Goal: Task Accomplishment & Management: Use online tool/utility

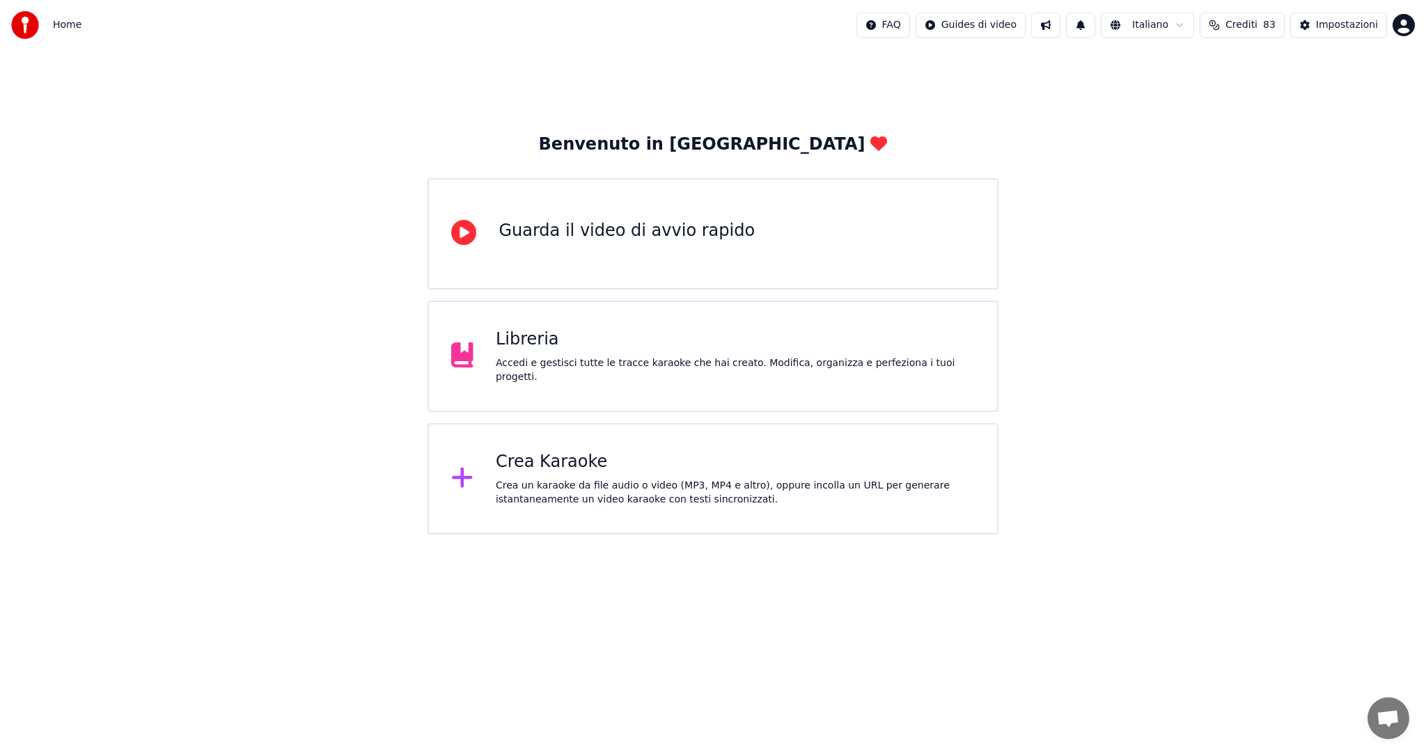
click at [578, 450] on div "Crea Karaoke Crea un karaoke da file audio o video (MP3, MP4 e altro), oppure i…" at bounding box center [712, 478] width 570 height 111
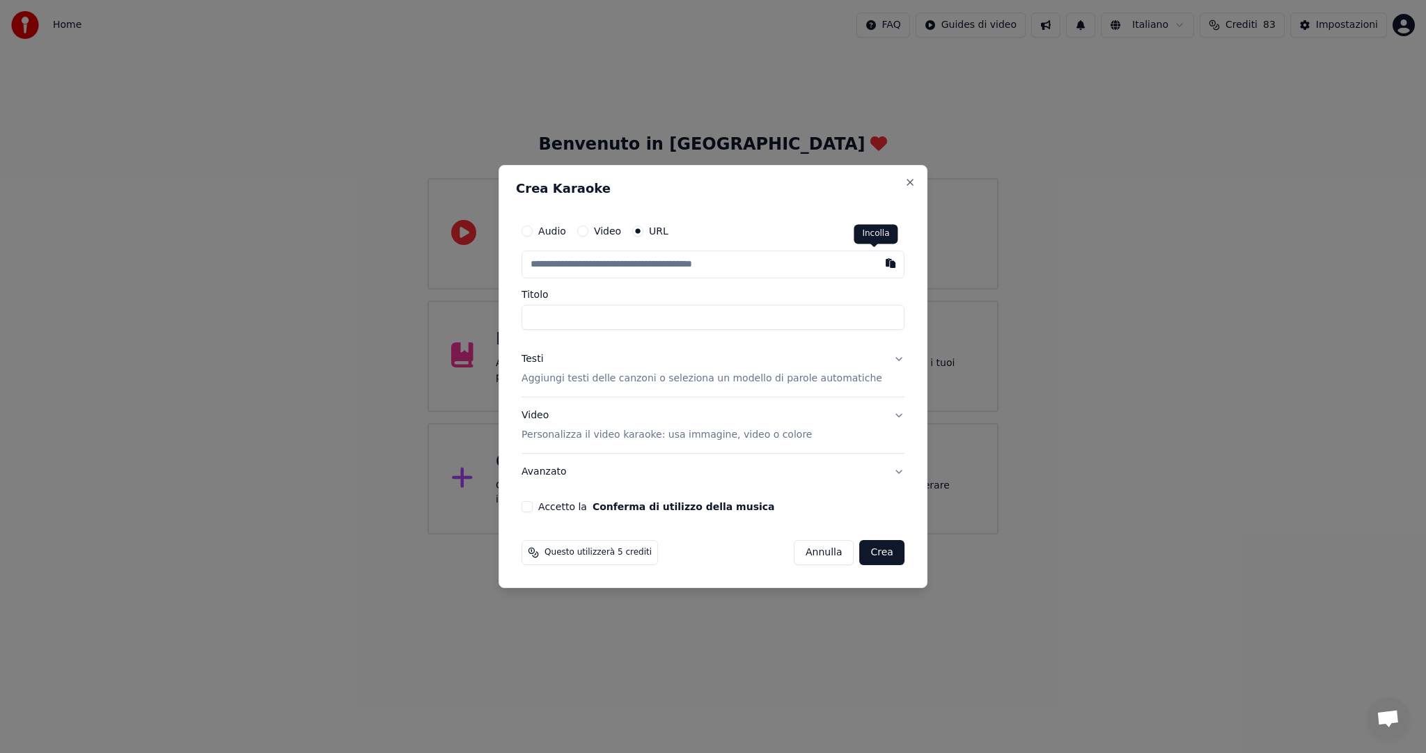
click at [879, 265] on button "button" at bounding box center [891, 263] width 28 height 25
type input "**********"
click at [551, 511] on div "Accetto la Conferma di utilizzo della musica" at bounding box center [712, 506] width 383 height 11
click at [533, 508] on button "Accetto la Conferma di utilizzo della musica" at bounding box center [526, 506] width 11 height 11
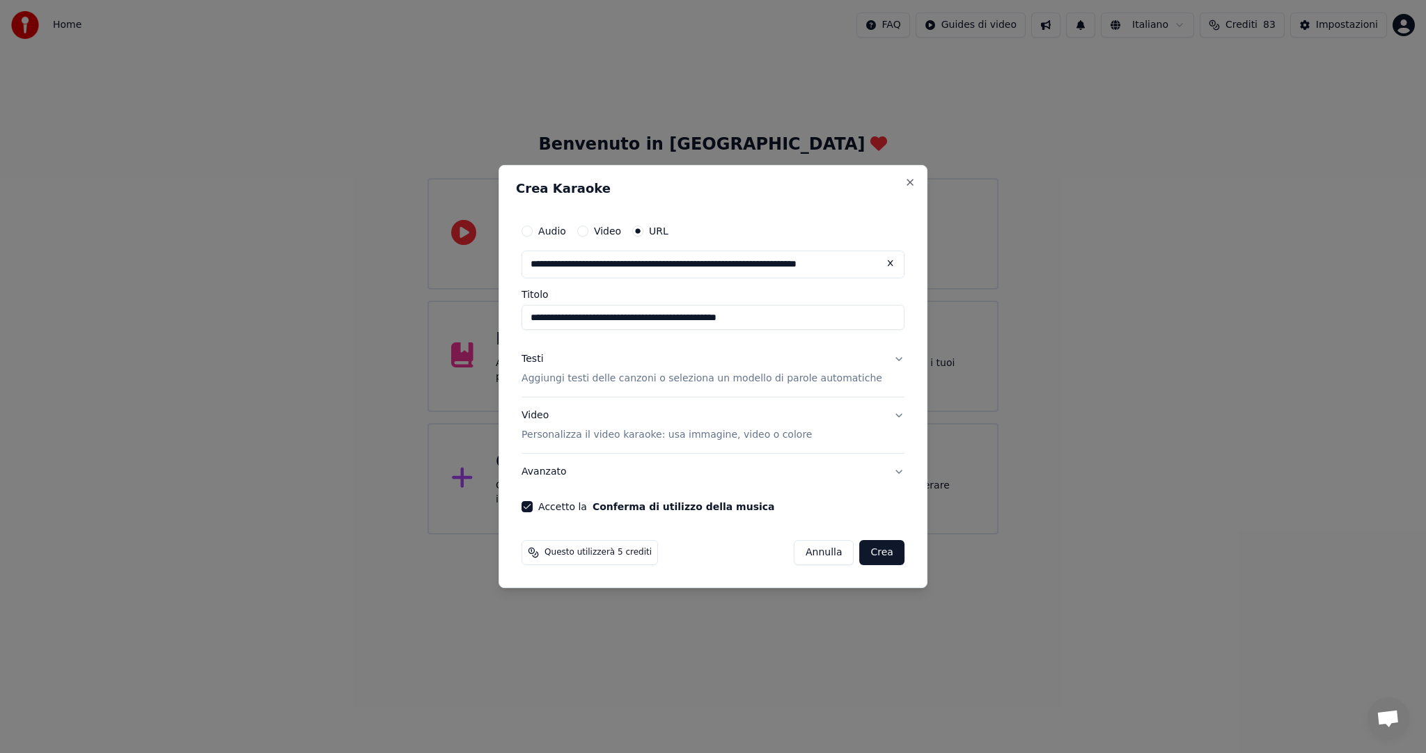
click at [874, 554] on button "Crea" at bounding box center [882, 552] width 45 height 25
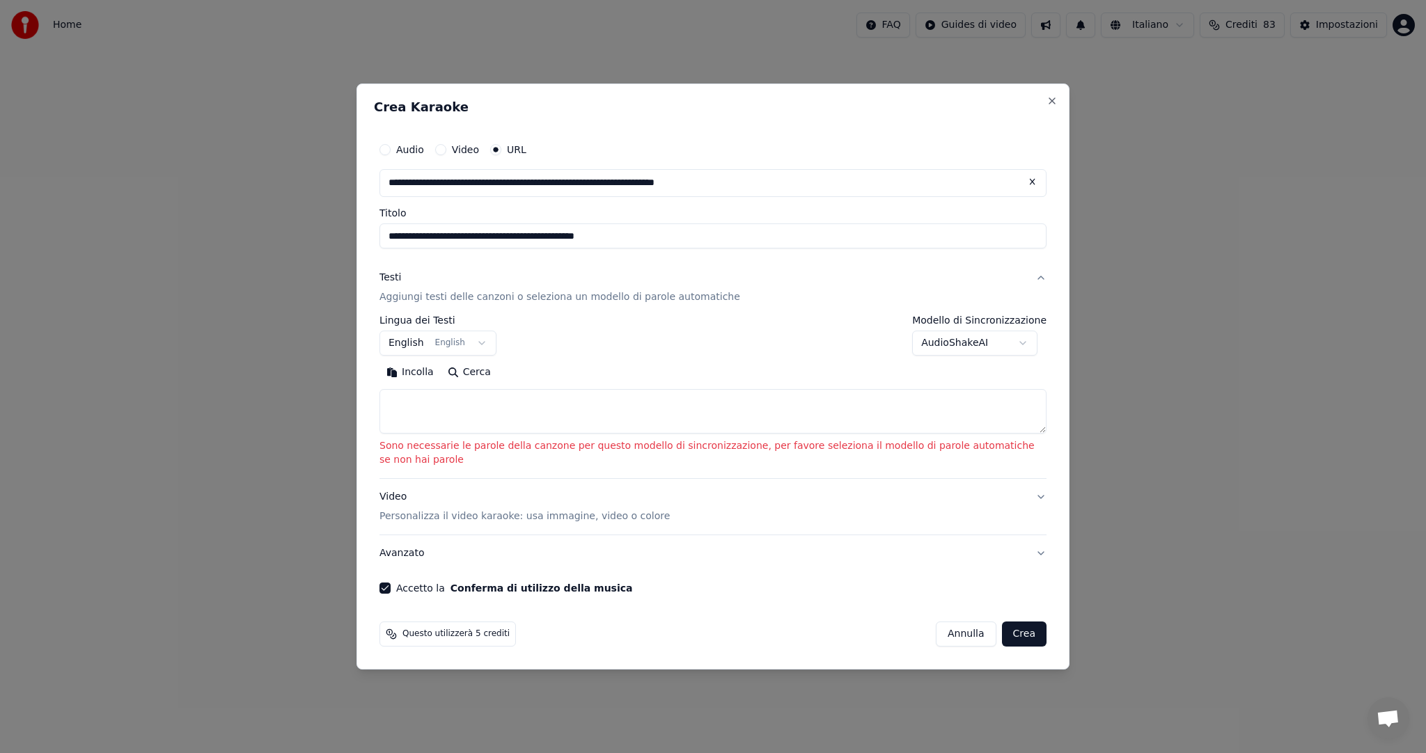
click at [1023, 350] on body "**********" at bounding box center [713, 267] width 1426 height 535
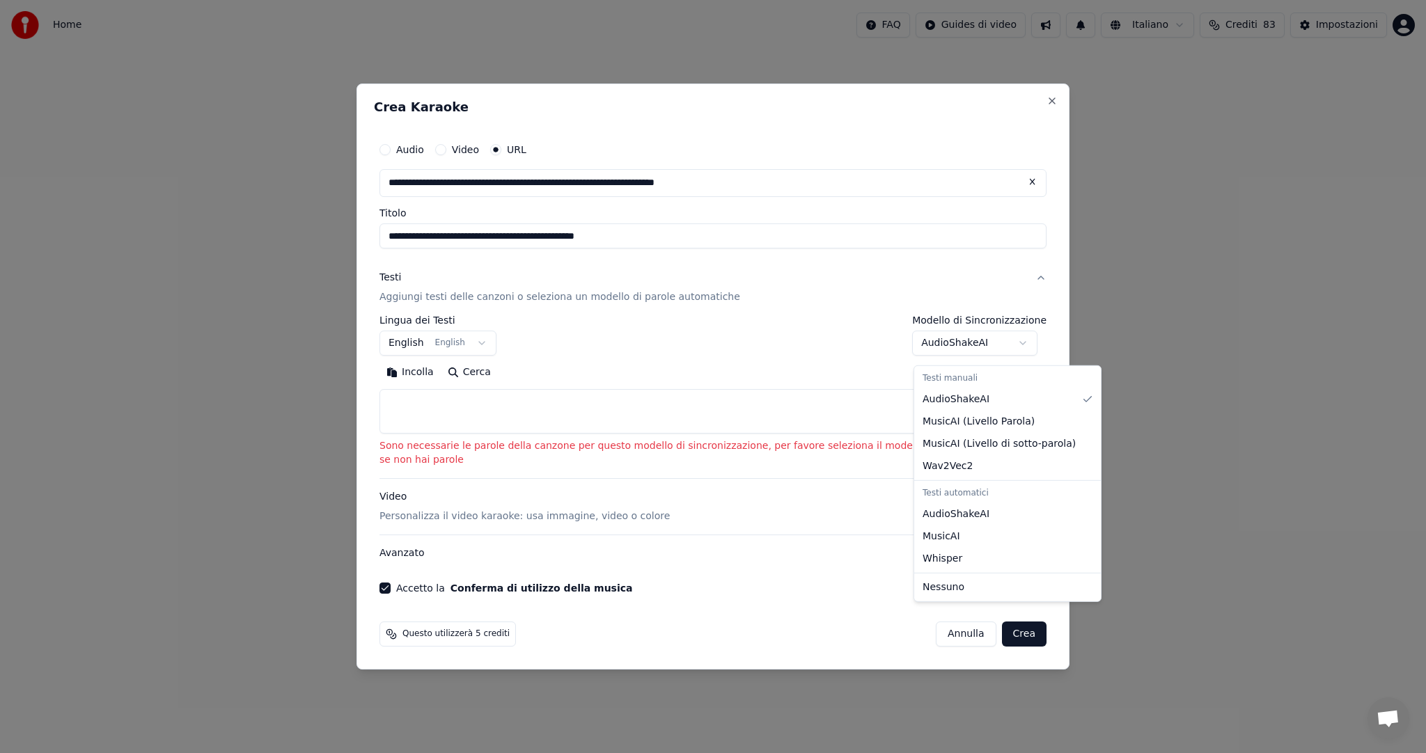
select select "**********"
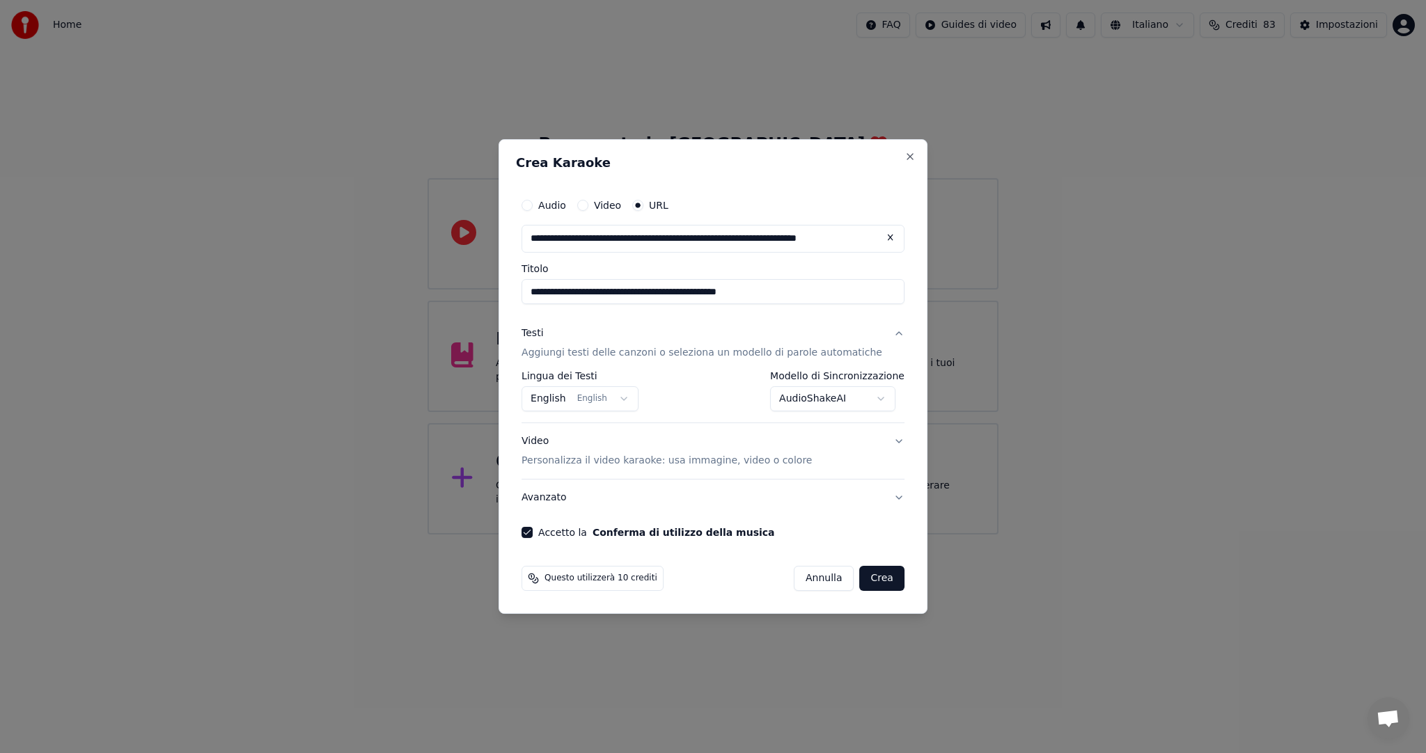
click at [875, 579] on button "Crea" at bounding box center [882, 578] width 45 height 25
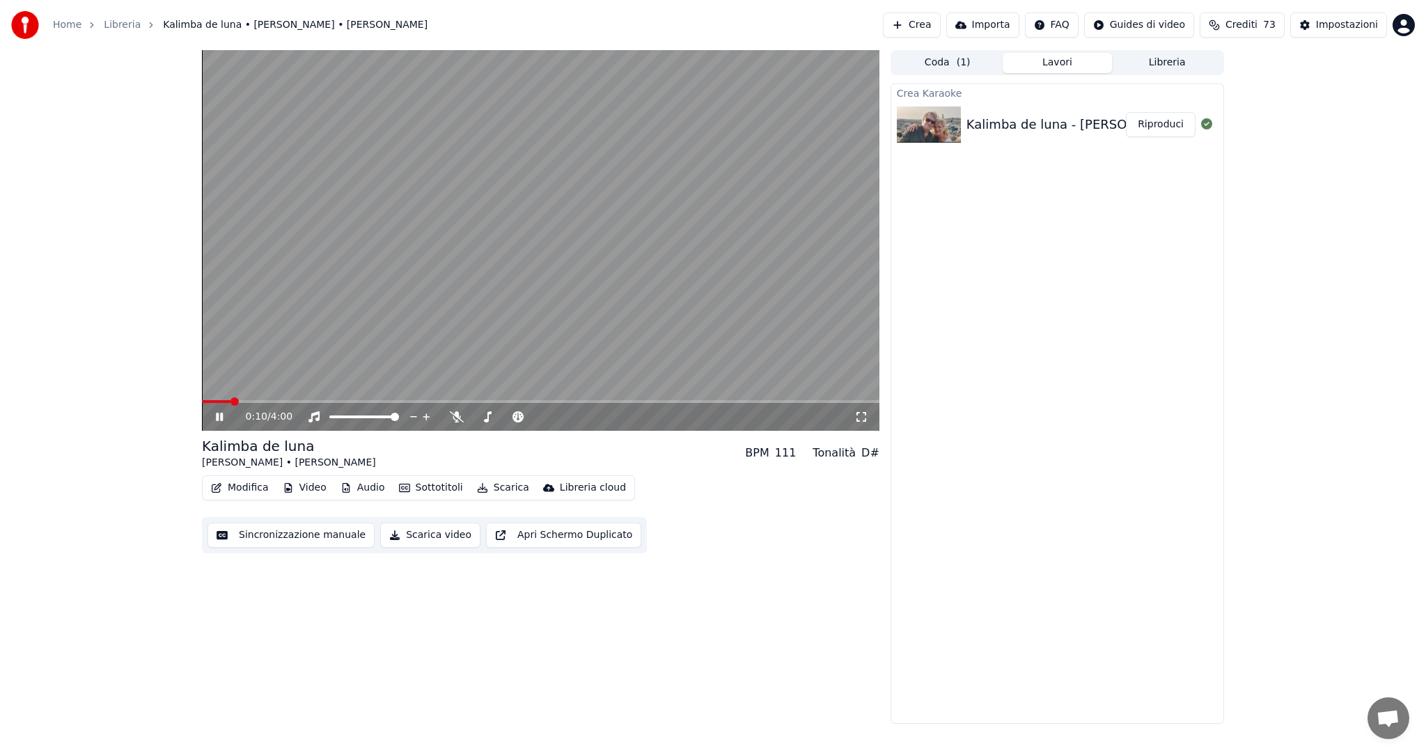
click at [256, 400] on span at bounding box center [540, 401] width 677 height 3
click at [542, 416] on span at bounding box center [507, 417] width 70 height 3
click at [264, 403] on span at bounding box center [233, 401] width 62 height 3
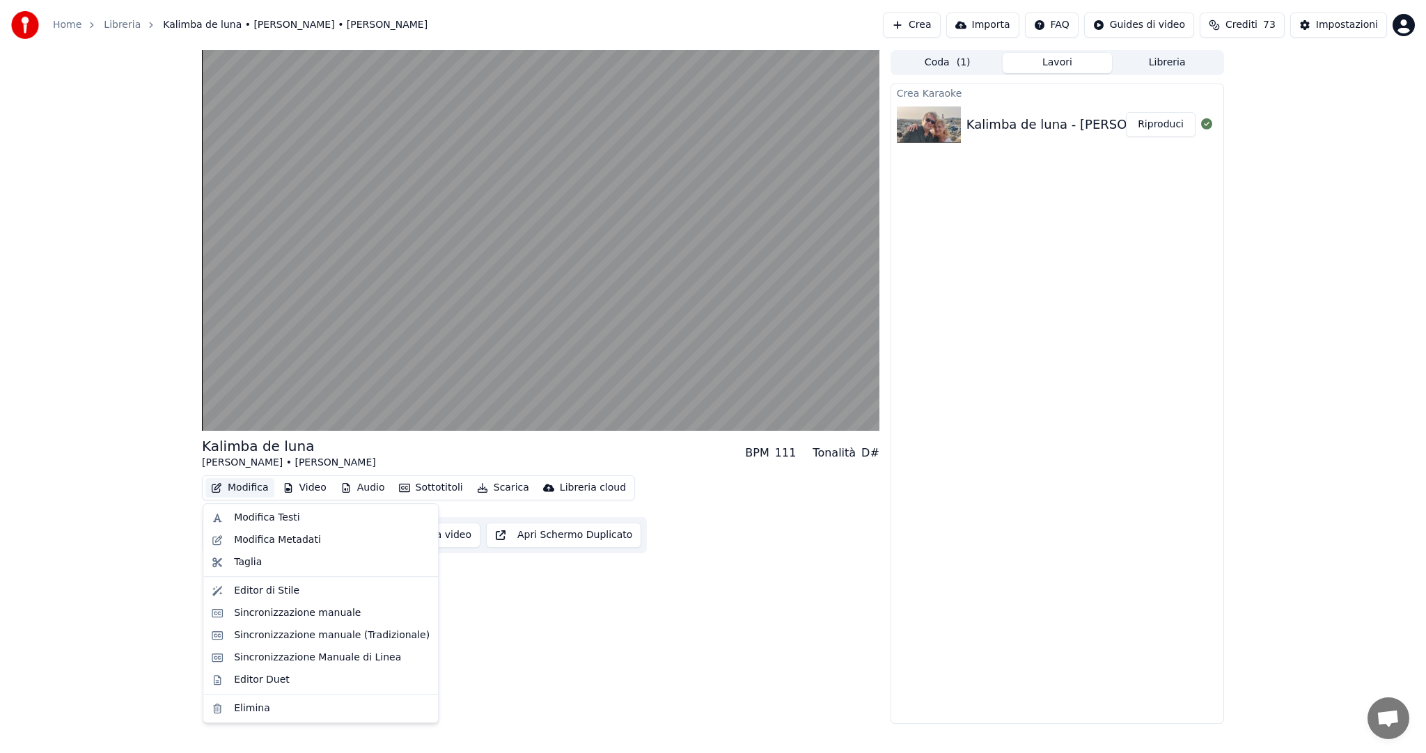
click at [244, 489] on button "Modifica" at bounding box center [239, 487] width 69 height 19
click at [247, 517] on div "Modifica Testi" at bounding box center [266, 518] width 65 height 14
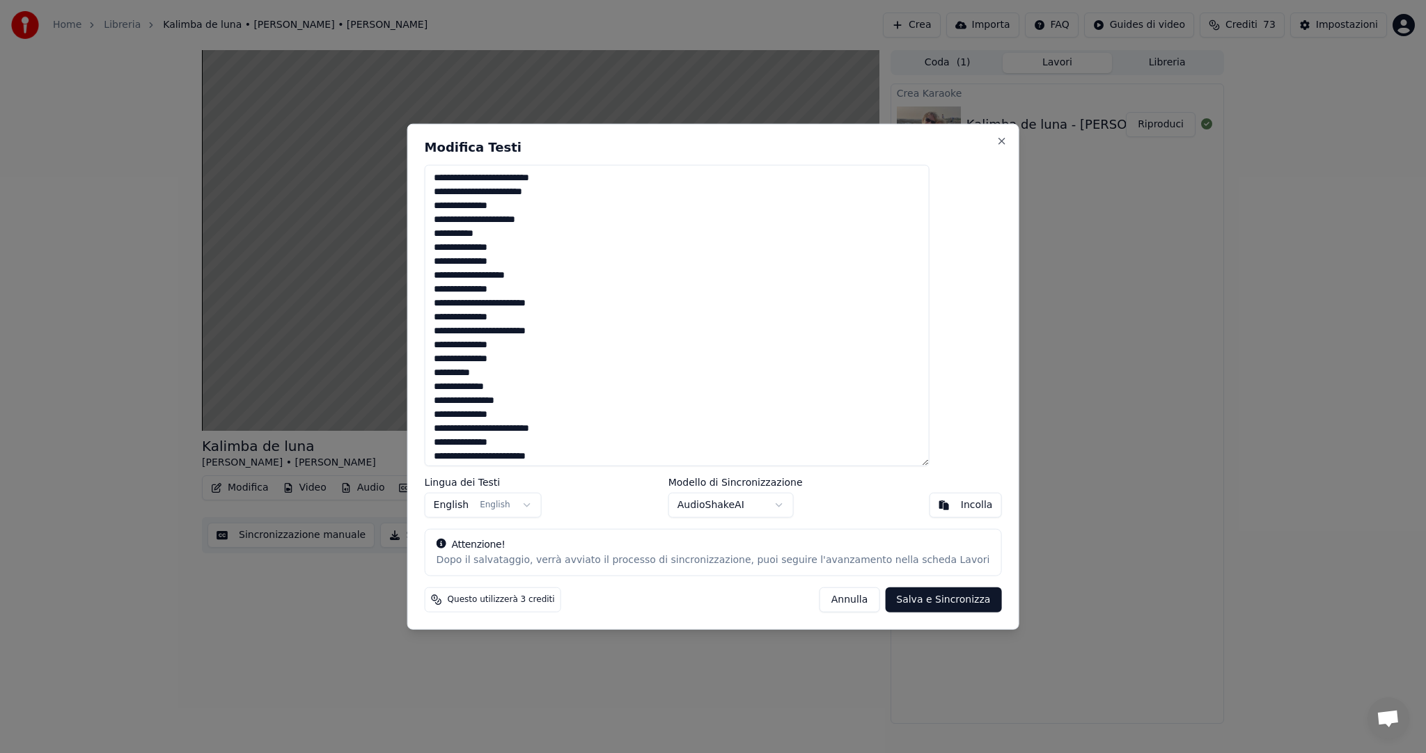
click at [827, 599] on button "Annulla" at bounding box center [849, 599] width 61 height 25
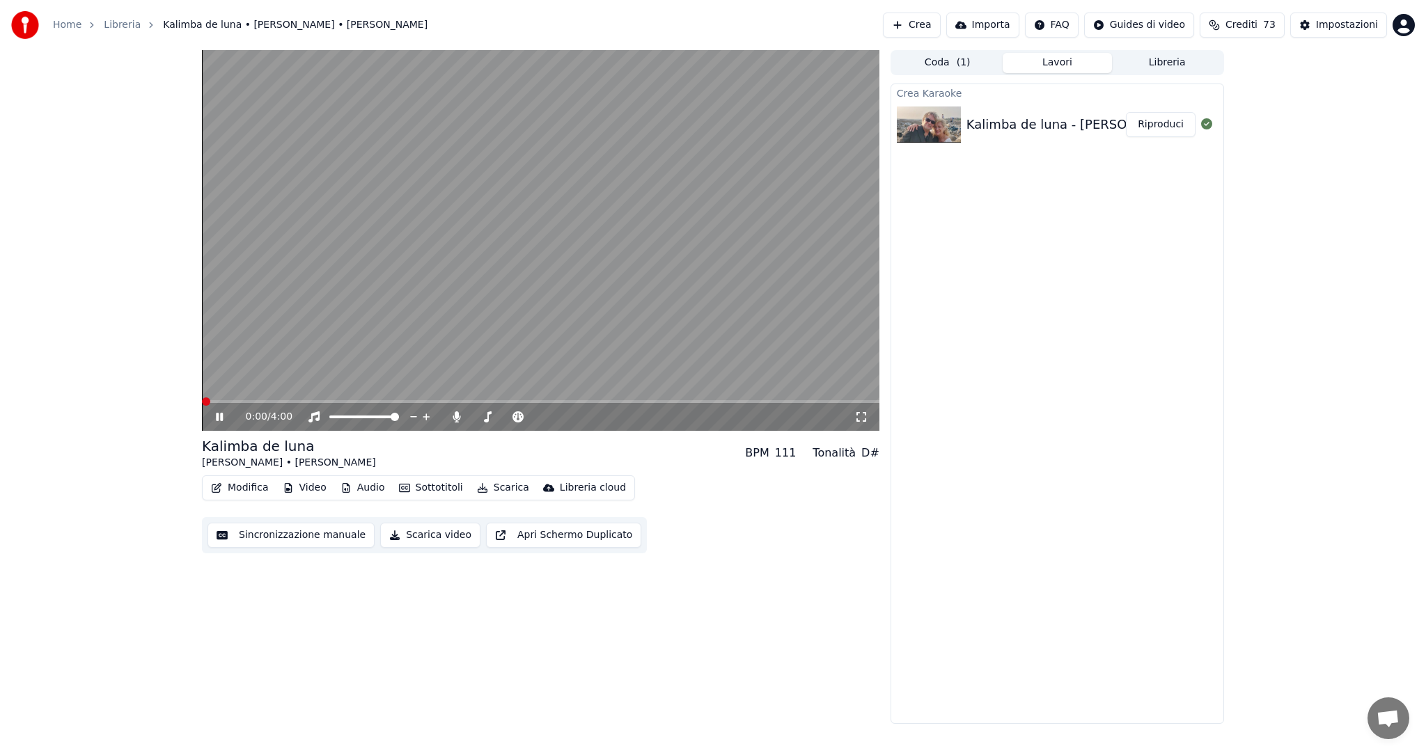
click at [202, 406] on span at bounding box center [206, 402] width 8 height 8
click at [244, 404] on div "0:01 / 4:00" at bounding box center [540, 417] width 677 height 28
click at [225, 402] on span at bounding box center [540, 401] width 677 height 3
click at [242, 489] on button "Modifica" at bounding box center [239, 487] width 69 height 19
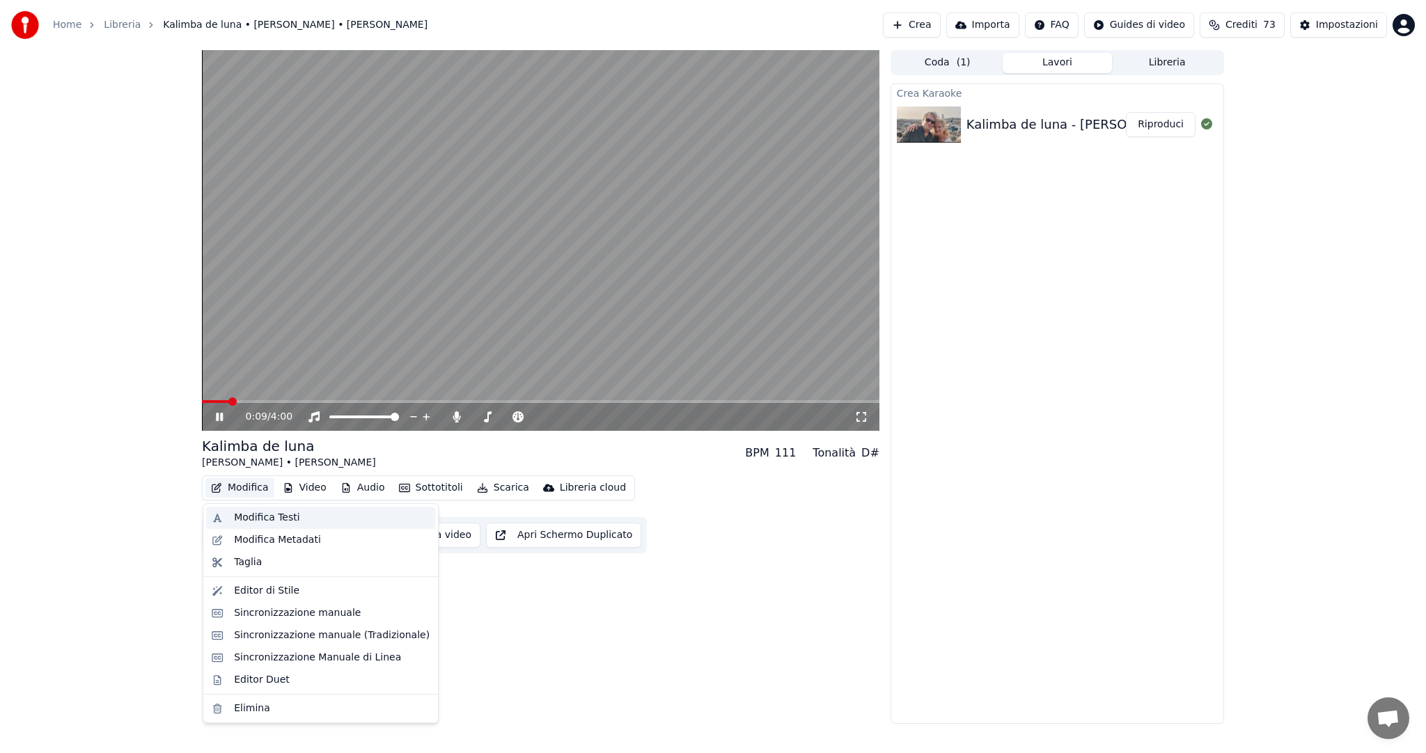
click at [258, 519] on div "Modifica Testi" at bounding box center [266, 518] width 65 height 14
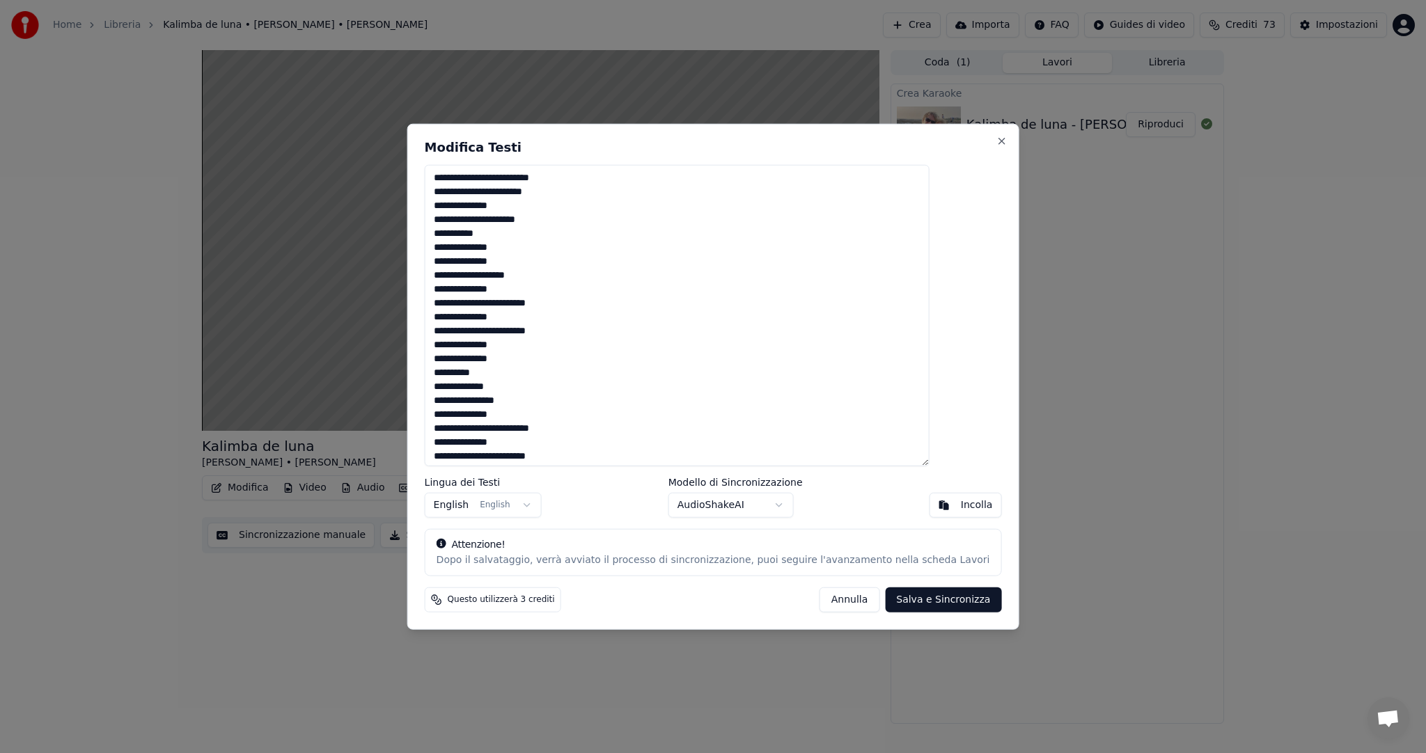
click at [524, 235] on textarea "**********" at bounding box center [677, 315] width 505 height 301
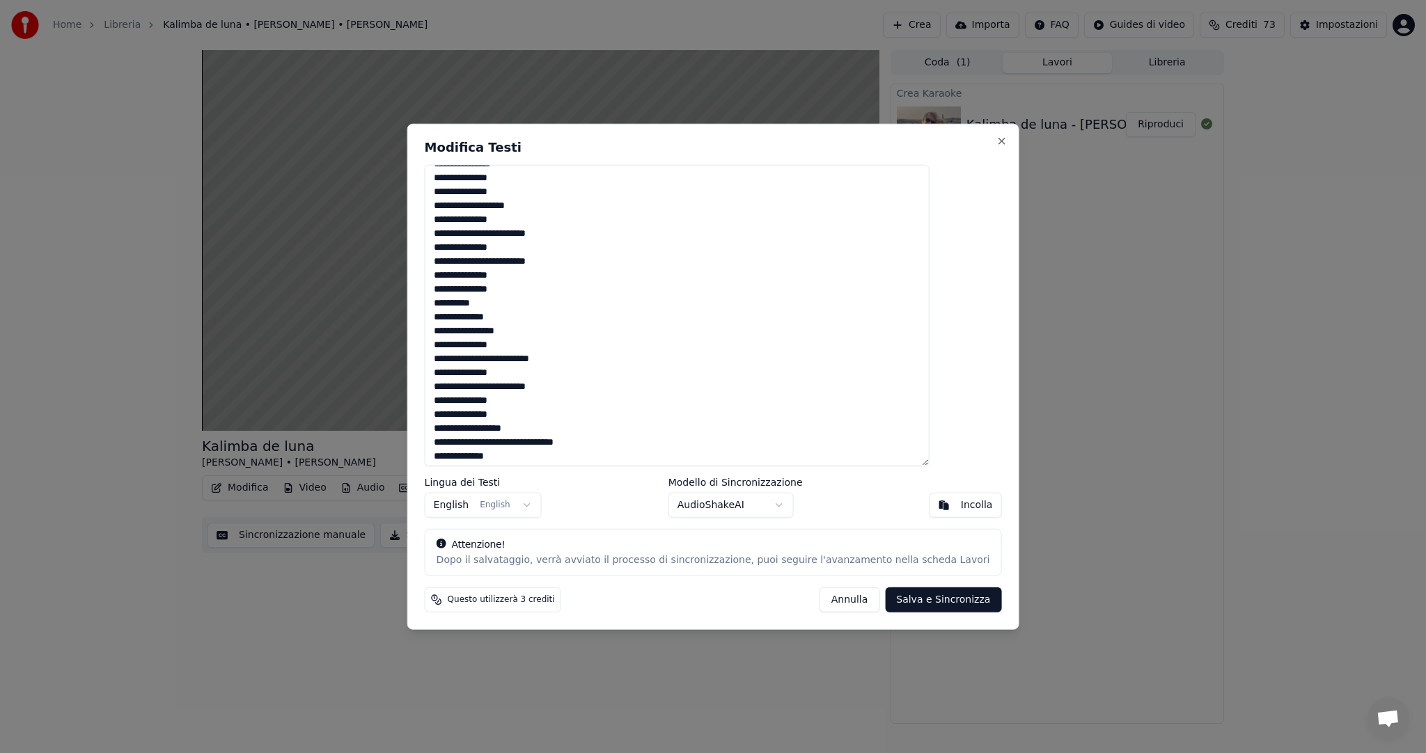
scroll to position [72, 0]
type textarea "**********"
click at [916, 602] on button "Salva e Sincronizza" at bounding box center [943, 599] width 116 height 25
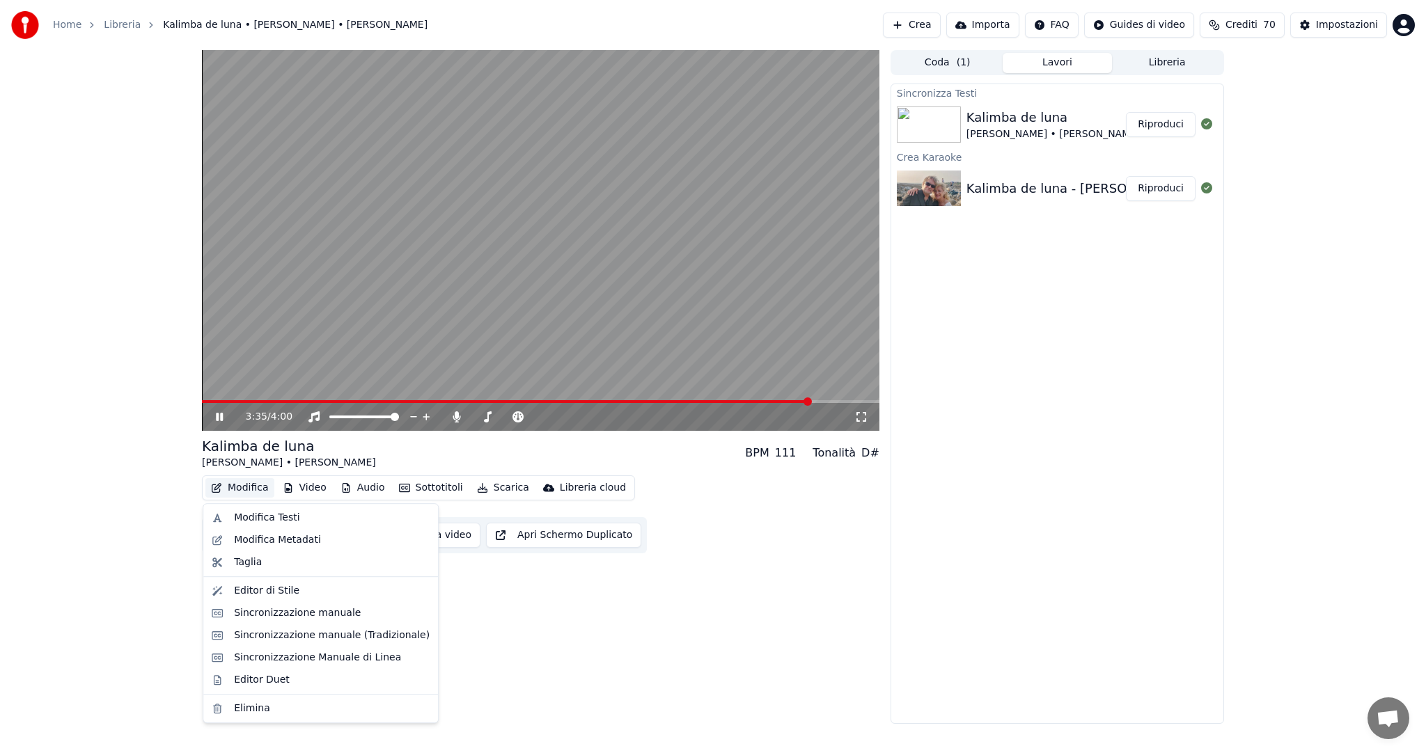
click at [244, 485] on button "Modifica" at bounding box center [239, 487] width 69 height 19
click at [237, 518] on div "Modifica Testi" at bounding box center [266, 518] width 65 height 14
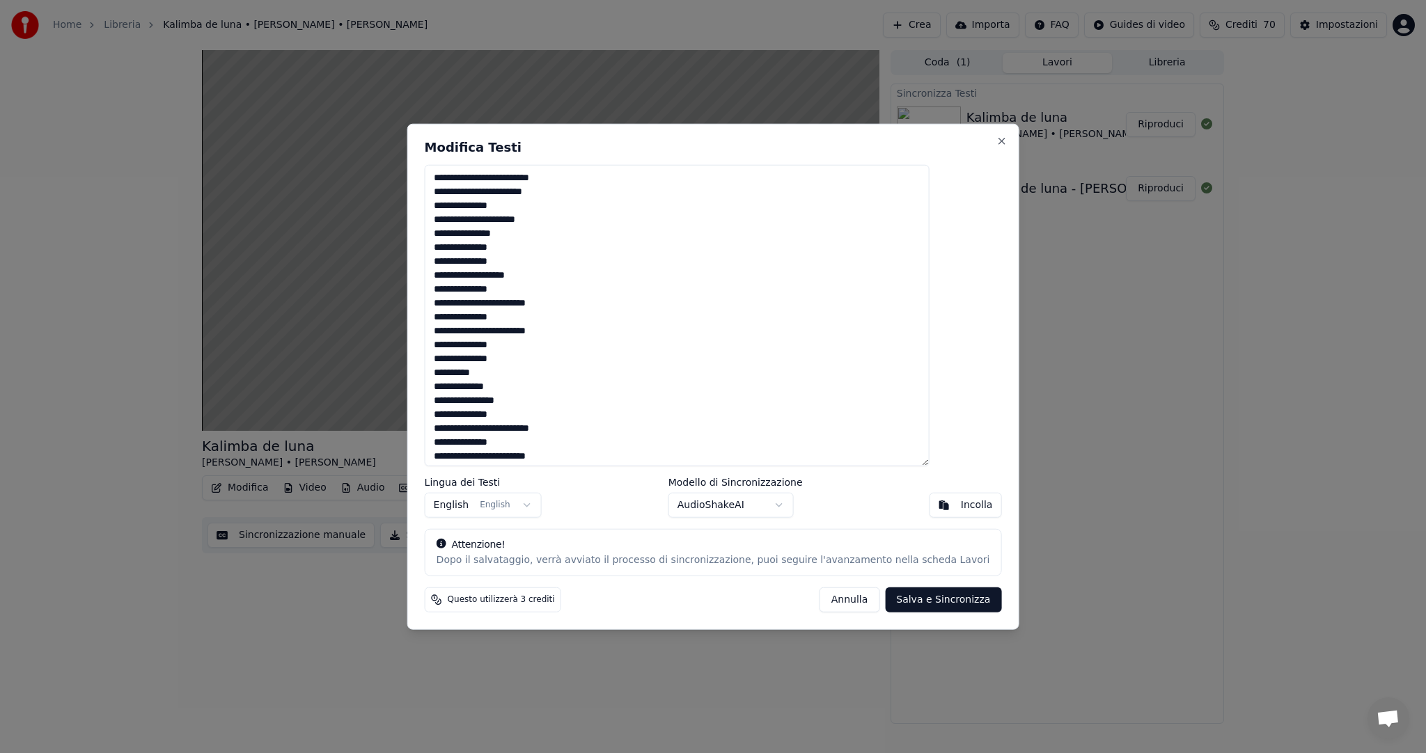
click at [929, 506] on button "Incolla" at bounding box center [965, 504] width 72 height 25
click at [929, 606] on button "Salva e Sincronizza" at bounding box center [943, 599] width 116 height 25
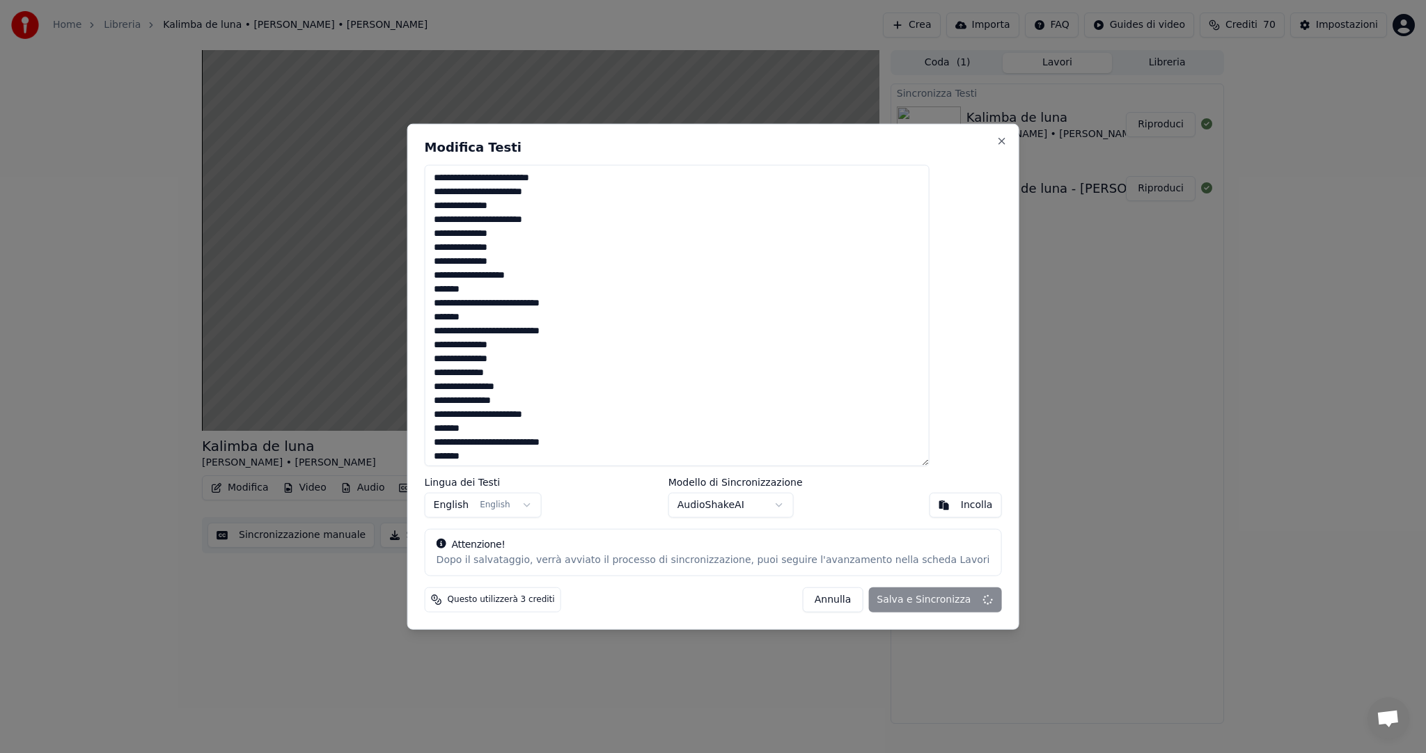
type textarea "**********"
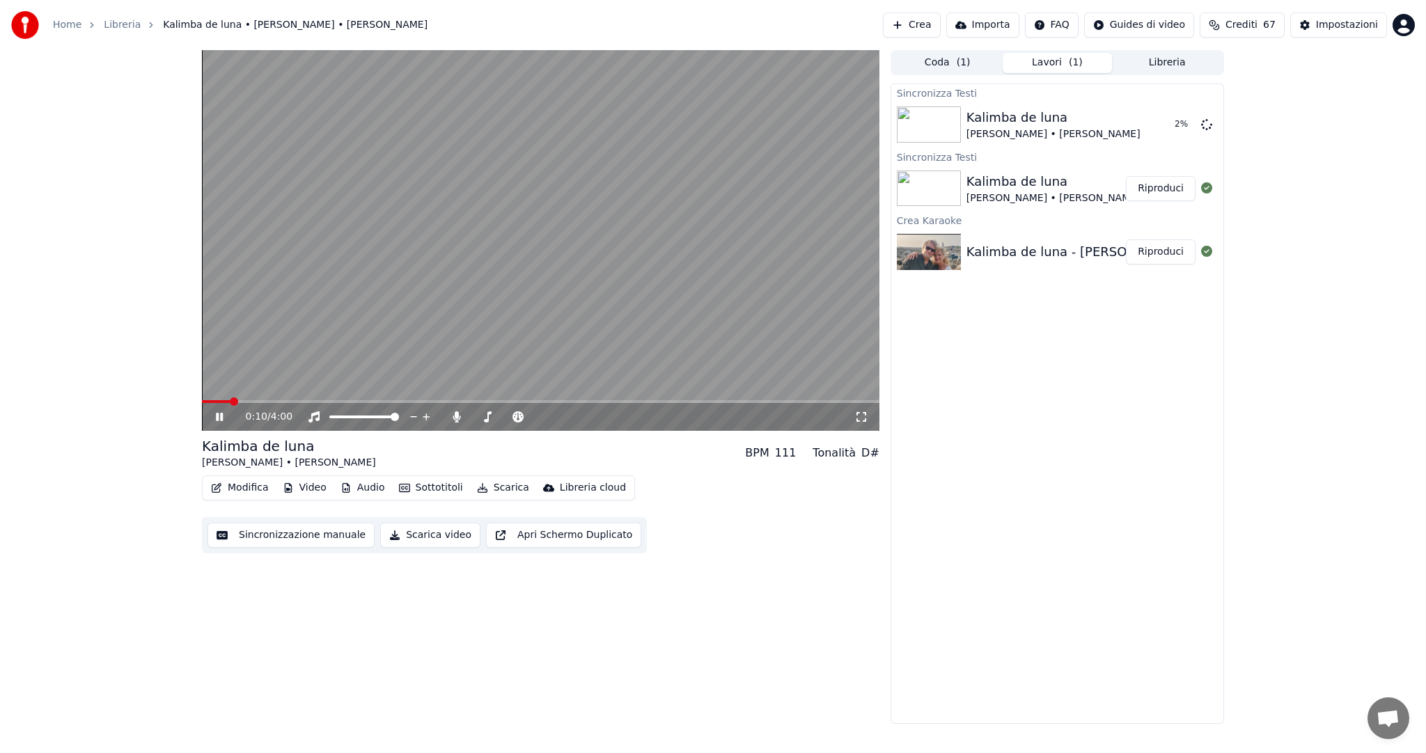
click at [230, 400] on span at bounding box center [234, 402] width 8 height 8
click at [202, 400] on span at bounding box center [202, 401] width 0 height 3
click at [221, 416] on icon at bounding box center [219, 417] width 7 height 8
click at [1158, 191] on button "Riproduci" at bounding box center [1161, 188] width 70 height 25
click at [453, 402] on span at bounding box center [540, 401] width 677 height 3
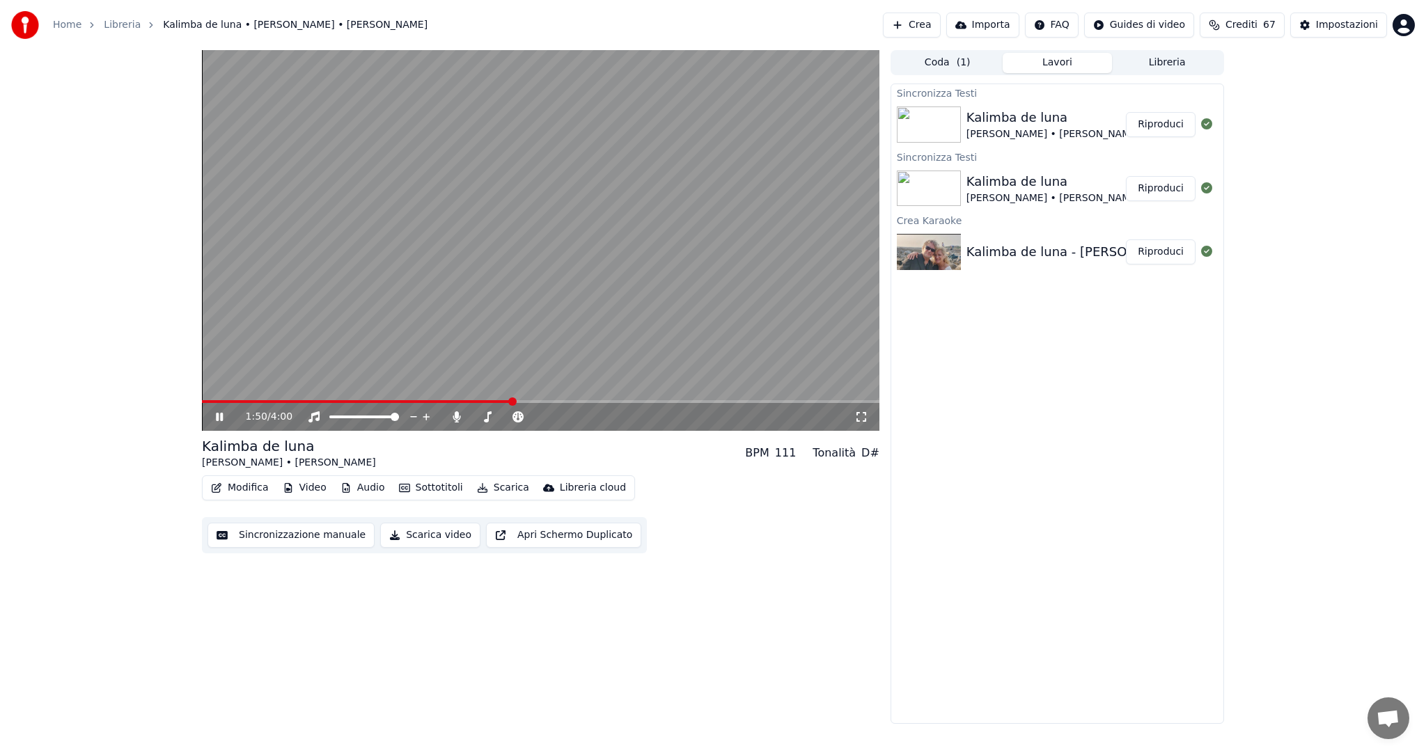
click at [512, 403] on span at bounding box center [540, 401] width 677 height 3
click at [547, 401] on span at bounding box center [540, 401] width 677 height 3
click at [574, 400] on span at bounding box center [540, 401] width 677 height 3
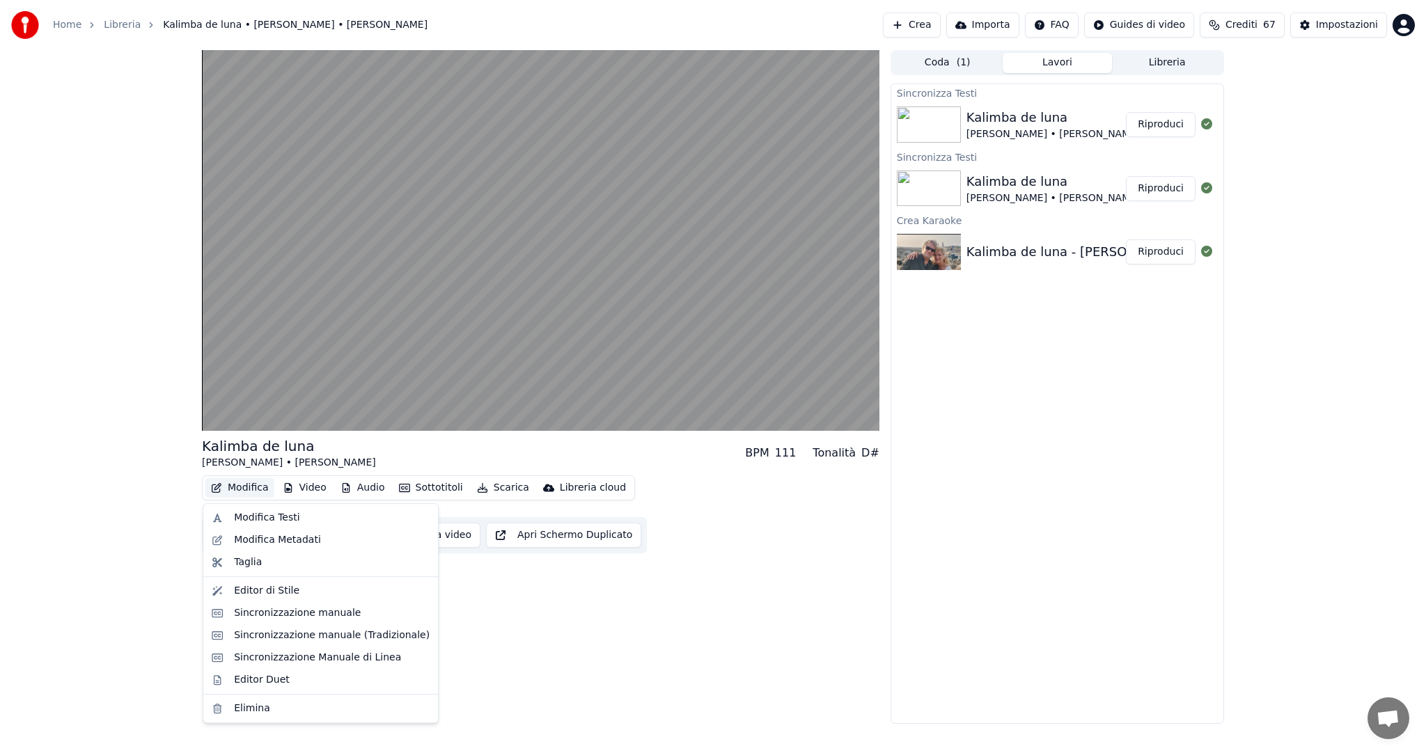
click at [243, 487] on button "Modifica" at bounding box center [239, 487] width 69 height 19
click at [263, 519] on div "Modifica Testi" at bounding box center [266, 518] width 65 height 14
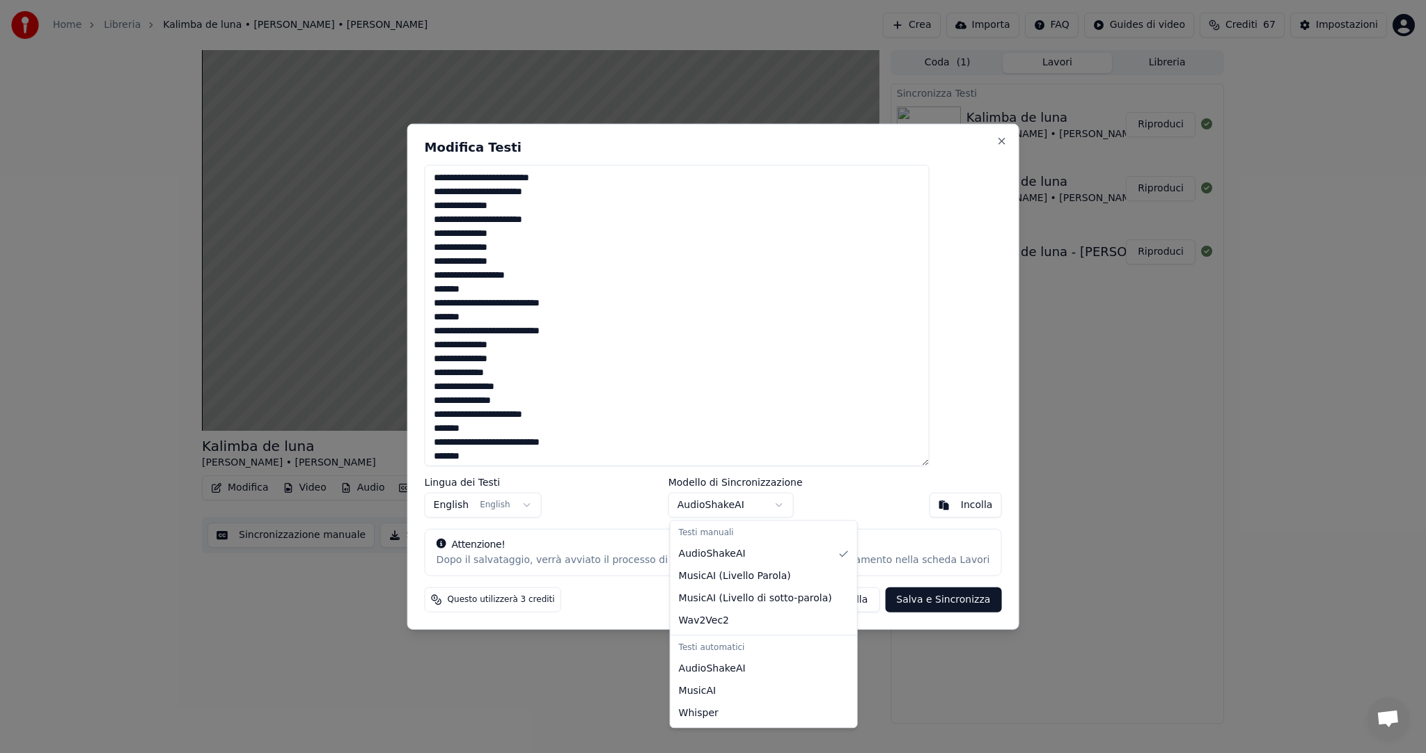
click at [777, 505] on body "Home Libreria Kalimba de luna • [PERSON_NAME] • [PERSON_NAME] Crea Importa FAQ …" at bounding box center [713, 376] width 1426 height 753
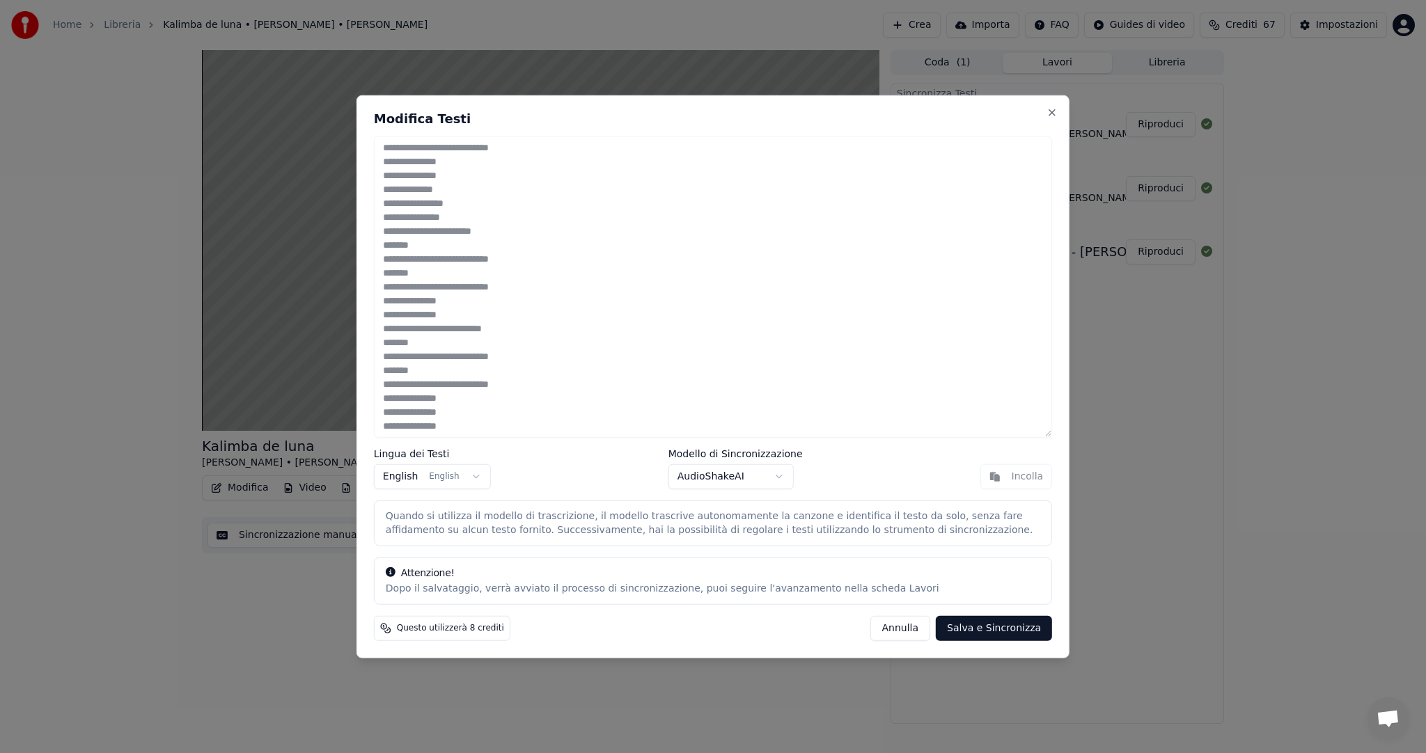
scroll to position [156, 0]
click at [982, 626] on button "Salva e Sincronizza" at bounding box center [994, 627] width 116 height 25
type textarea "**********"
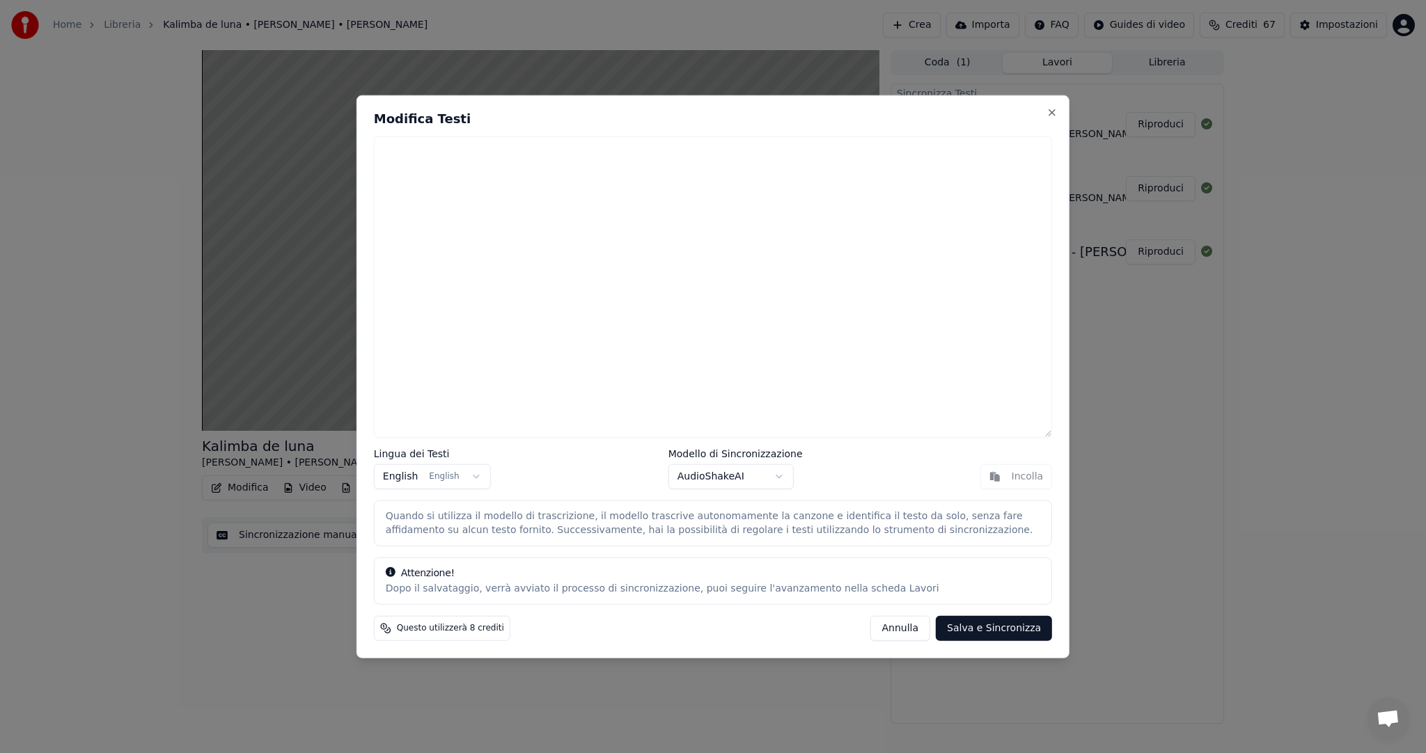
scroll to position [0, 0]
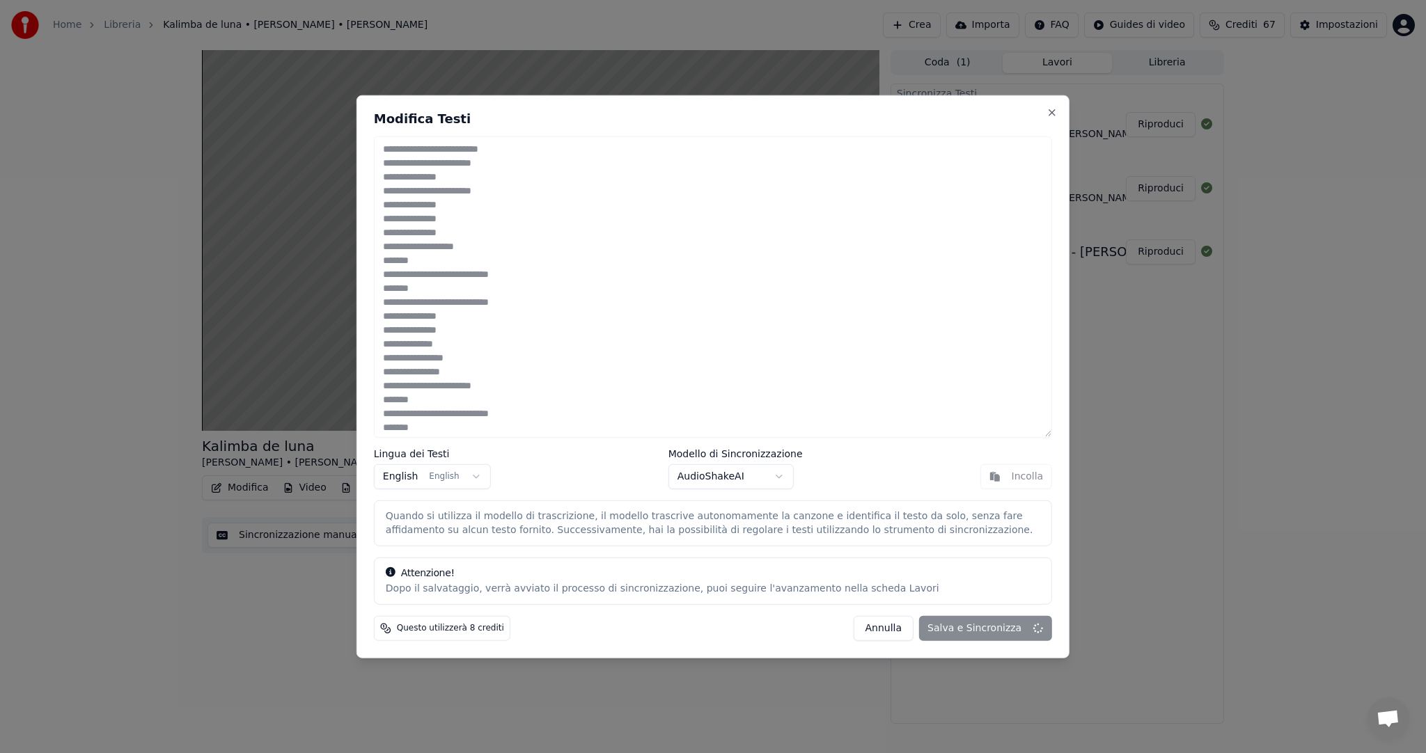
type textarea "**********"
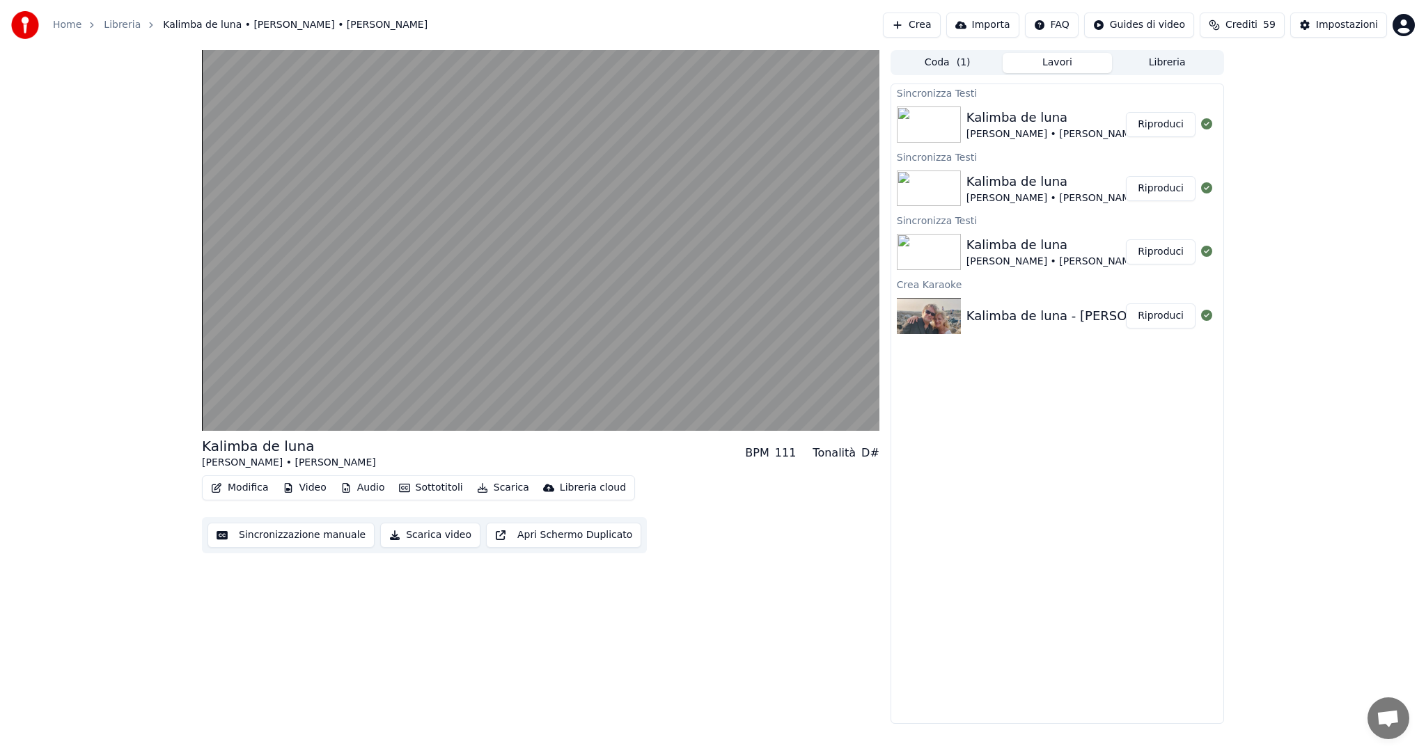
click at [1167, 123] on button "Riproduci" at bounding box center [1161, 124] width 70 height 25
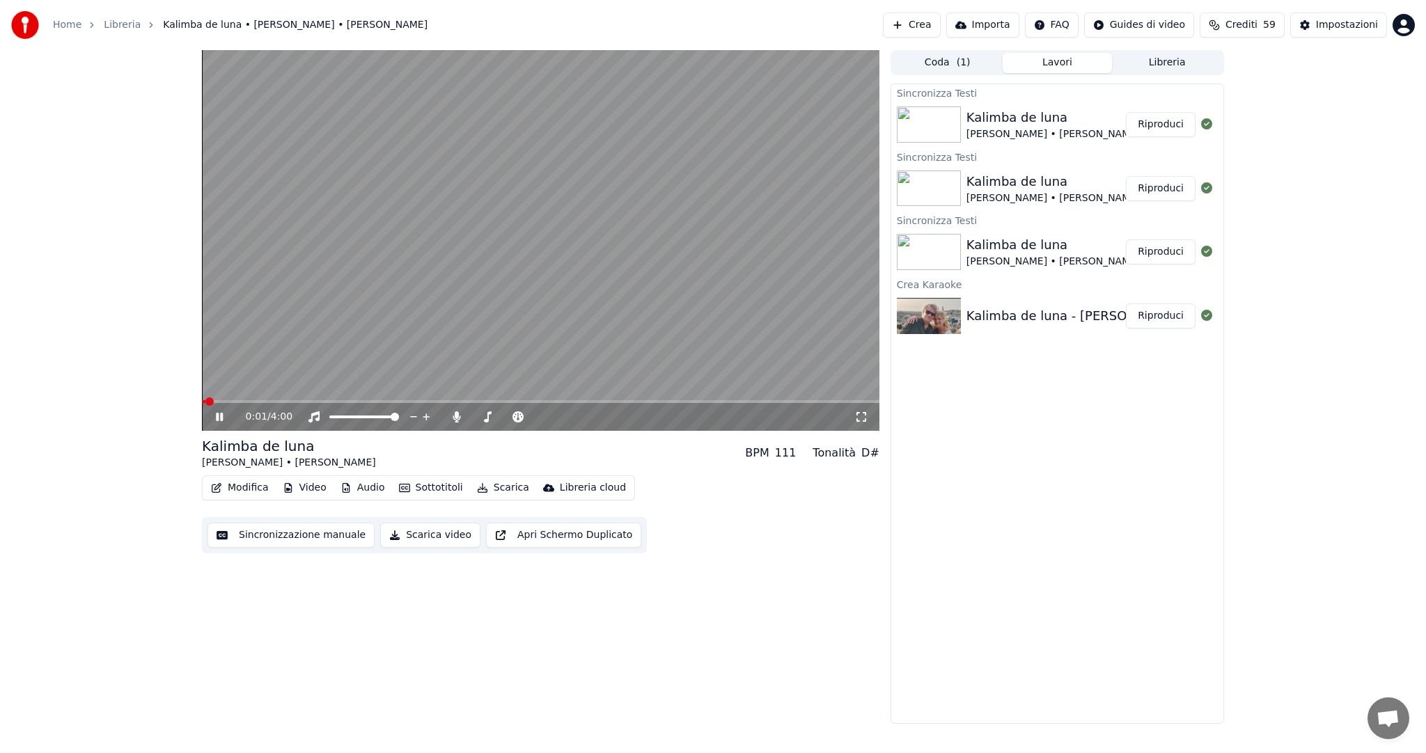
click at [390, 402] on span at bounding box center [540, 401] width 677 height 3
click at [479, 400] on span at bounding box center [540, 401] width 677 height 3
click at [554, 400] on video at bounding box center [540, 240] width 677 height 381
click at [518, 399] on span at bounding box center [518, 402] width 8 height 8
click at [219, 423] on div "1:52 / 4:00" at bounding box center [540, 417] width 666 height 14
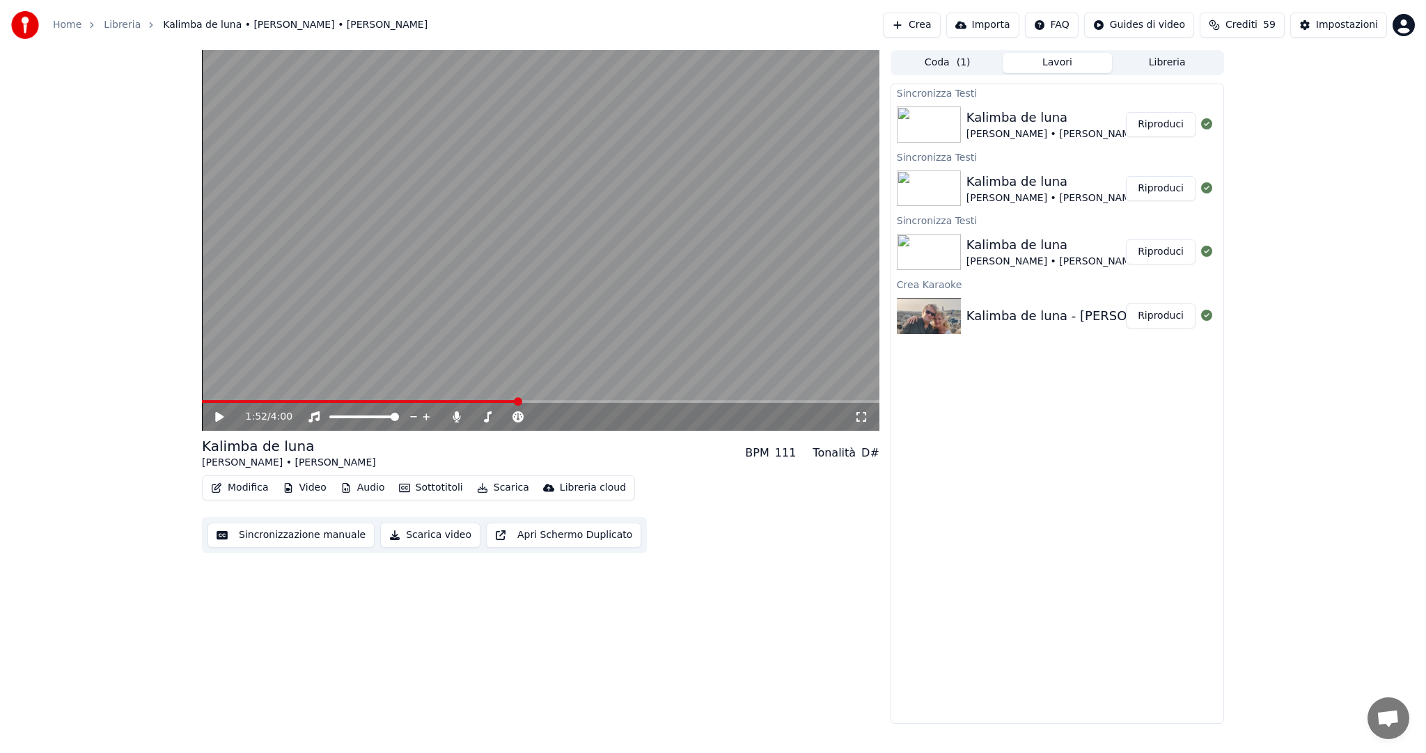
click at [273, 403] on span at bounding box center [360, 401] width 316 height 3
click at [221, 418] on icon at bounding box center [219, 417] width 8 height 10
click at [327, 400] on video at bounding box center [540, 240] width 677 height 381
click at [339, 398] on span at bounding box center [342, 402] width 8 height 8
click at [218, 417] on icon at bounding box center [219, 417] width 8 height 10
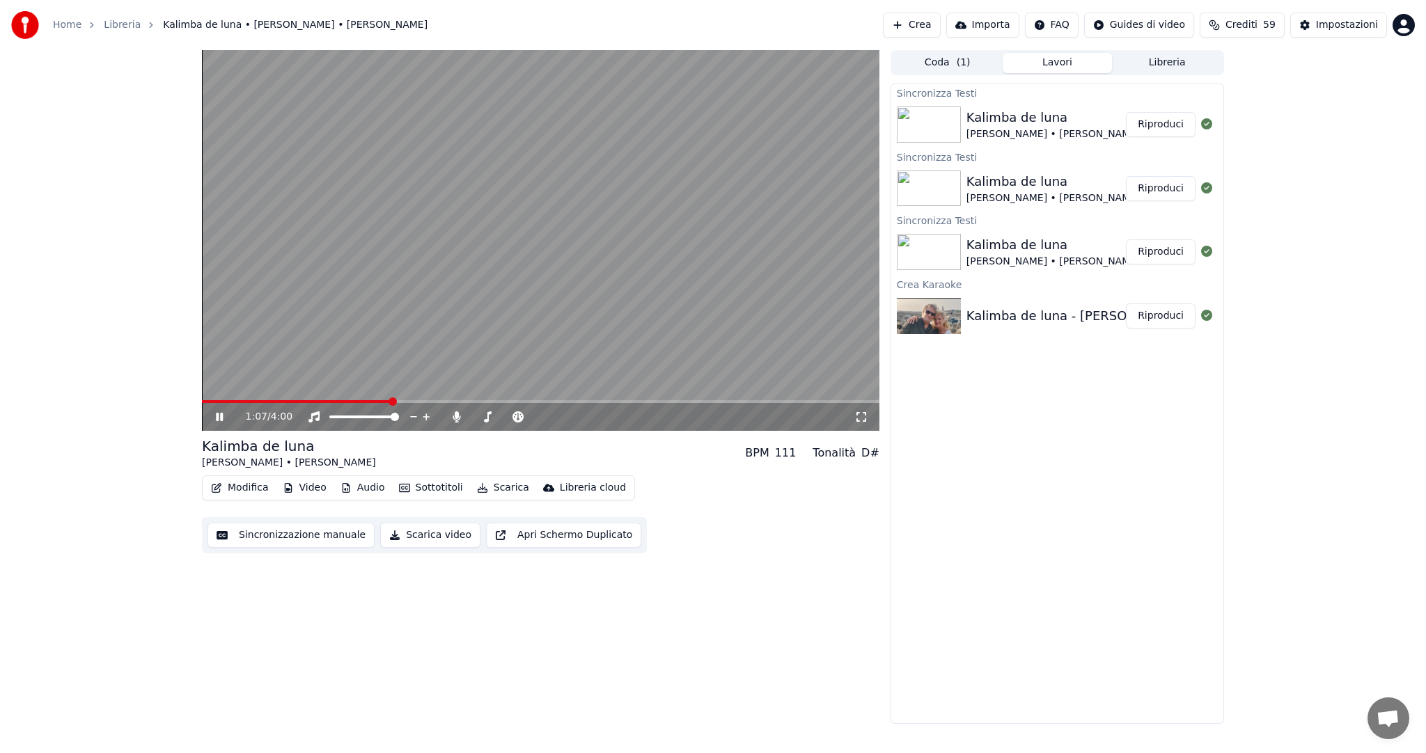
click at [390, 398] on span at bounding box center [392, 402] width 8 height 8
click at [421, 402] on span at bounding box center [540, 401] width 677 height 3
click at [411, 400] on span at bounding box center [306, 401] width 209 height 3
click at [278, 406] on span at bounding box center [281, 402] width 8 height 8
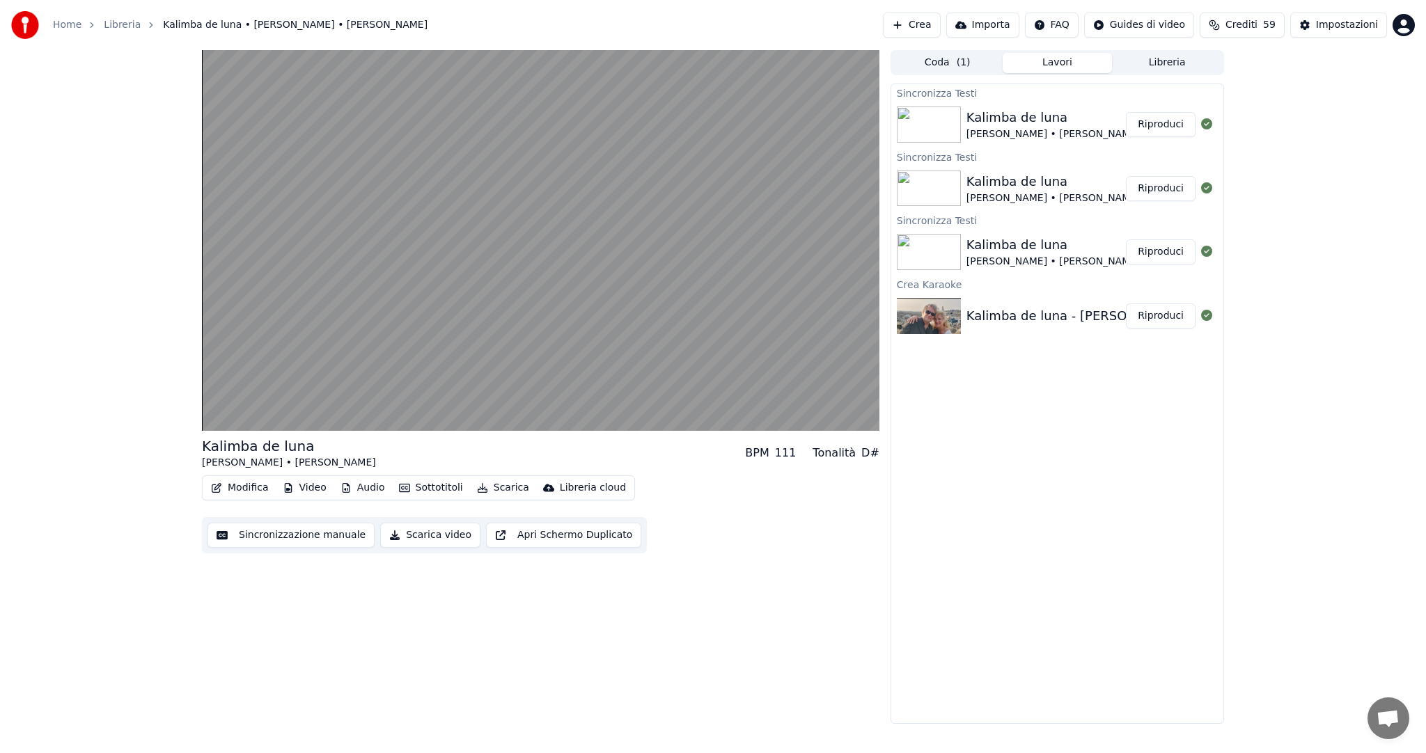
click at [259, 489] on button "Modifica" at bounding box center [239, 487] width 69 height 19
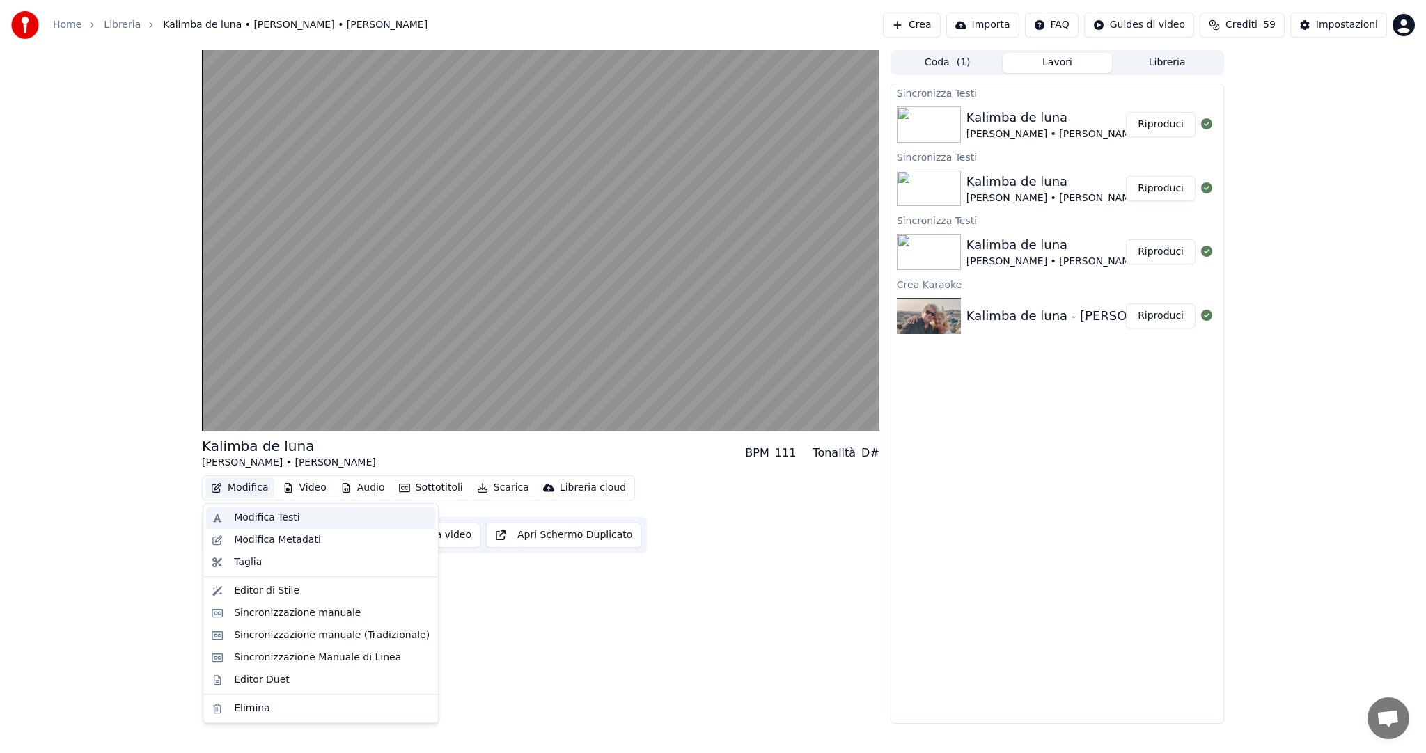
click at [262, 518] on div "Modifica Testi" at bounding box center [266, 518] width 65 height 14
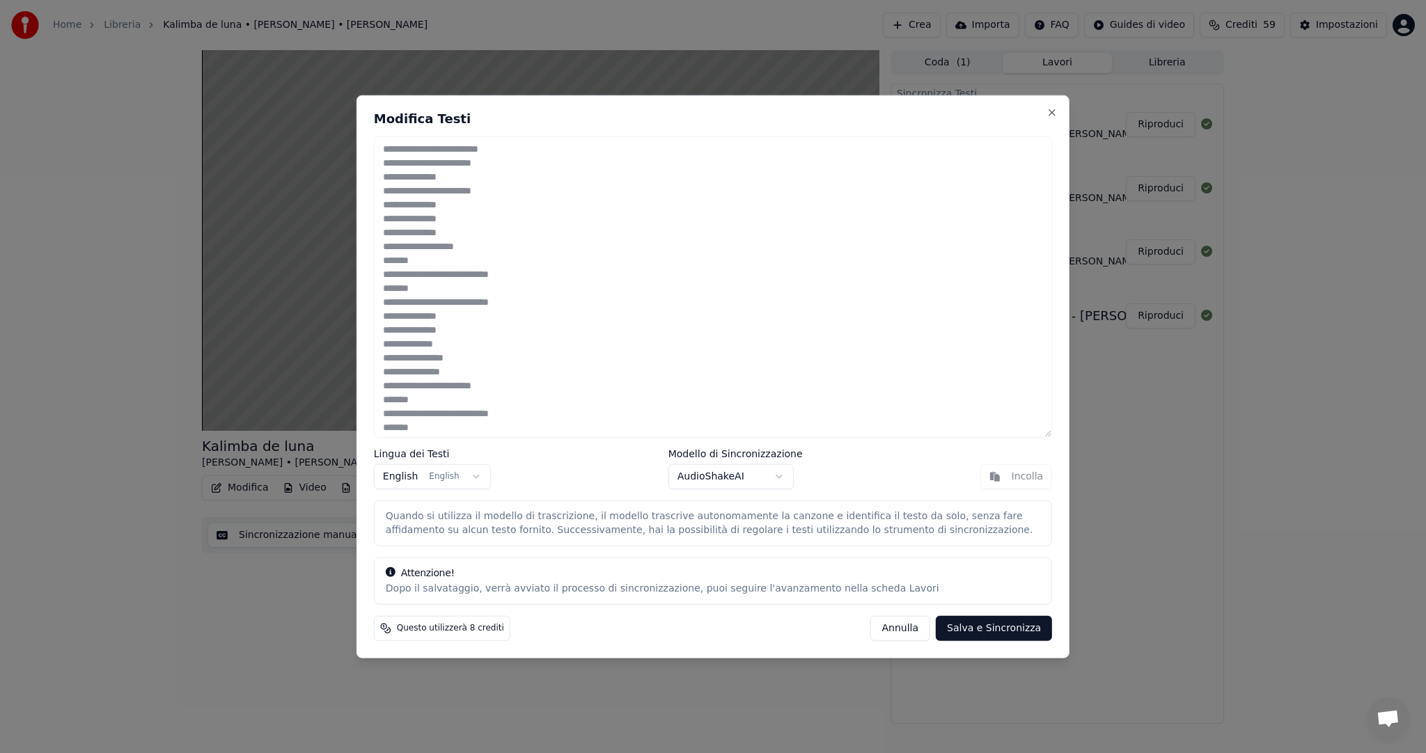
click at [909, 624] on button "Annulla" at bounding box center [900, 627] width 61 height 25
type textarea "**********"
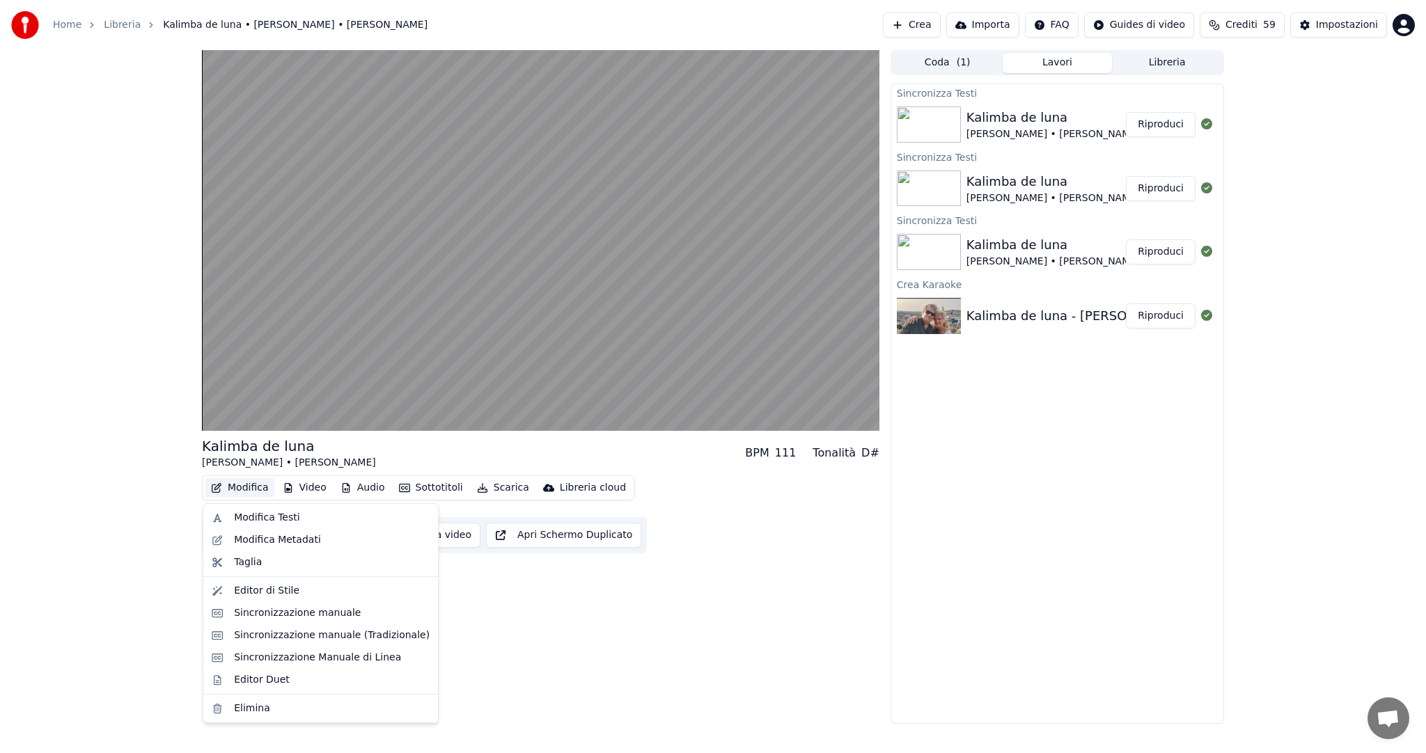
click at [230, 483] on button "Modifica" at bounding box center [239, 487] width 69 height 19
click at [281, 516] on div "Modifica Testi" at bounding box center [266, 518] width 65 height 14
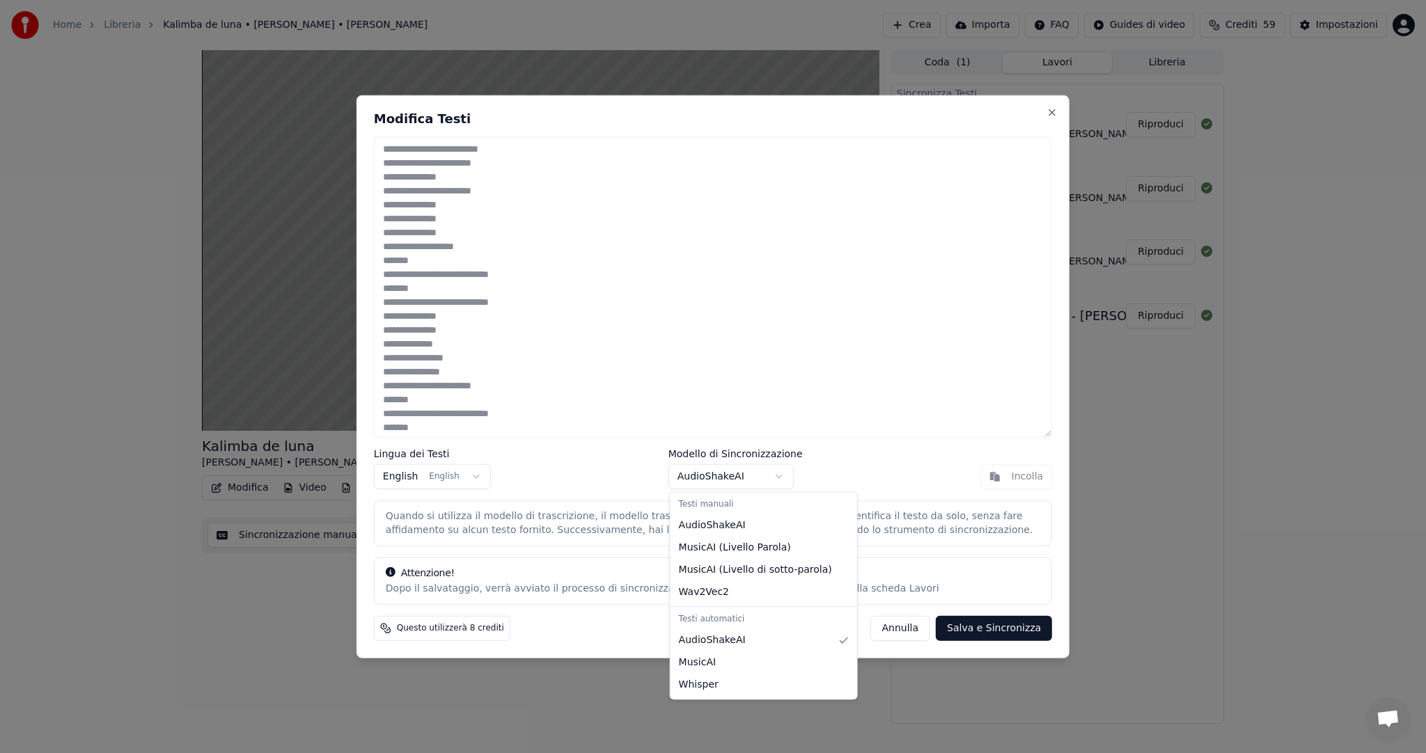
click at [781, 475] on body "Home Libreria Kalimba de luna • [PERSON_NAME] • [PERSON_NAME] Crea Importa FAQ …" at bounding box center [713, 376] width 1426 height 753
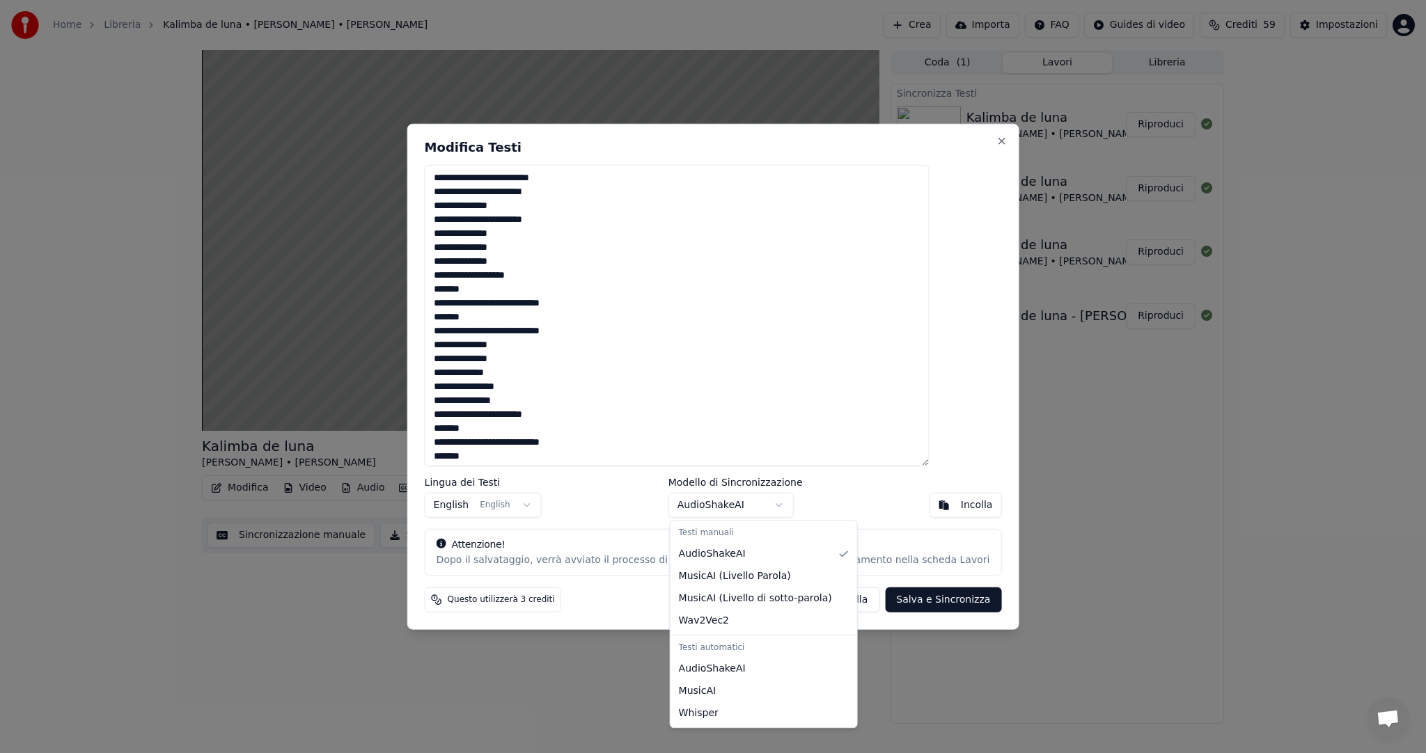
click at [787, 507] on body "Home Libreria Kalimba de luna • [PERSON_NAME] • [PERSON_NAME] Crea Importa FAQ …" at bounding box center [713, 376] width 1426 height 753
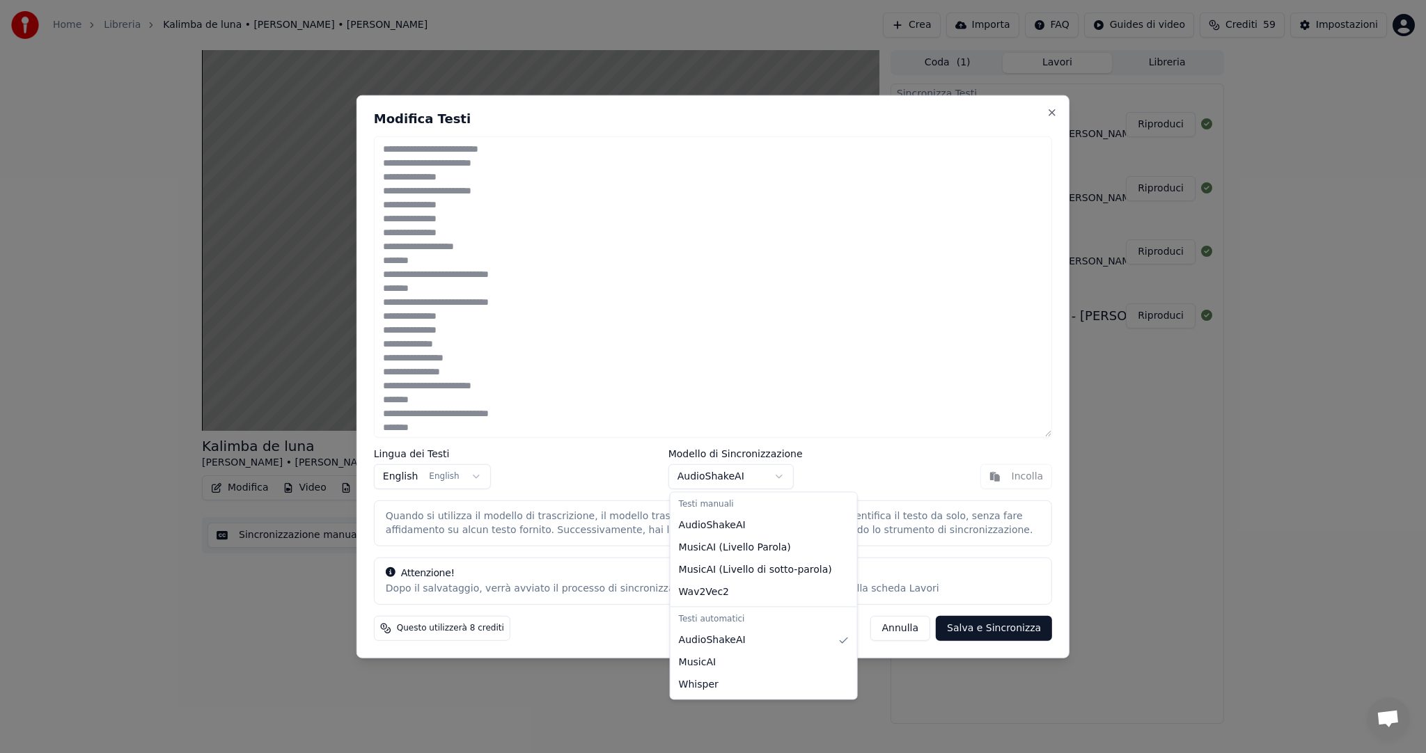
click at [777, 475] on body "Home Libreria Kalimba de luna • [PERSON_NAME] • [PERSON_NAME] Crea Importa FAQ …" at bounding box center [713, 376] width 1426 height 753
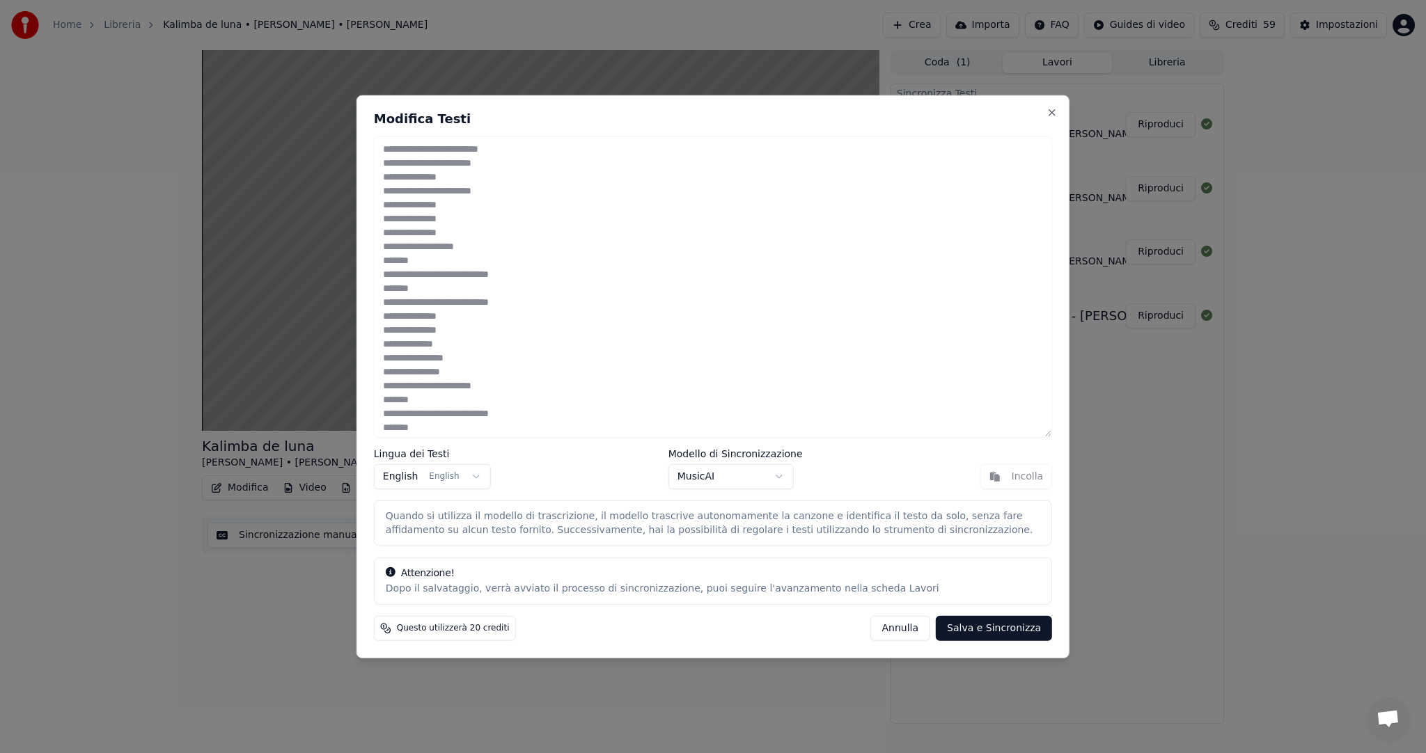
click at [779, 476] on body "Home Libreria Kalimba de luna • [PERSON_NAME] • [PERSON_NAME] Crea Importa FAQ …" at bounding box center [713, 376] width 1426 height 753
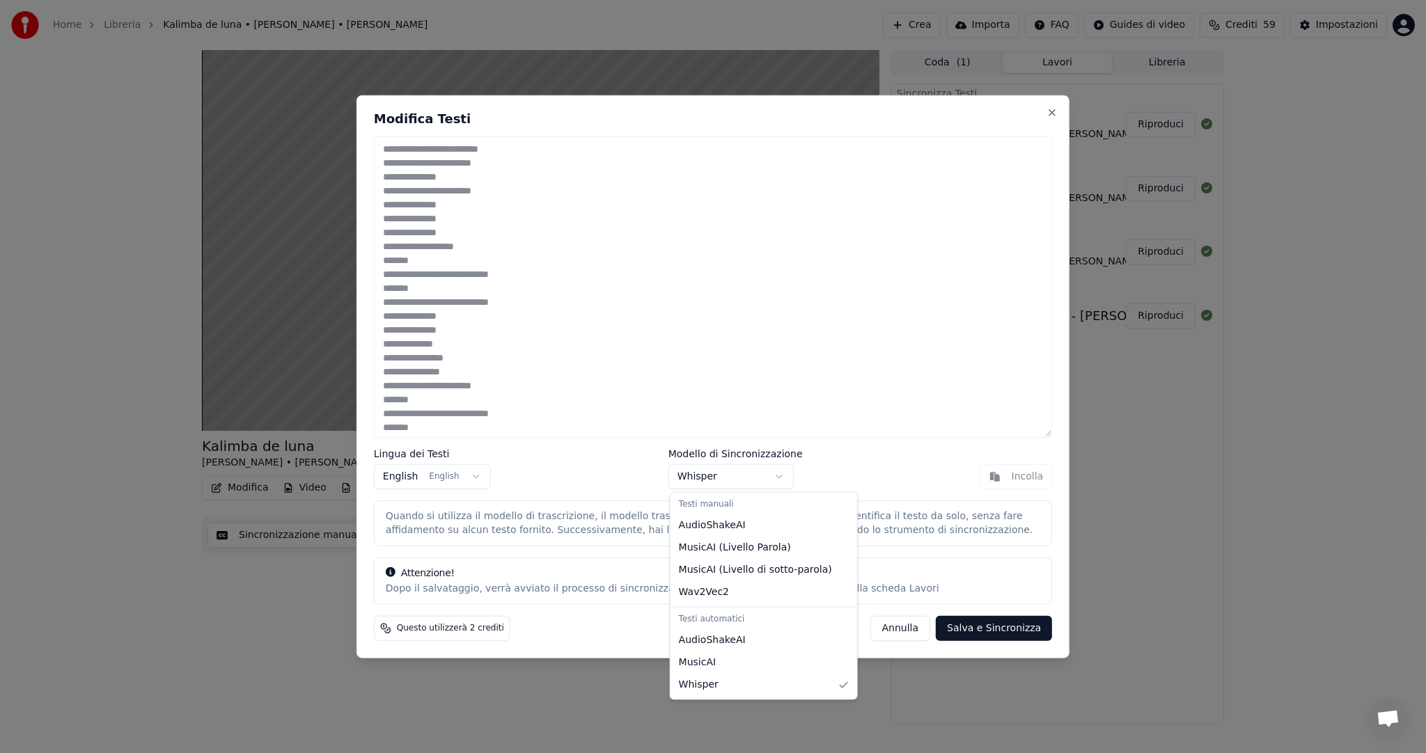
click at [780, 473] on body "Home Libreria Kalimba de luna • [PERSON_NAME] • [PERSON_NAME] Crea Importa FAQ …" at bounding box center [713, 376] width 1426 height 753
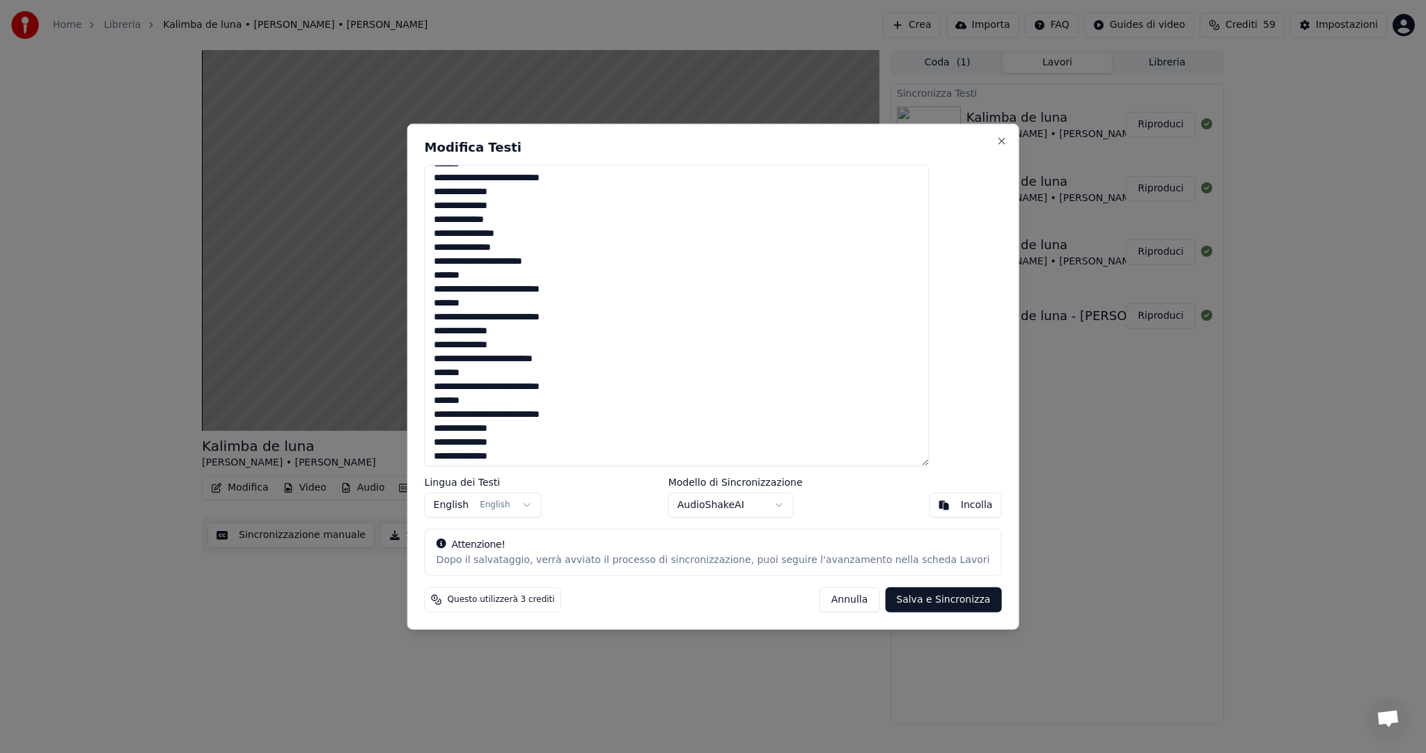
scroll to position [156, 0]
click at [819, 596] on button "Annulla" at bounding box center [849, 599] width 61 height 25
type textarea "**********"
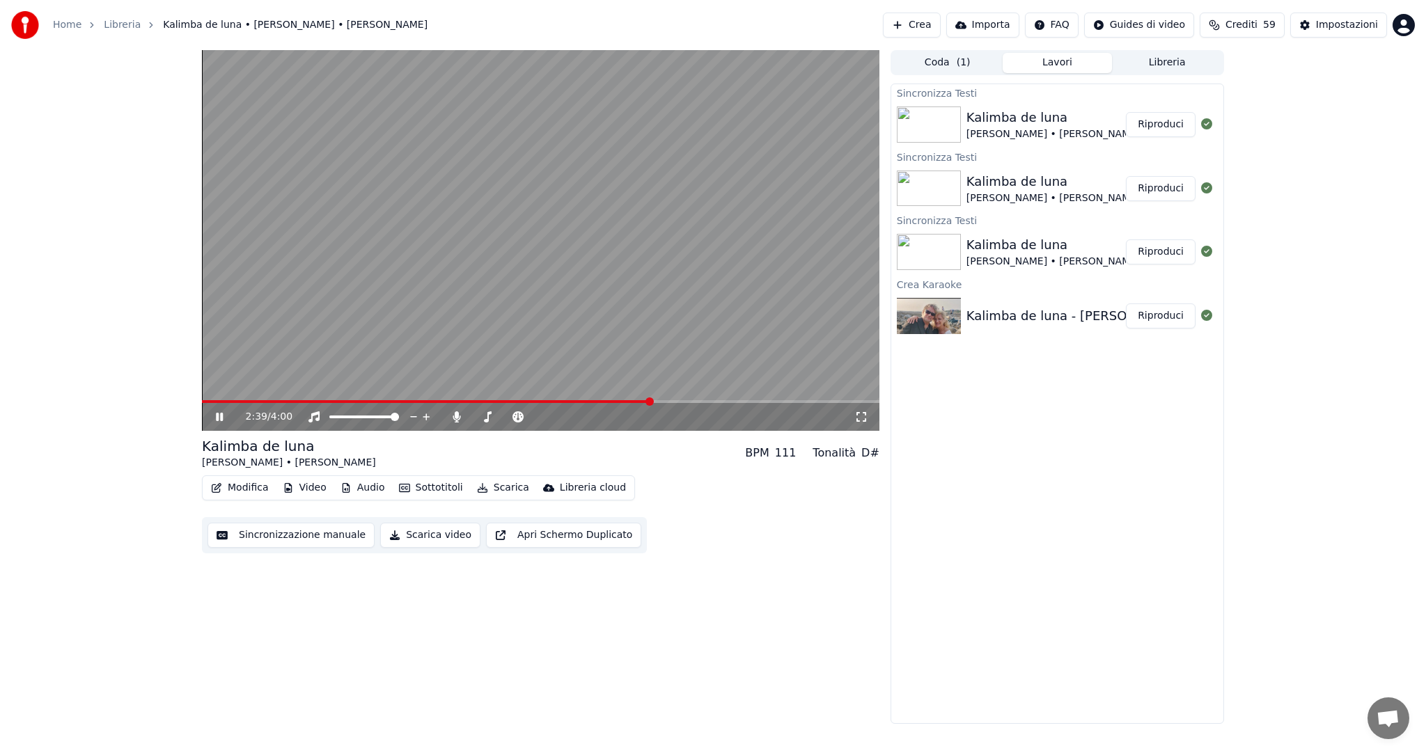
click at [649, 398] on span at bounding box center [649, 402] width 8 height 8
drag, startPoint x: 649, startPoint y: 397, endPoint x: 677, endPoint y: 396, distance: 27.9
click at [677, 396] on video at bounding box center [540, 240] width 677 height 381
click at [666, 400] on span at bounding box center [666, 402] width 8 height 8
click at [228, 415] on icon at bounding box center [229, 416] width 33 height 11
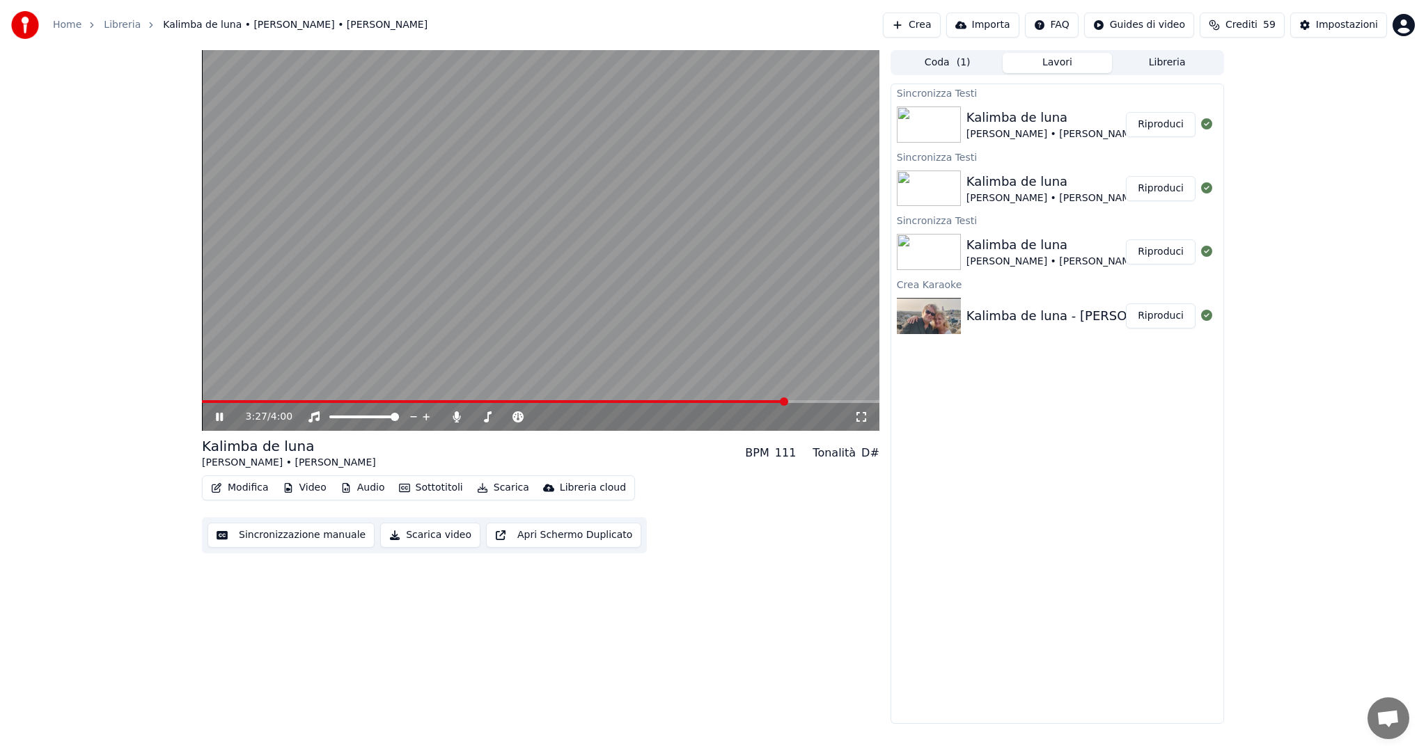
click at [1152, 123] on button "Riproduci" at bounding box center [1161, 124] width 70 height 25
click at [278, 404] on span at bounding box center [281, 402] width 8 height 8
click at [308, 400] on span at bounding box center [312, 402] width 8 height 8
click at [340, 401] on span at bounding box center [342, 402] width 8 height 8
click at [361, 400] on span at bounding box center [356, 402] width 8 height 8
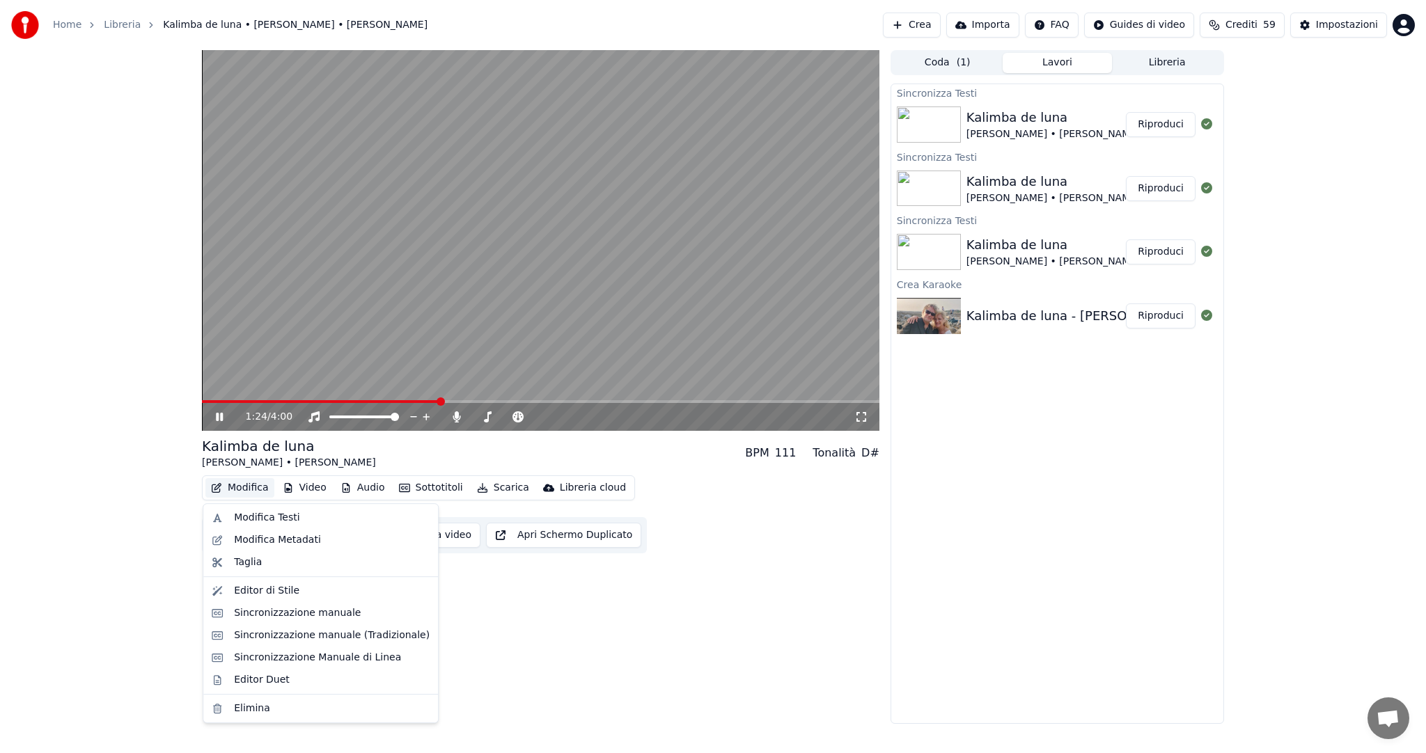
click at [260, 489] on button "Modifica" at bounding box center [239, 487] width 69 height 19
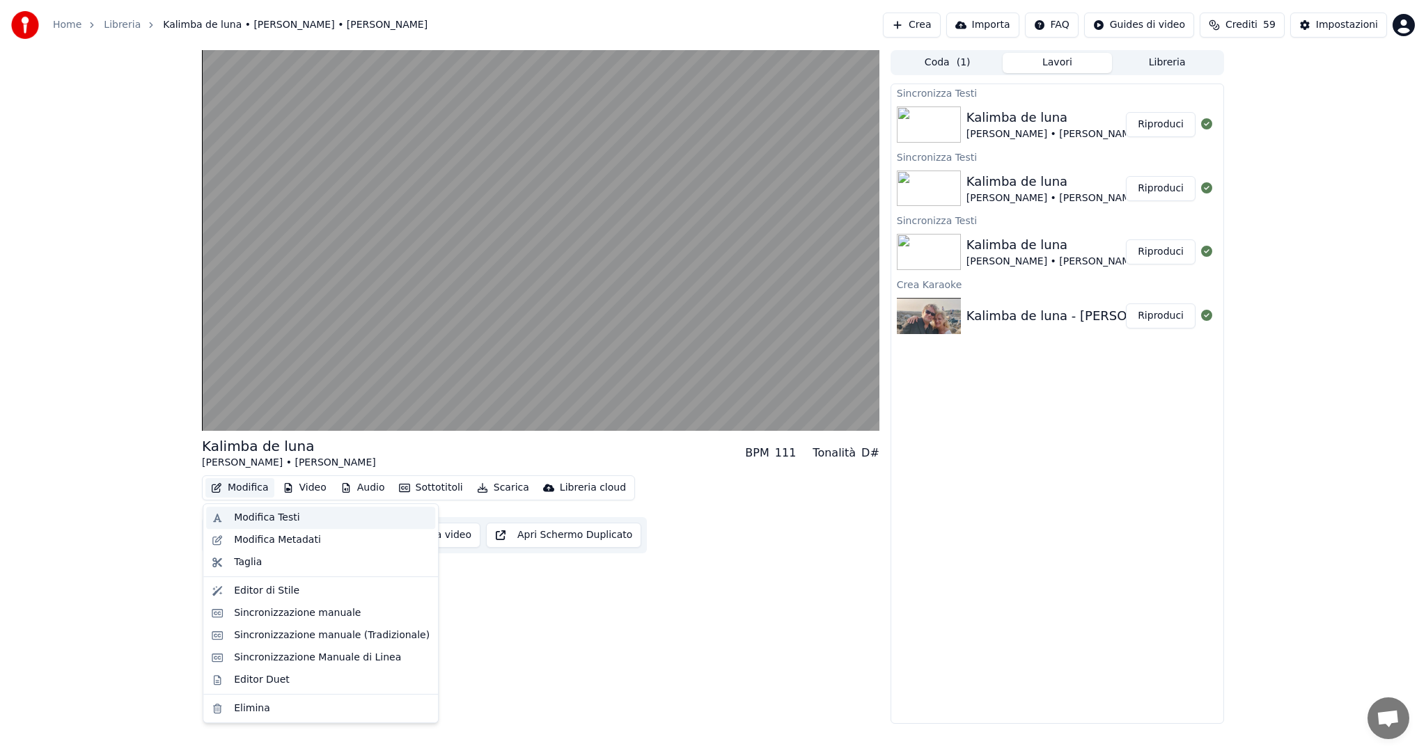
click at [262, 517] on div "Modifica Testi" at bounding box center [266, 518] width 65 height 14
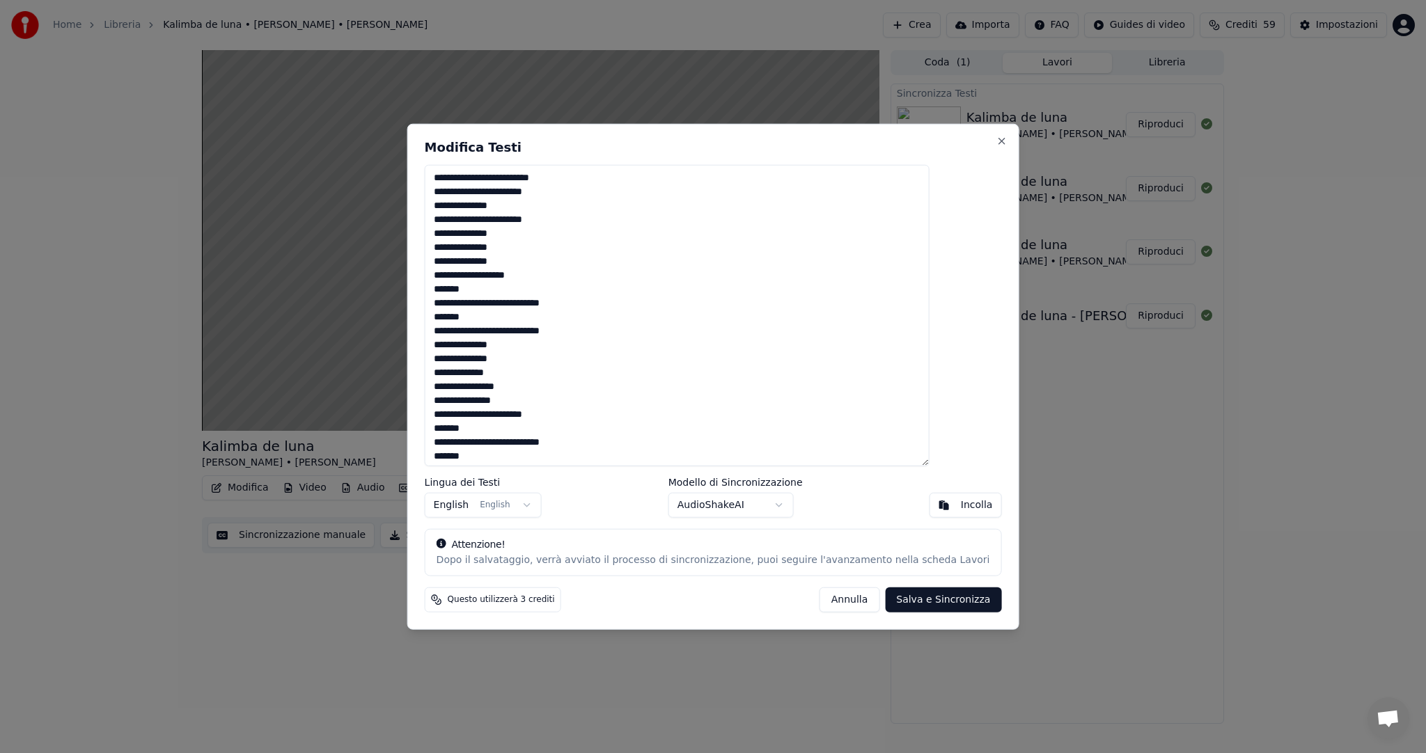
click at [914, 604] on button "Salva e Sincronizza" at bounding box center [943, 599] width 116 height 25
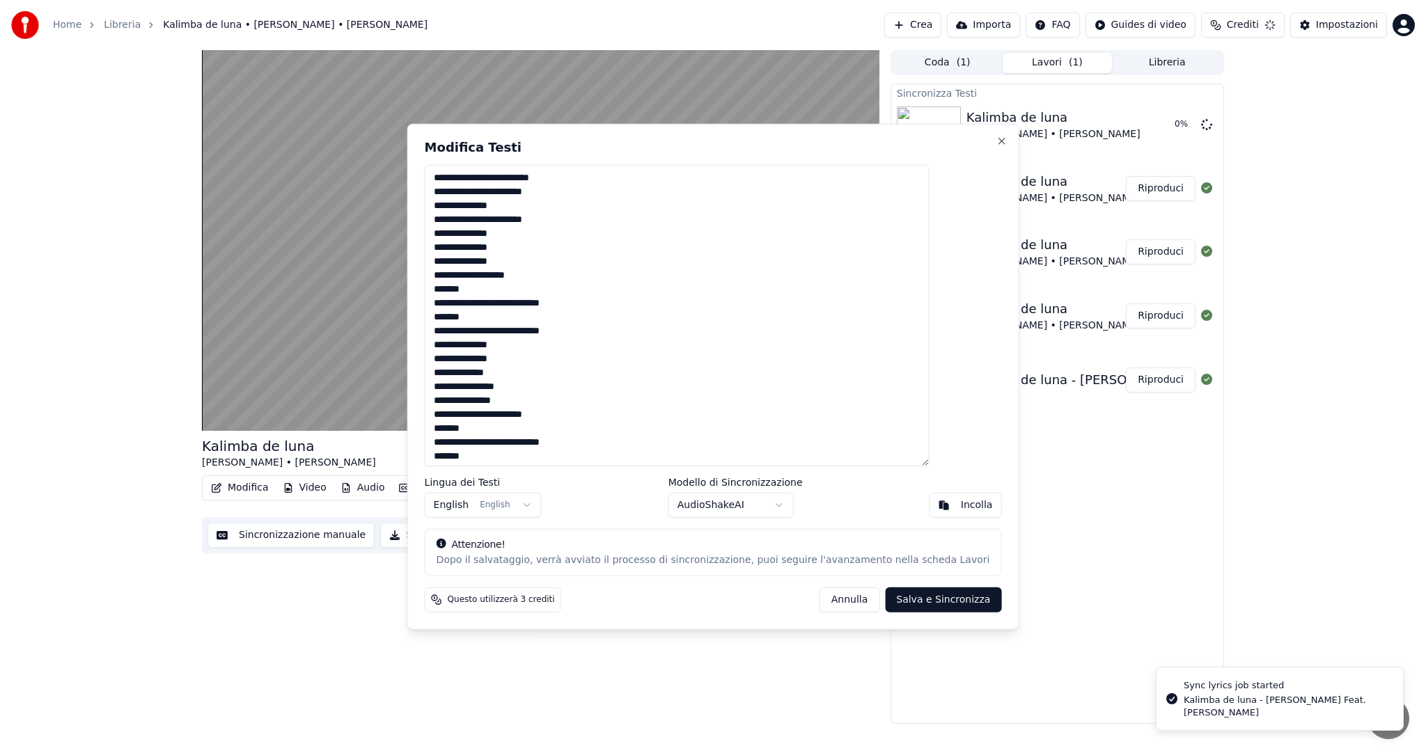
type textarea "**********"
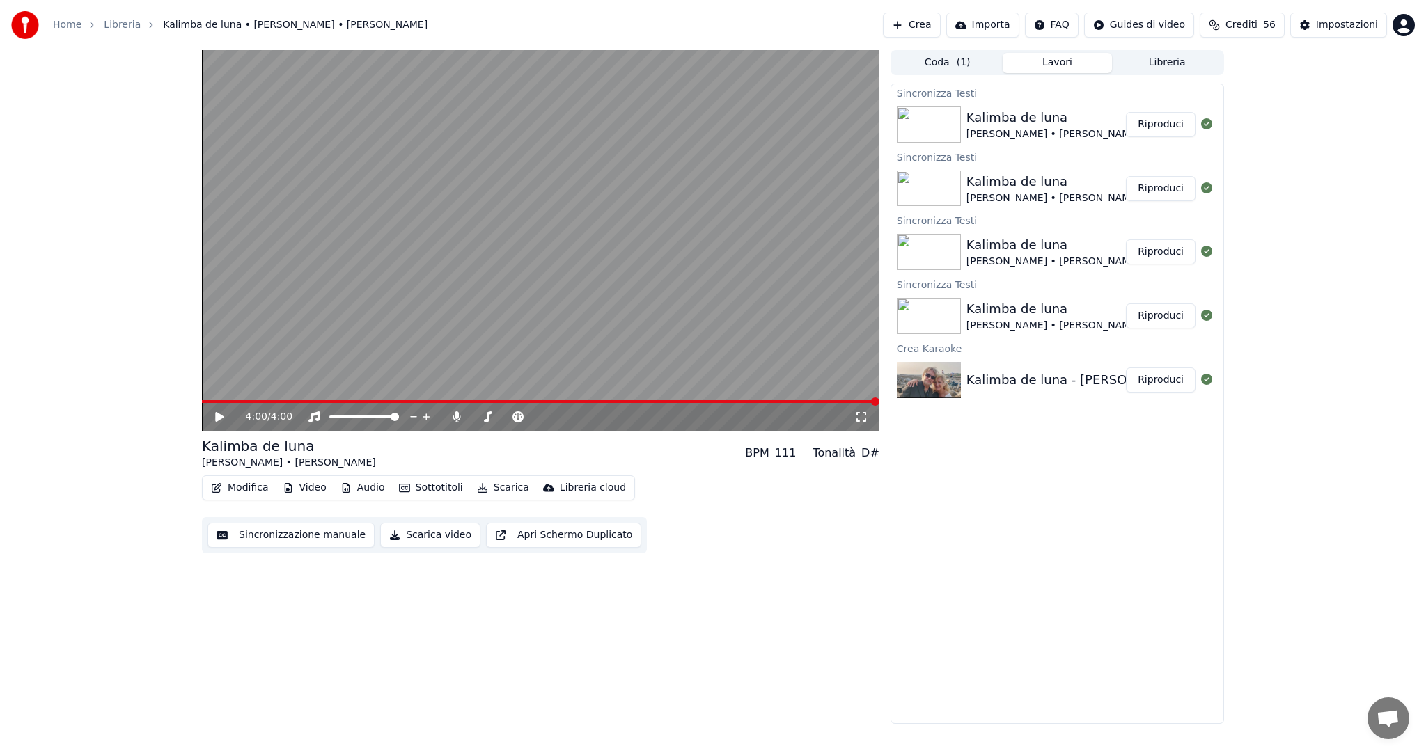
click at [320, 487] on button "Video" at bounding box center [304, 487] width 55 height 19
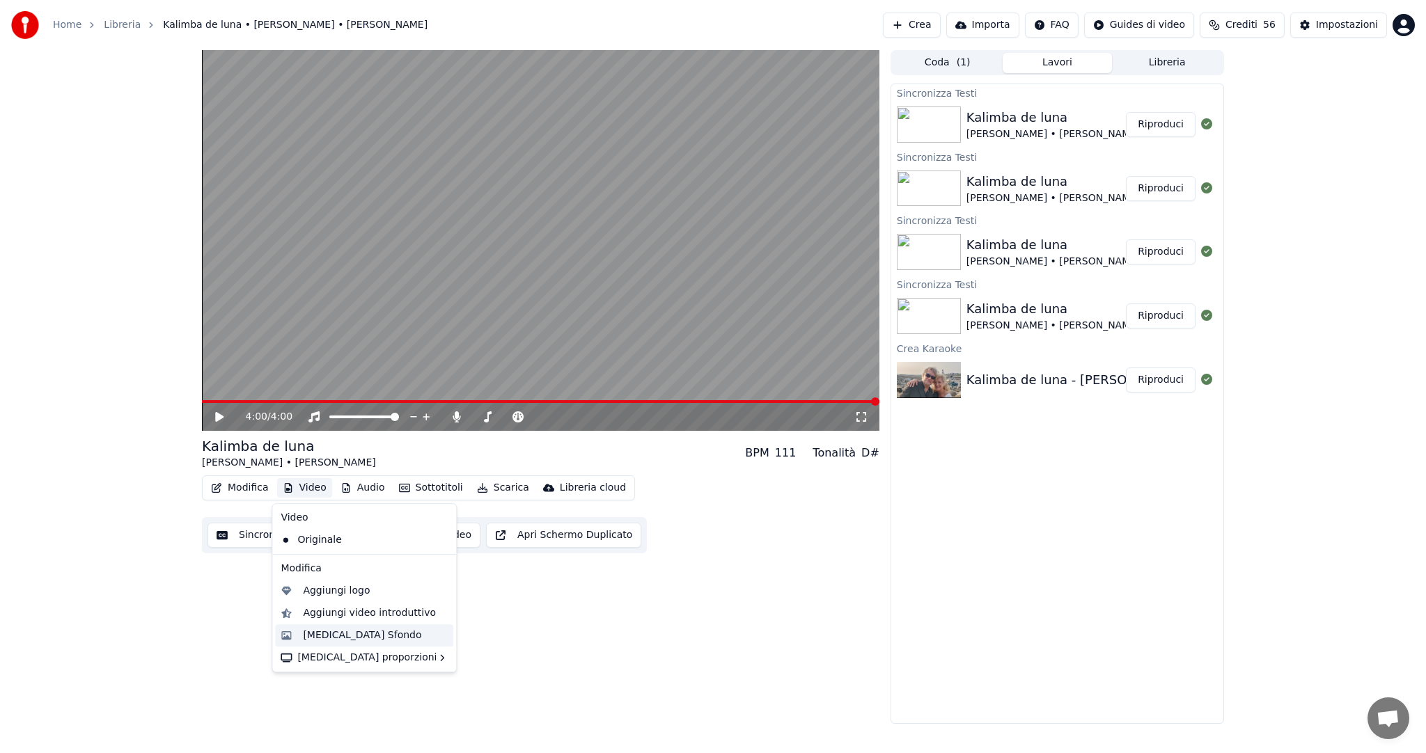
click at [333, 641] on div "[MEDICAL_DATA] Sfondo" at bounding box center [362, 636] width 118 height 14
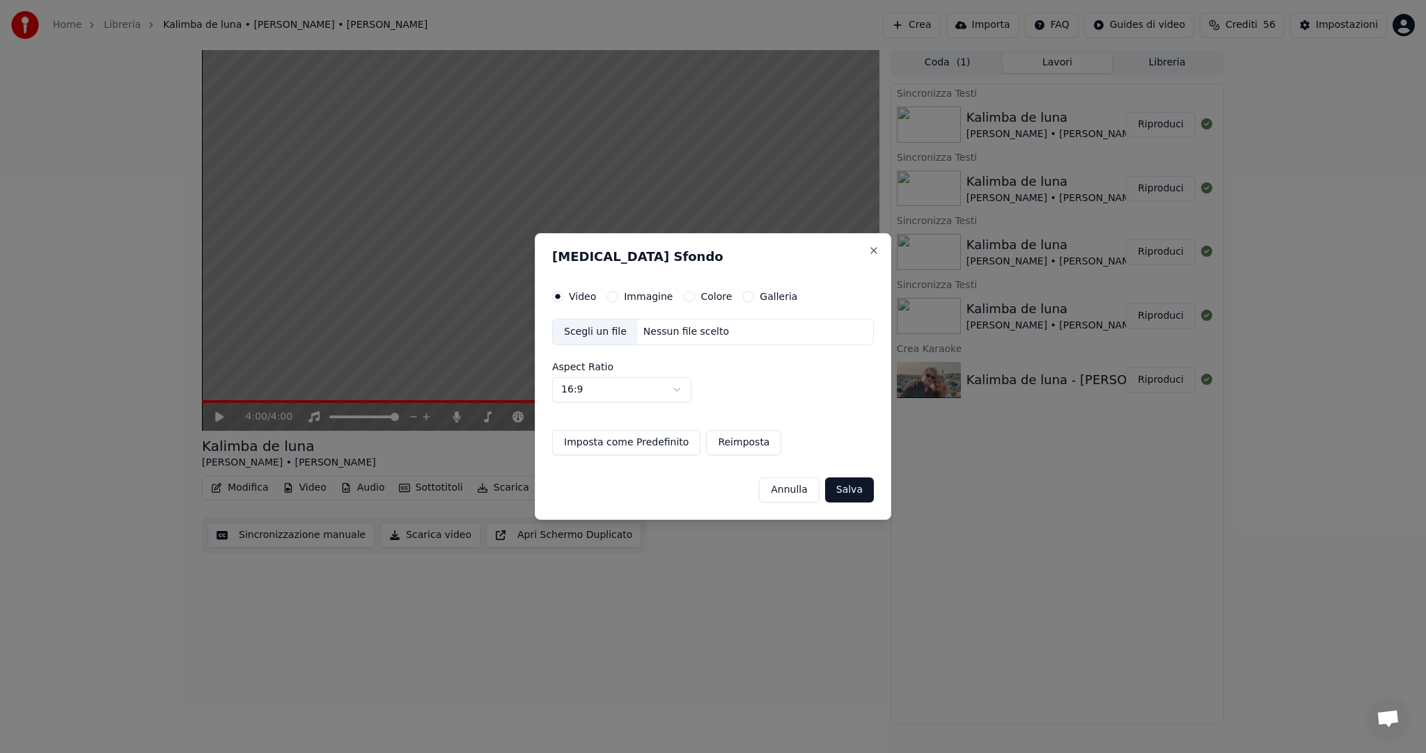
click at [608, 333] on div "Scegli un file" at bounding box center [595, 332] width 85 height 25
click at [589, 441] on button "Imposta come Predefinito" at bounding box center [626, 442] width 148 height 25
click at [872, 493] on button "Salva" at bounding box center [849, 490] width 49 height 25
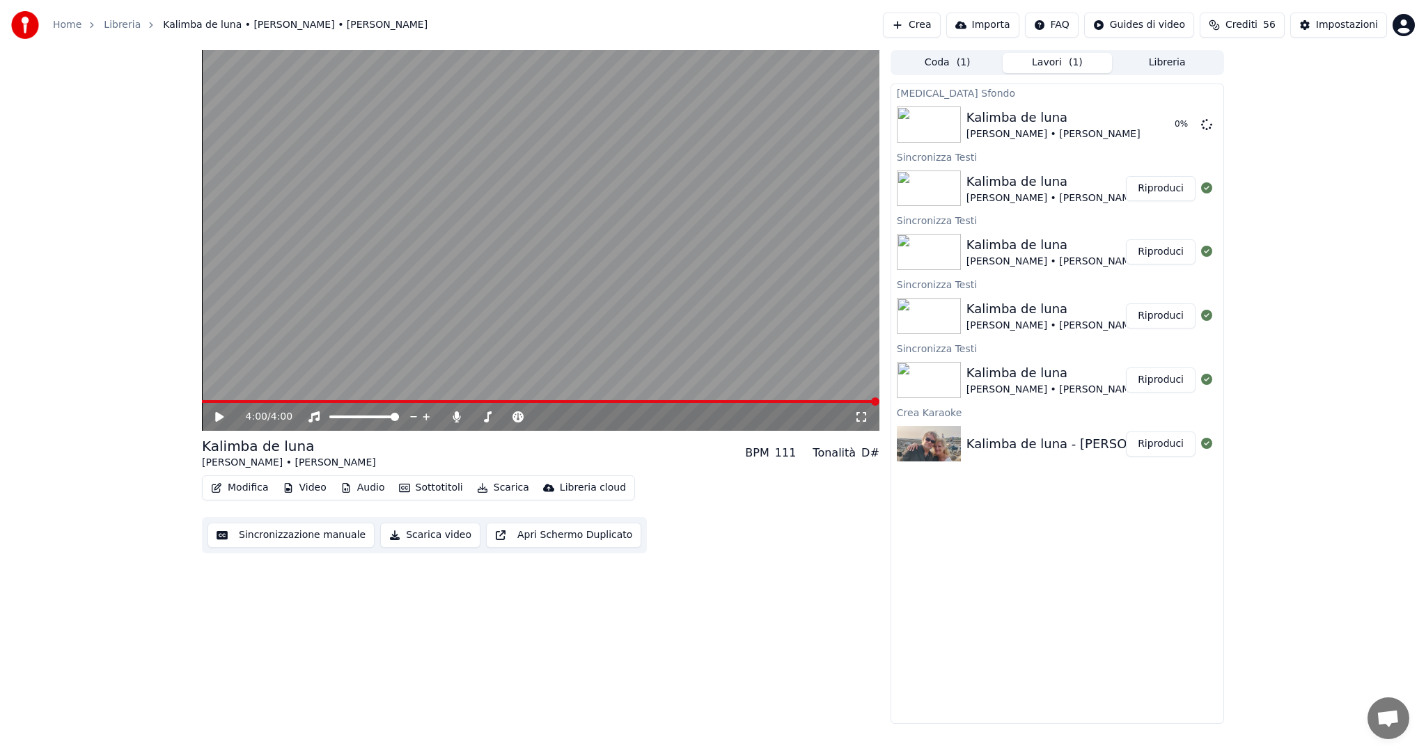
click at [219, 418] on icon at bounding box center [219, 417] width 8 height 10
click at [347, 400] on span at bounding box center [540, 401] width 677 height 3
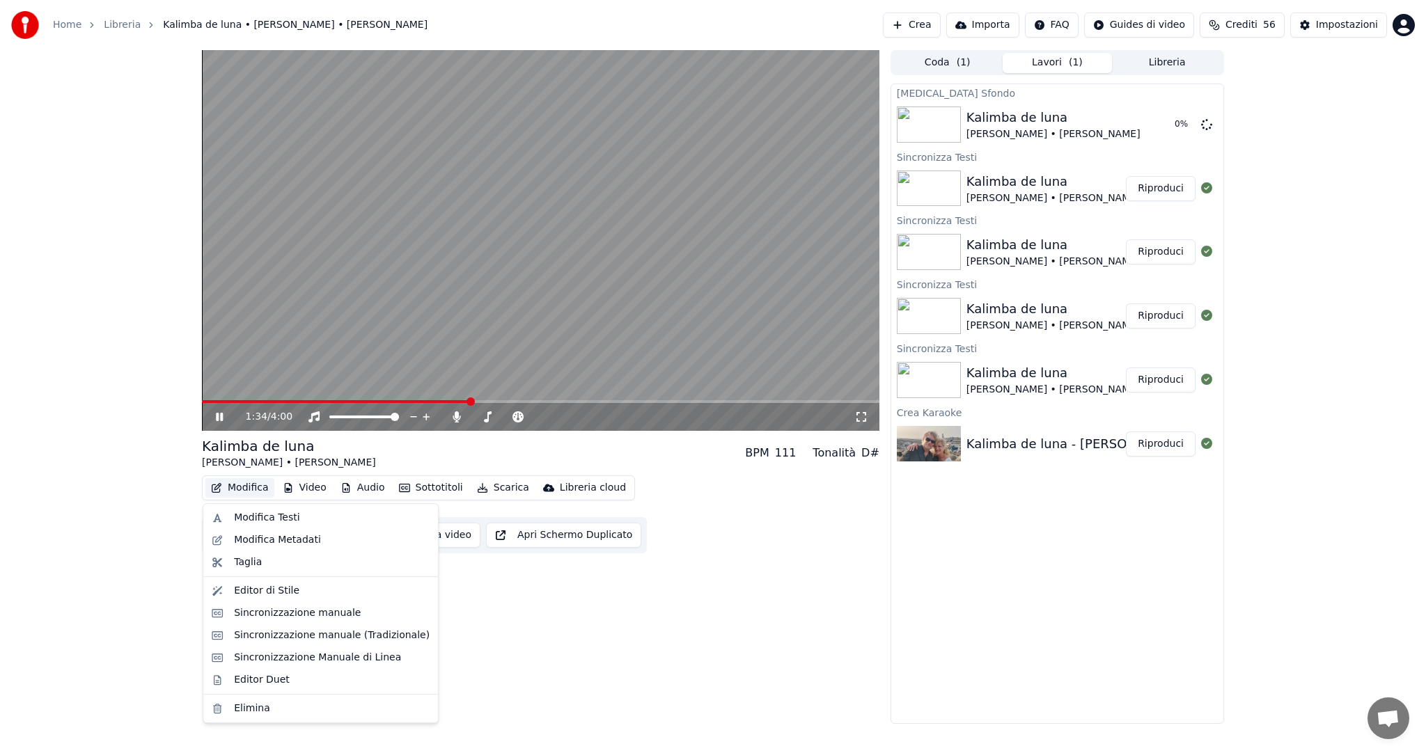
click at [256, 487] on button "Modifica" at bounding box center [239, 487] width 69 height 19
click at [270, 526] on div "Modifica Testi" at bounding box center [320, 518] width 229 height 22
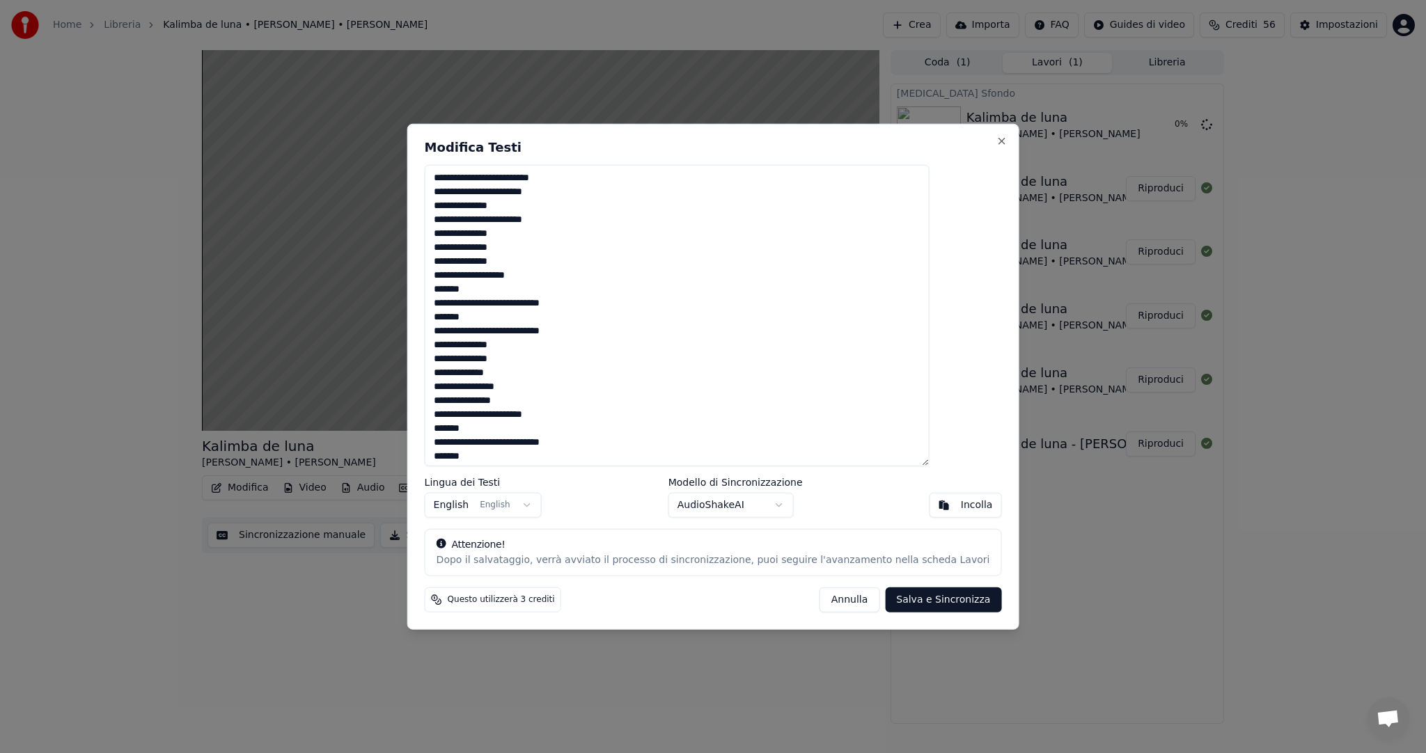
click at [473, 304] on textarea "**********" at bounding box center [677, 315] width 505 height 301
click at [599, 306] on textarea "**********" at bounding box center [677, 315] width 505 height 301
click at [471, 331] on textarea "**********" at bounding box center [677, 315] width 505 height 301
click at [472, 329] on textarea "**********" at bounding box center [677, 315] width 505 height 301
click at [593, 332] on textarea "**********" at bounding box center [677, 315] width 505 height 301
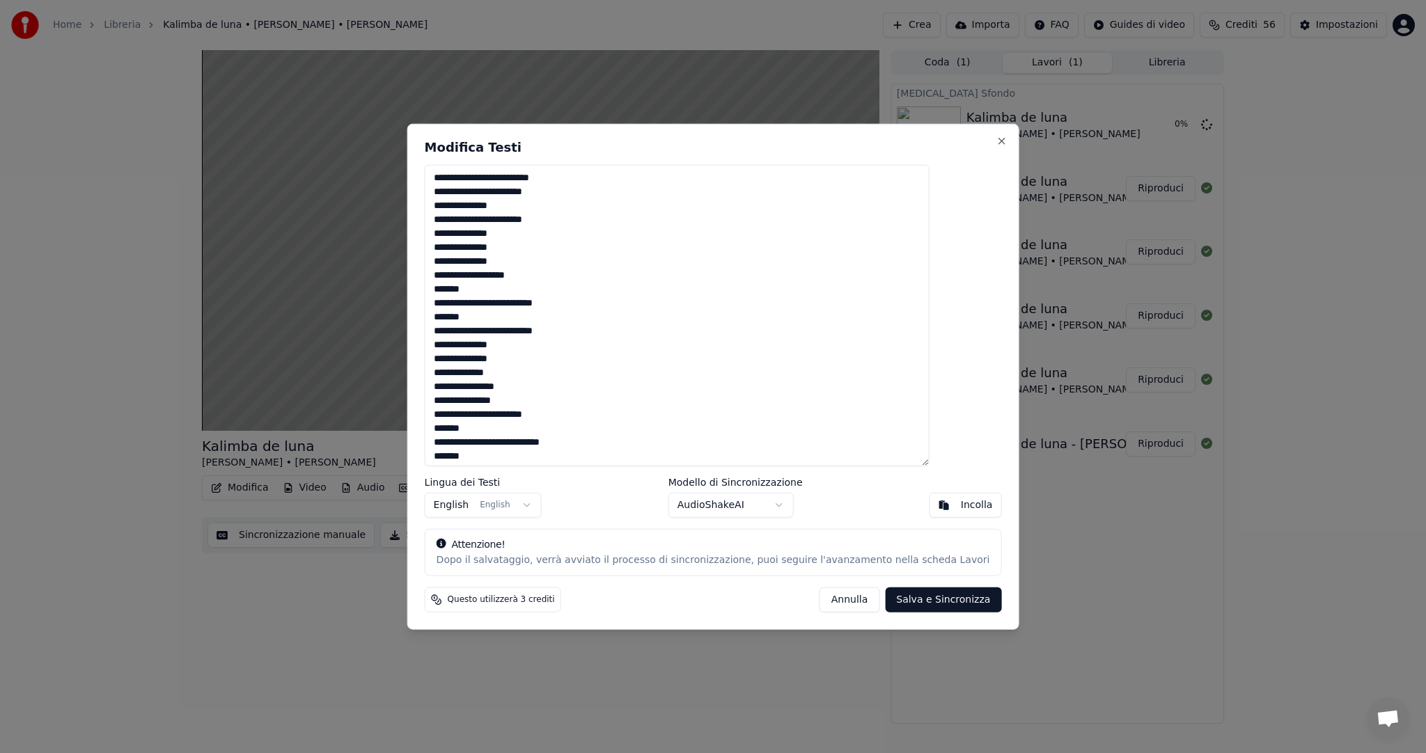
click at [470, 448] on textarea "**********" at bounding box center [677, 315] width 505 height 301
click at [471, 443] on textarea "**********" at bounding box center [677, 315] width 505 height 301
click at [593, 441] on textarea "**********" at bounding box center [677, 315] width 505 height 301
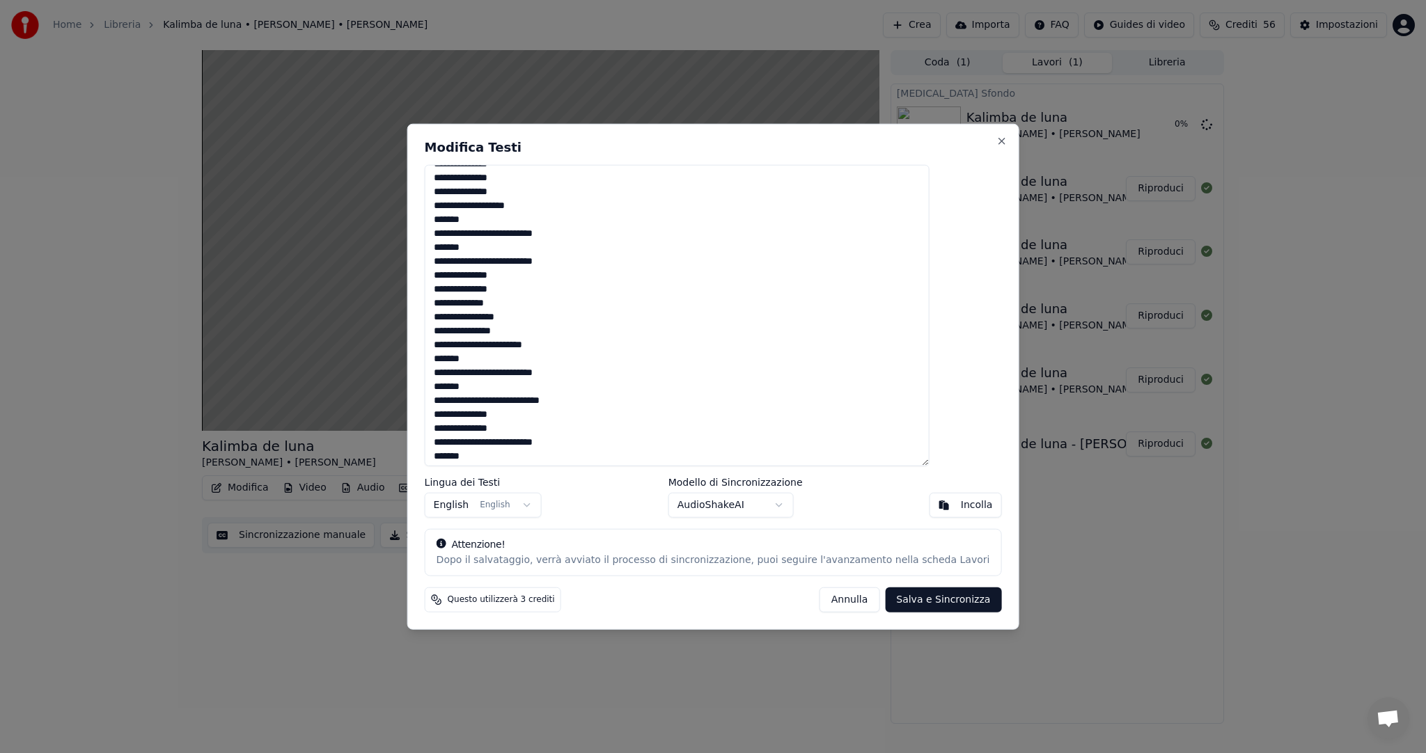
click at [475, 399] on textarea "**********" at bounding box center [677, 315] width 505 height 301
click at [592, 398] on textarea "**********" at bounding box center [677, 315] width 505 height 301
click at [581, 346] on textarea "**********" at bounding box center [677, 315] width 505 height 301
click at [603, 345] on textarea "**********" at bounding box center [677, 315] width 505 height 301
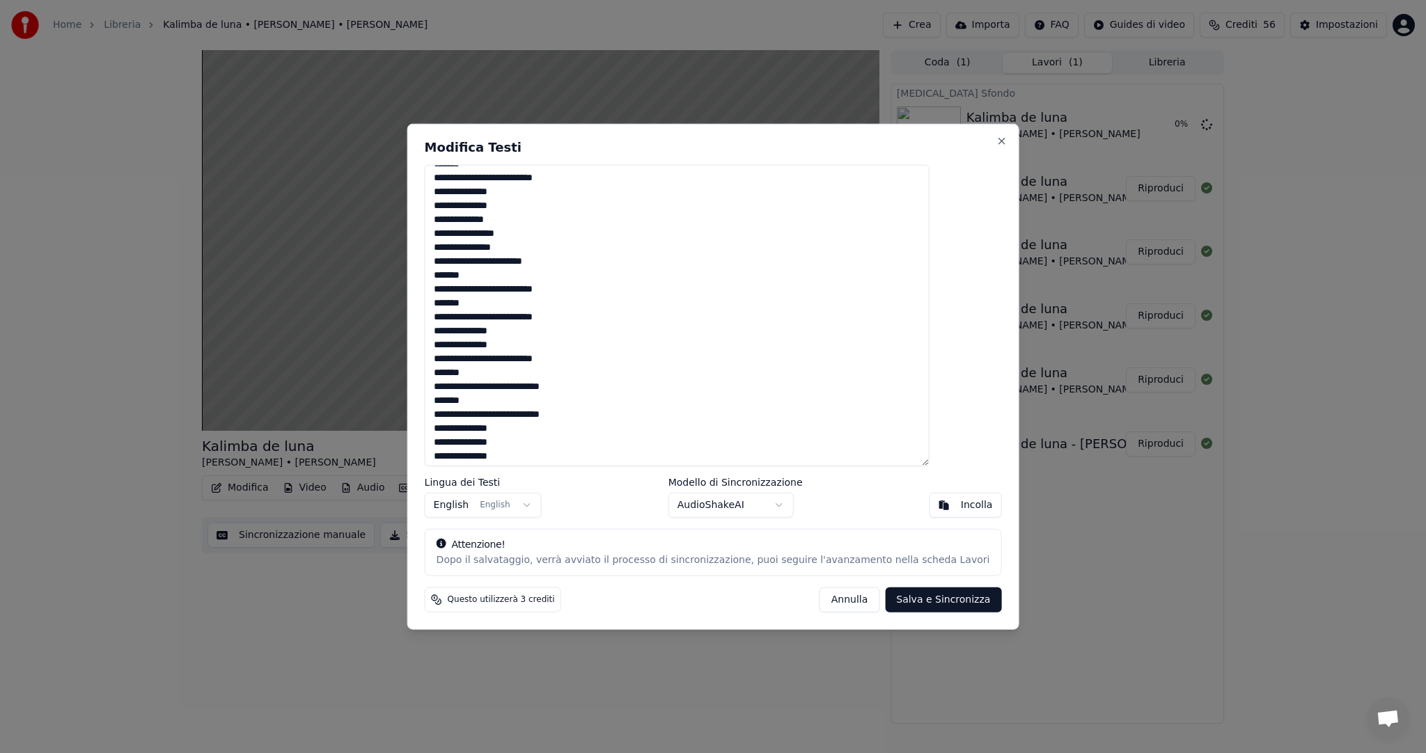
scroll to position [156, 0]
click at [473, 382] on textarea "**********" at bounding box center [677, 315] width 505 height 301
click at [595, 380] on textarea "**********" at bounding box center [677, 315] width 505 height 301
click at [597, 418] on textarea "**********" at bounding box center [677, 315] width 505 height 301
click at [597, 414] on textarea "**********" at bounding box center [677, 315] width 505 height 301
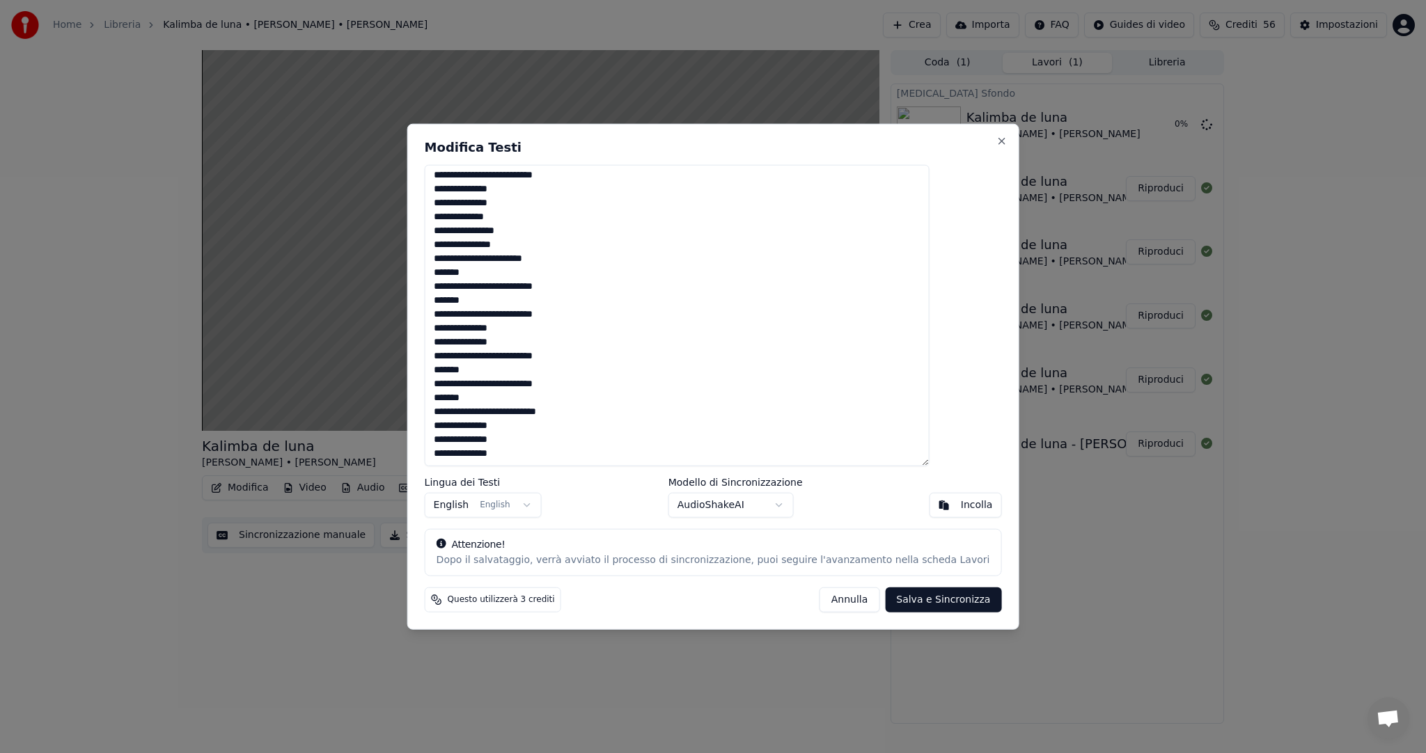
click at [474, 411] on textarea "**********" at bounding box center [677, 315] width 505 height 301
type textarea "**********"
click at [913, 599] on button "Salva e Sincronizza" at bounding box center [943, 599] width 116 height 25
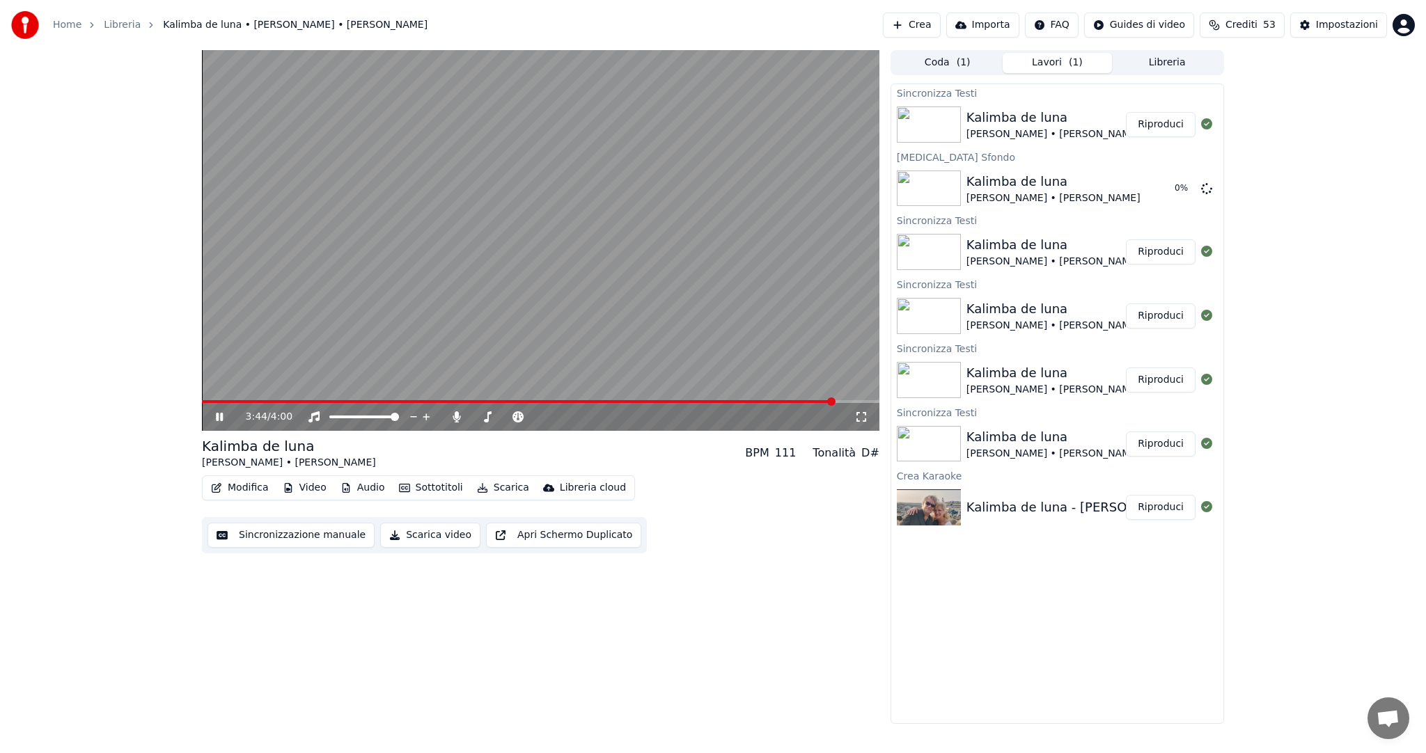
click at [1163, 129] on button "Riproduci" at bounding box center [1161, 124] width 70 height 25
click at [302, 402] on span at bounding box center [540, 401] width 677 height 3
click at [353, 401] on span at bounding box center [540, 401] width 677 height 3
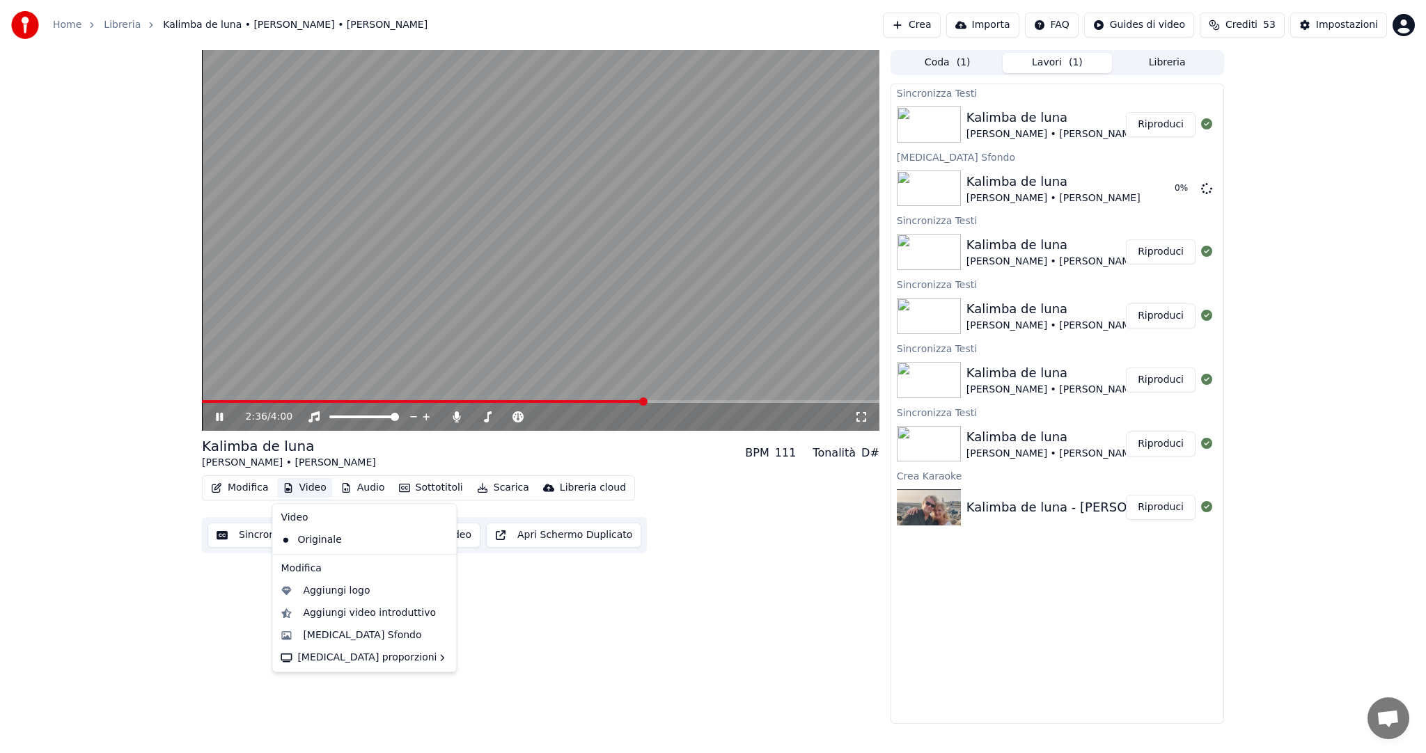
click at [301, 489] on button "Video" at bounding box center [304, 487] width 55 height 19
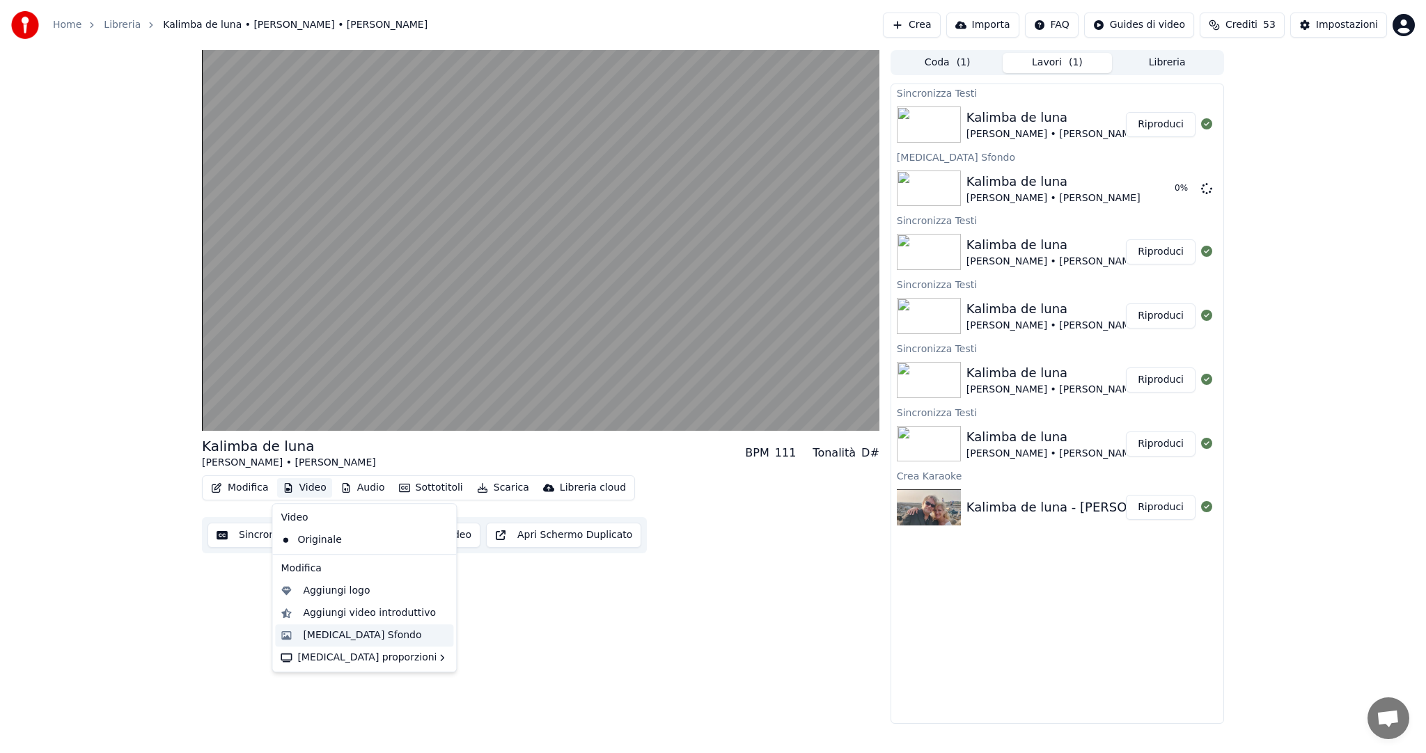
click at [356, 635] on div "[MEDICAL_DATA] Sfondo" at bounding box center [362, 636] width 118 height 14
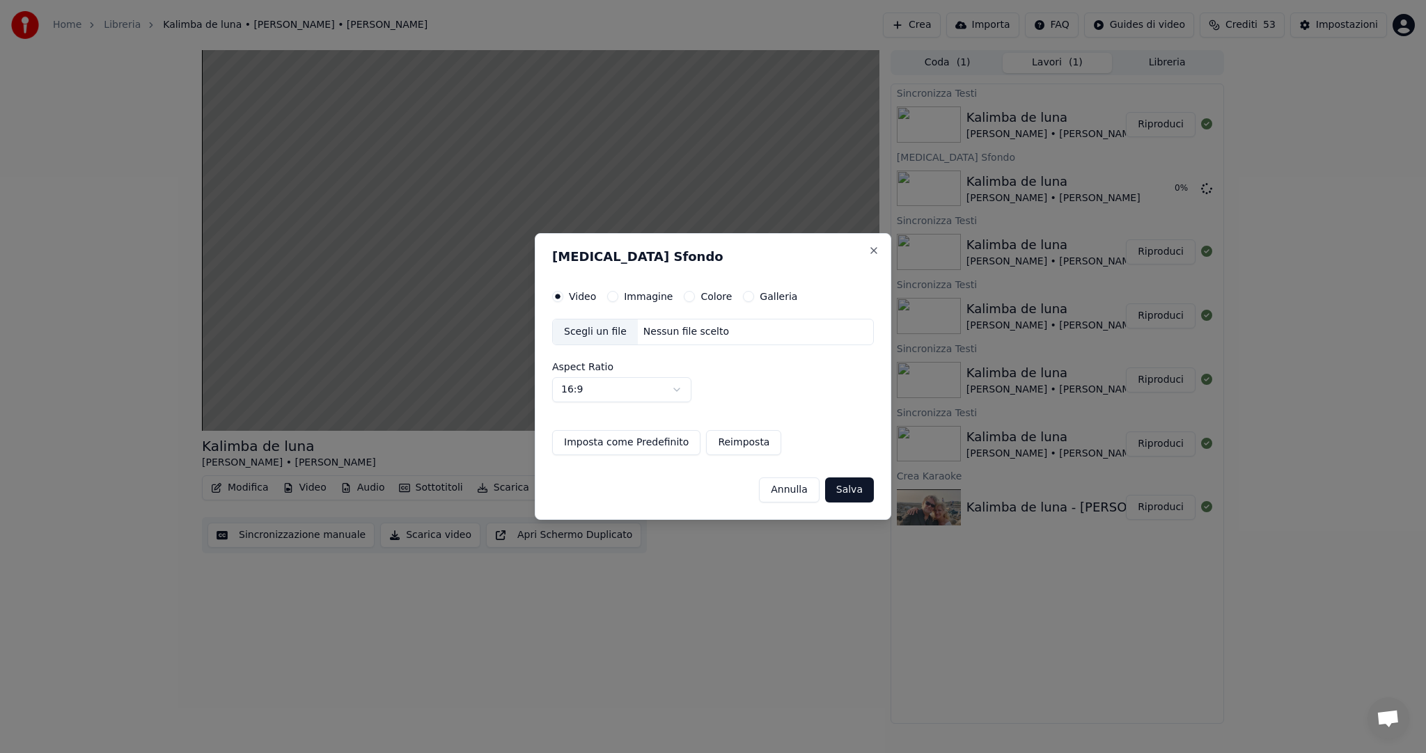
click at [615, 297] on button "Immagine" at bounding box center [612, 296] width 11 height 11
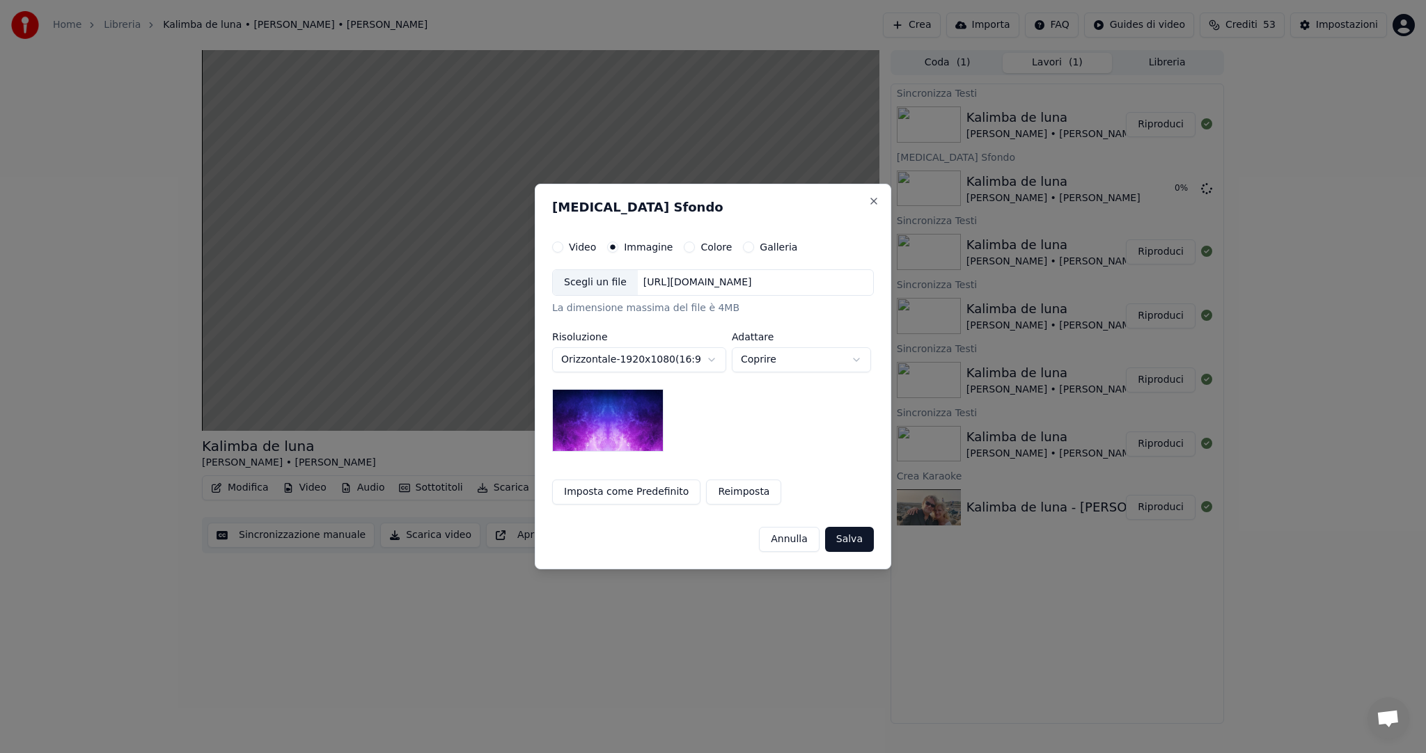
click at [593, 281] on div "Scegli un file" at bounding box center [595, 282] width 85 height 25
click at [852, 543] on button "Salva" at bounding box center [849, 539] width 49 height 25
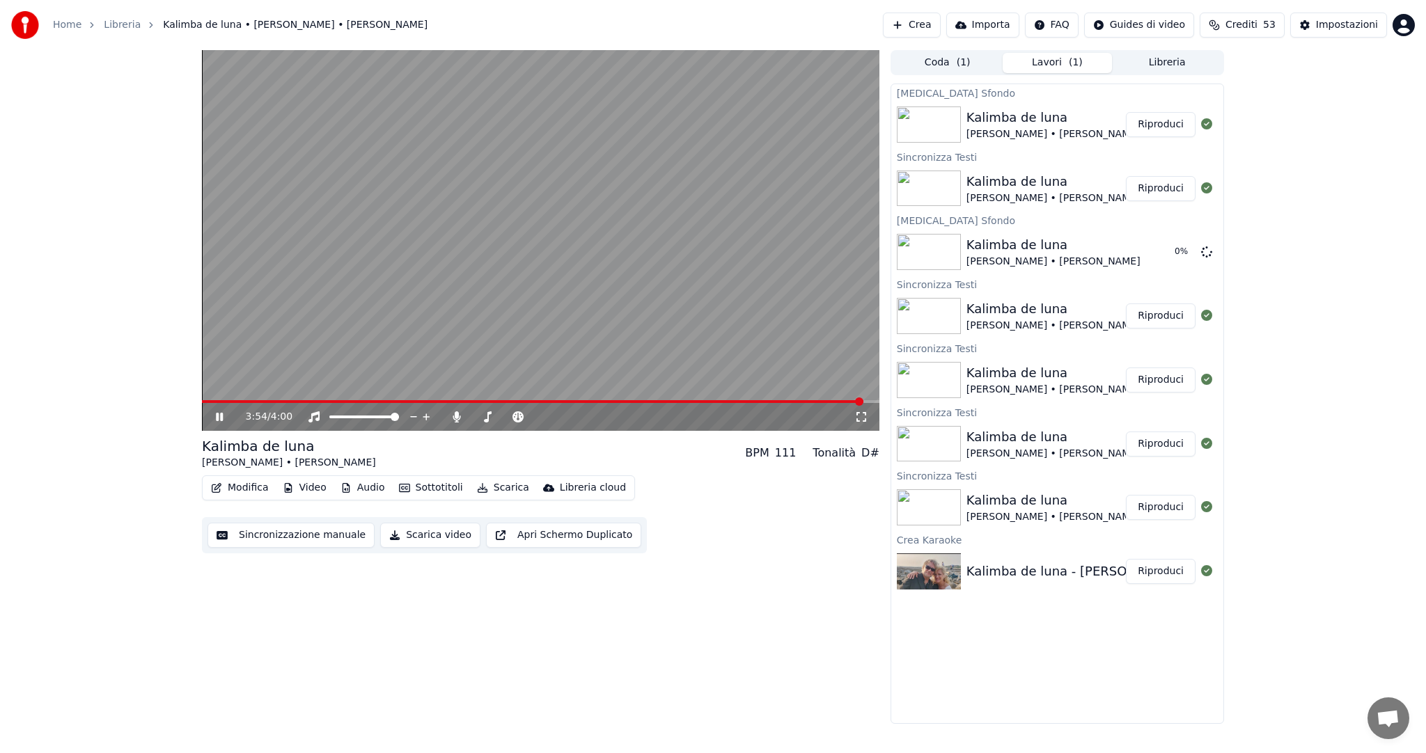
click at [1174, 125] on button "Riproduci" at bounding box center [1161, 124] width 70 height 25
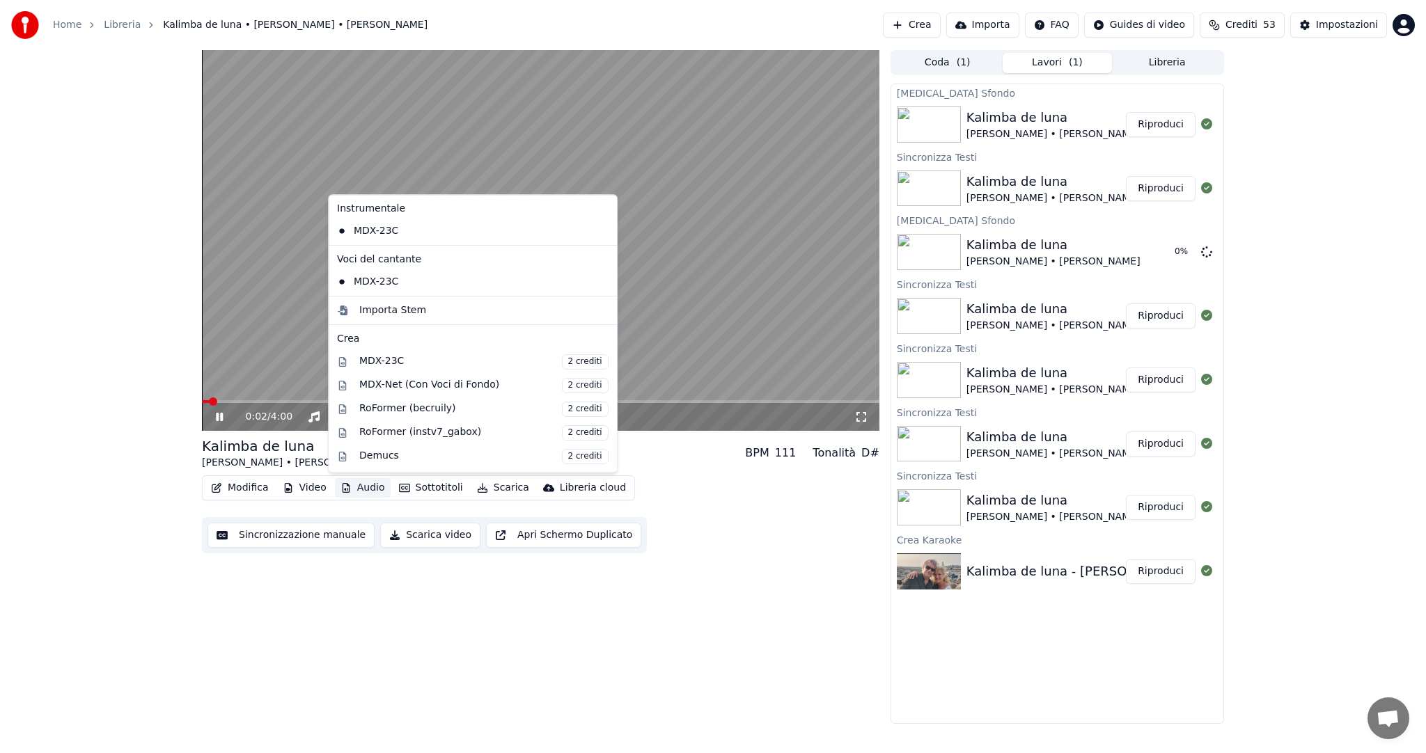
click at [367, 487] on button "Audio" at bounding box center [363, 487] width 56 height 19
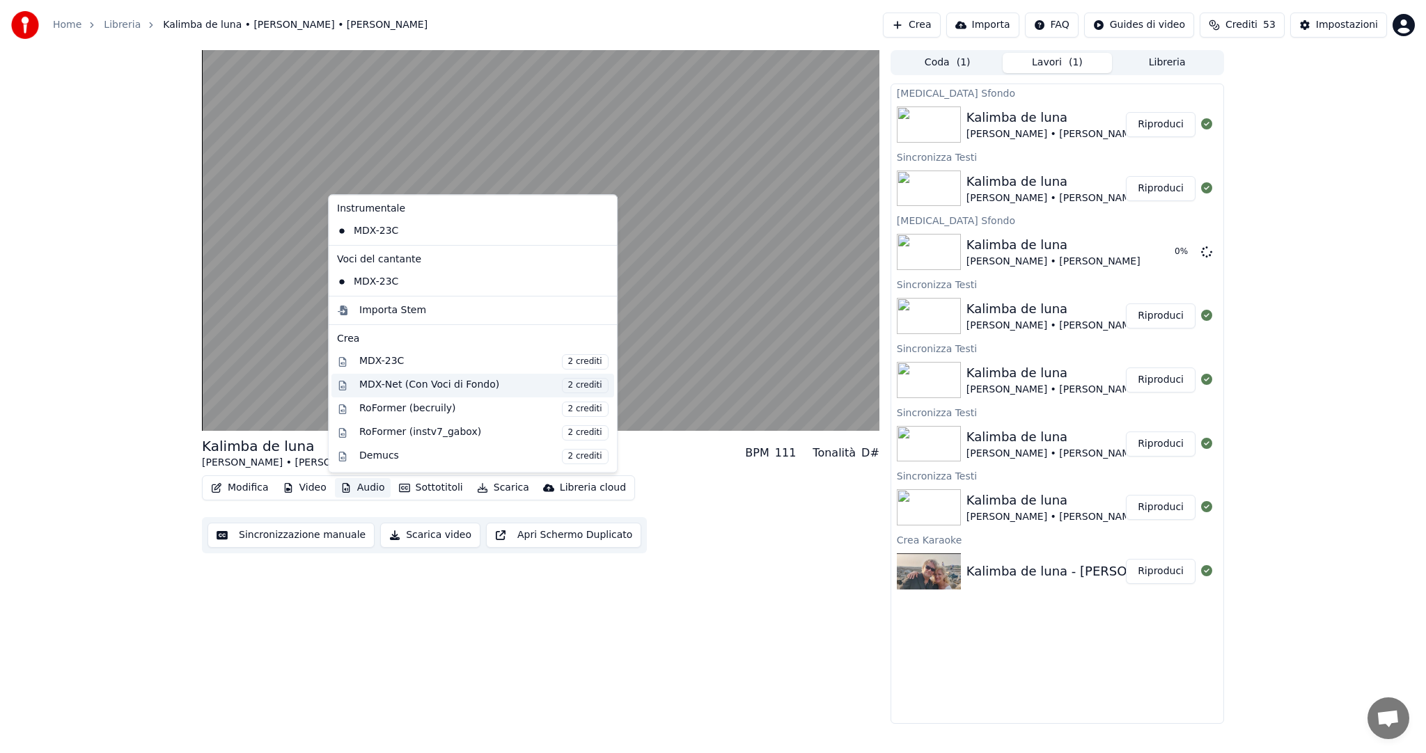
click at [487, 385] on div "MDX-Net (Con Voci di Fondo) 2 crediti" at bounding box center [483, 385] width 249 height 15
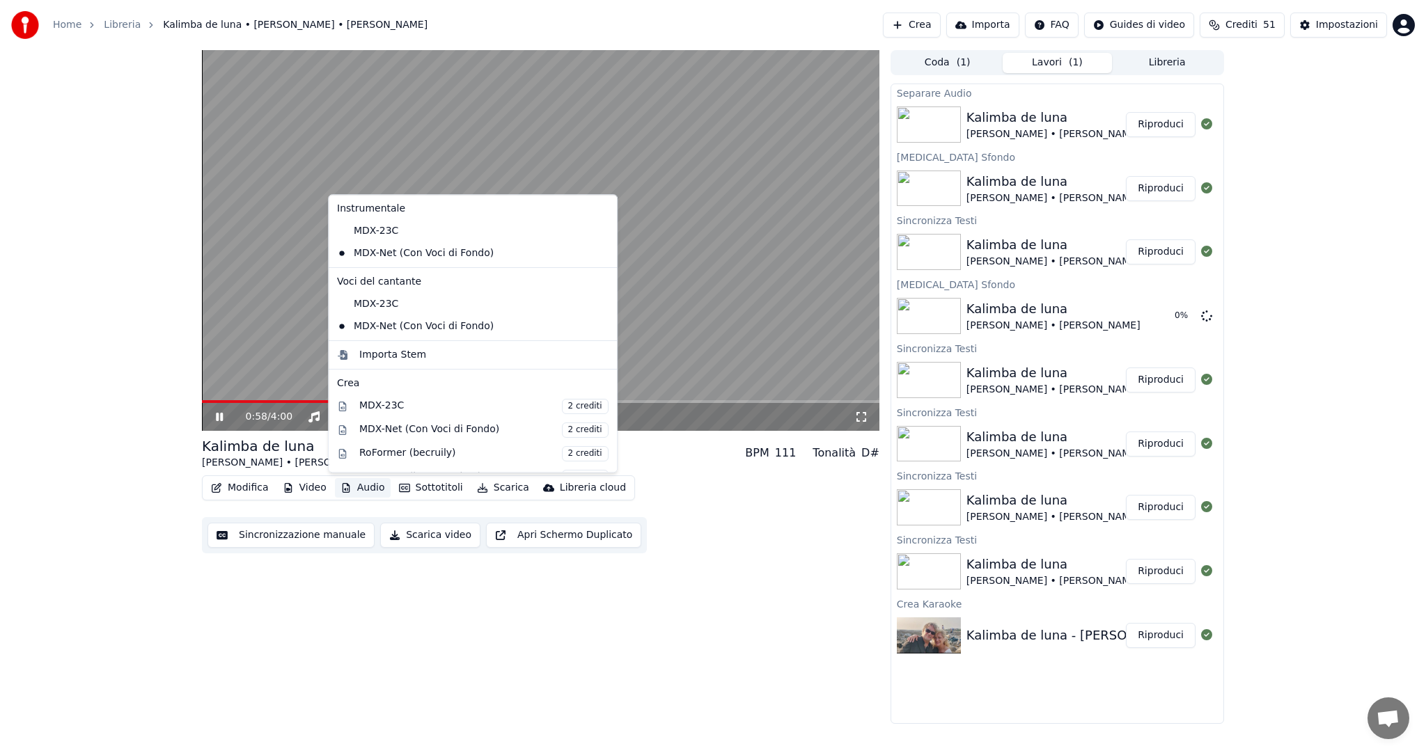
click at [352, 487] on button "Audio" at bounding box center [363, 487] width 56 height 19
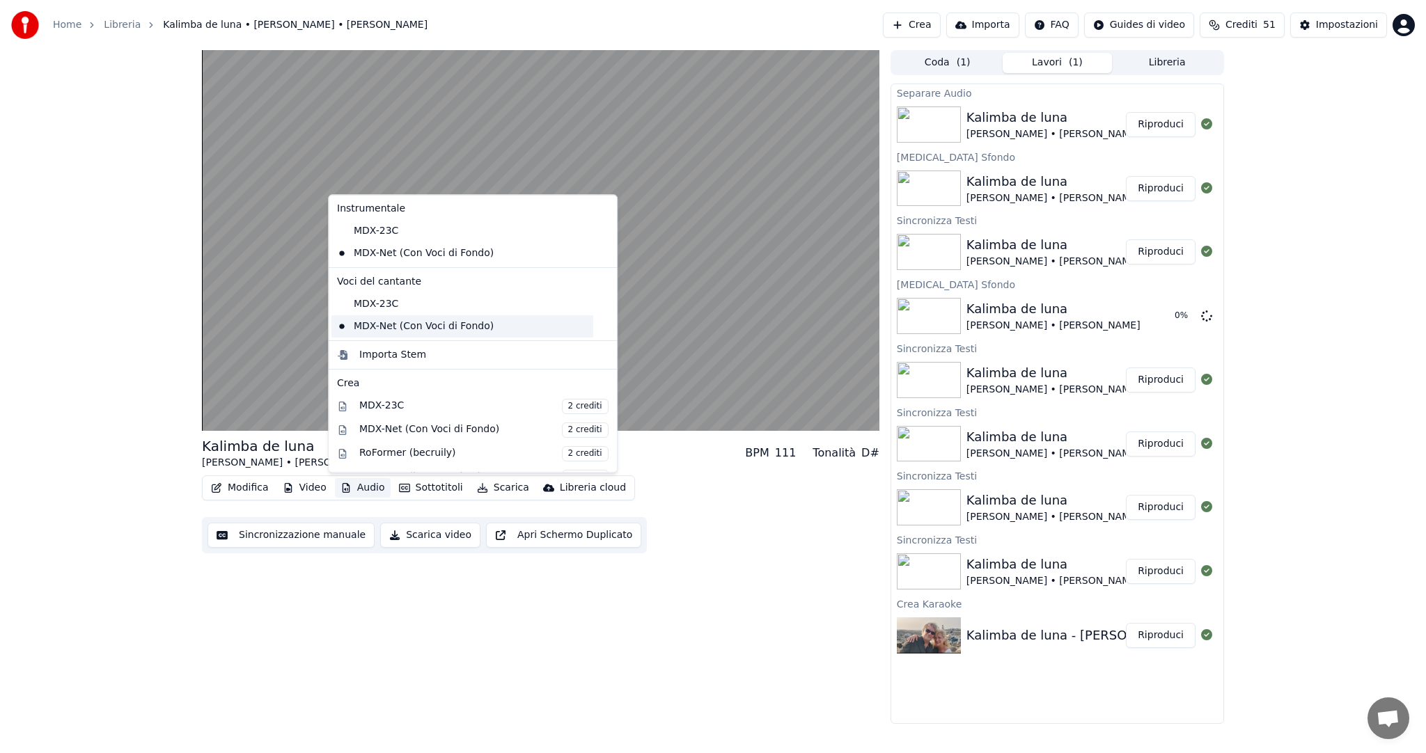
click at [443, 325] on div "MDX-Net (Con Voci di Fondo)" at bounding box center [462, 326] width 262 height 22
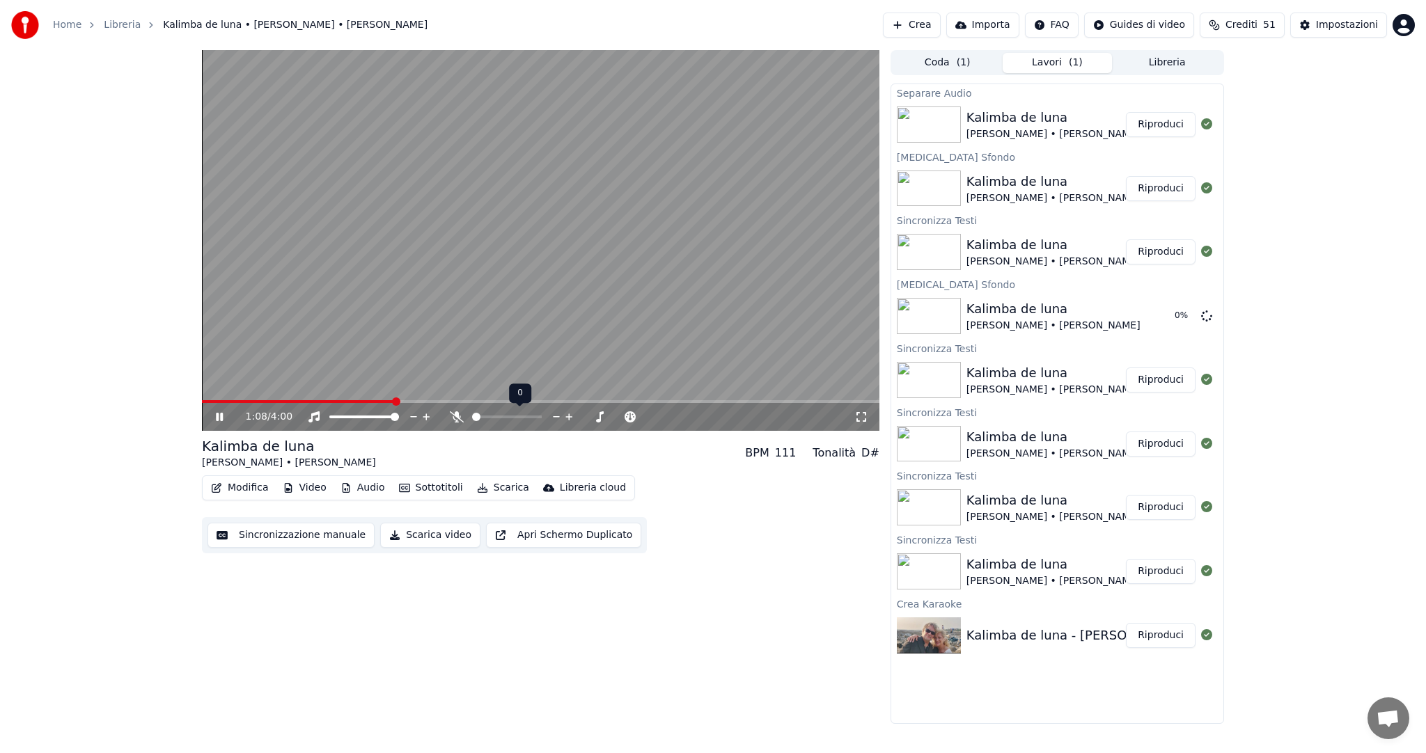
click at [472, 416] on span at bounding box center [476, 417] width 8 height 8
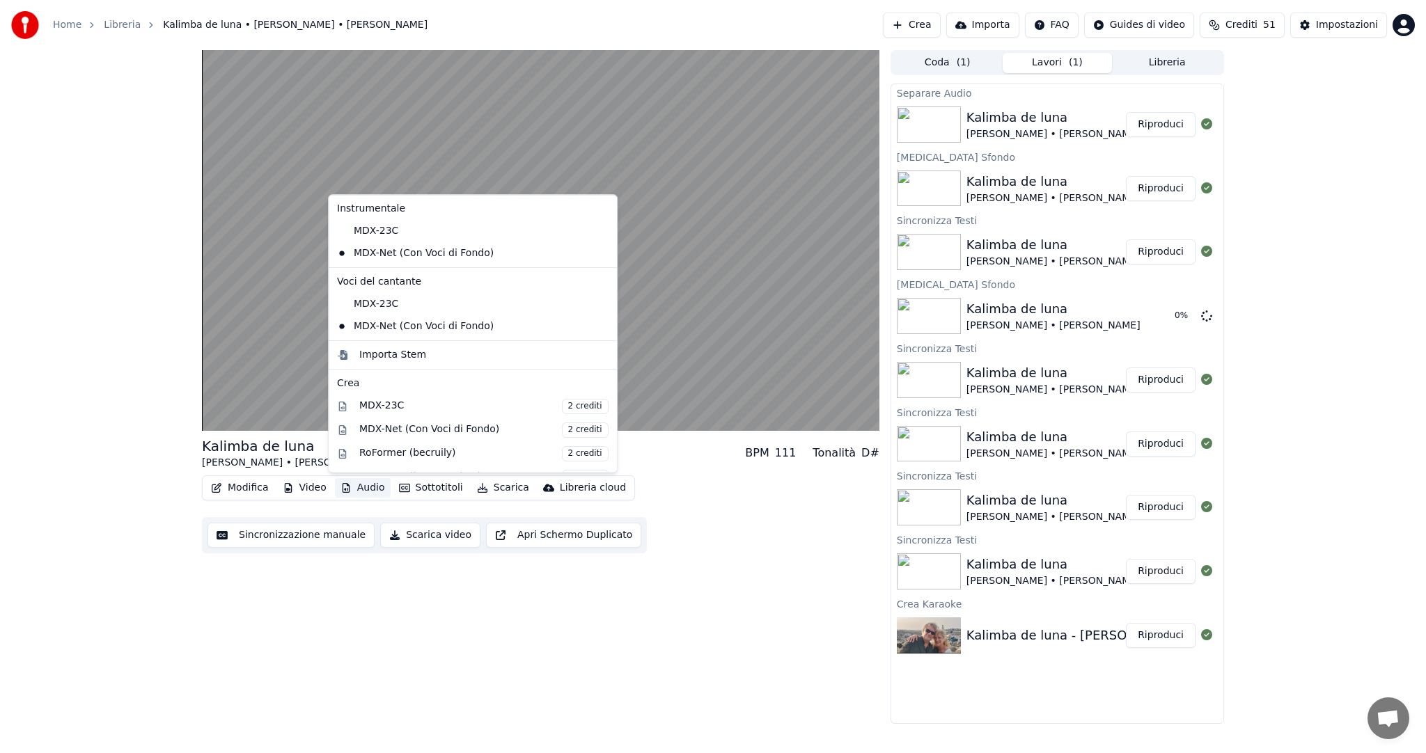
click at [372, 487] on button "Audio" at bounding box center [363, 487] width 56 height 19
click at [454, 434] on div "MDX-Net (Con Voci di Fondo) 2 crediti" at bounding box center [483, 430] width 249 height 15
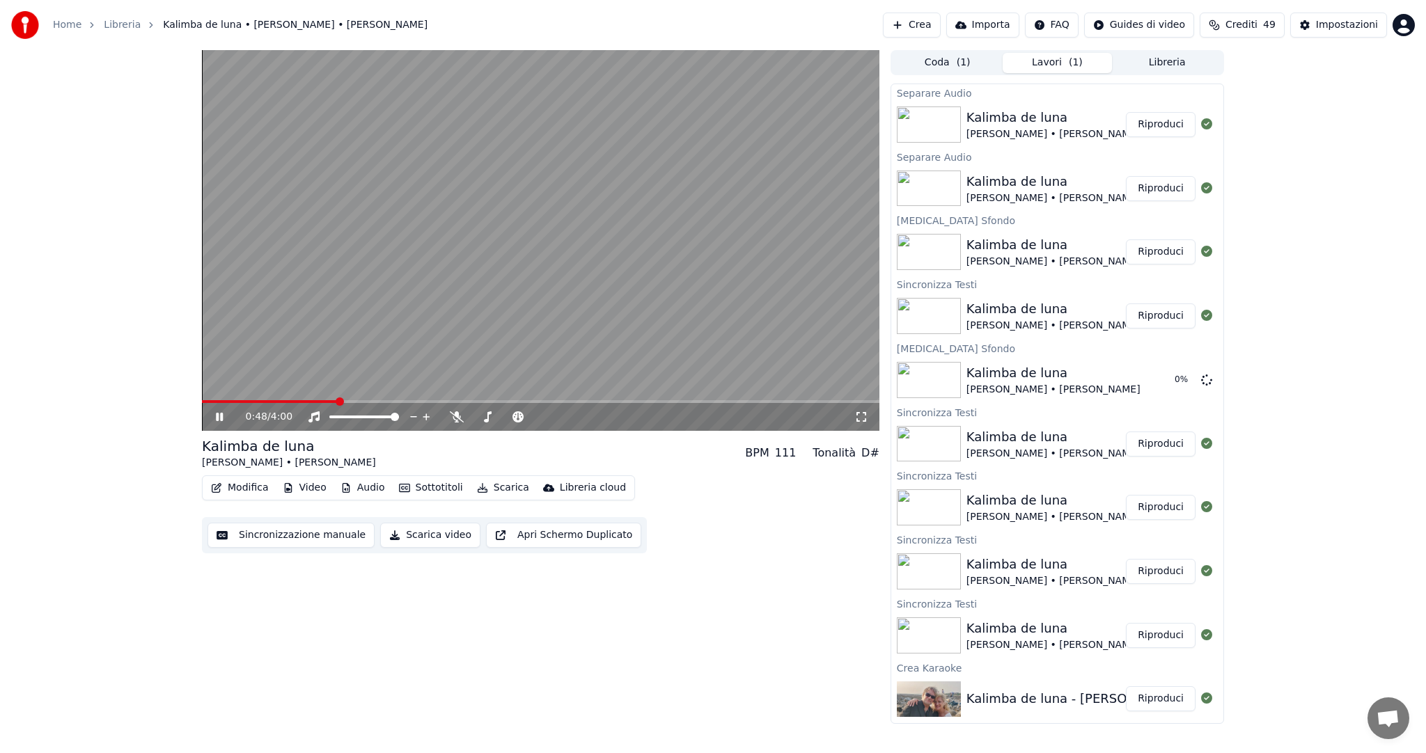
click at [338, 400] on span at bounding box center [270, 401] width 136 height 3
click at [315, 399] on video at bounding box center [540, 240] width 677 height 381
click at [306, 401] on span at bounding box center [273, 401] width 143 height 3
click at [205, 418] on div "0:37 / 4:00" at bounding box center [540, 417] width 677 height 28
click at [220, 416] on icon at bounding box center [219, 417] width 8 height 10
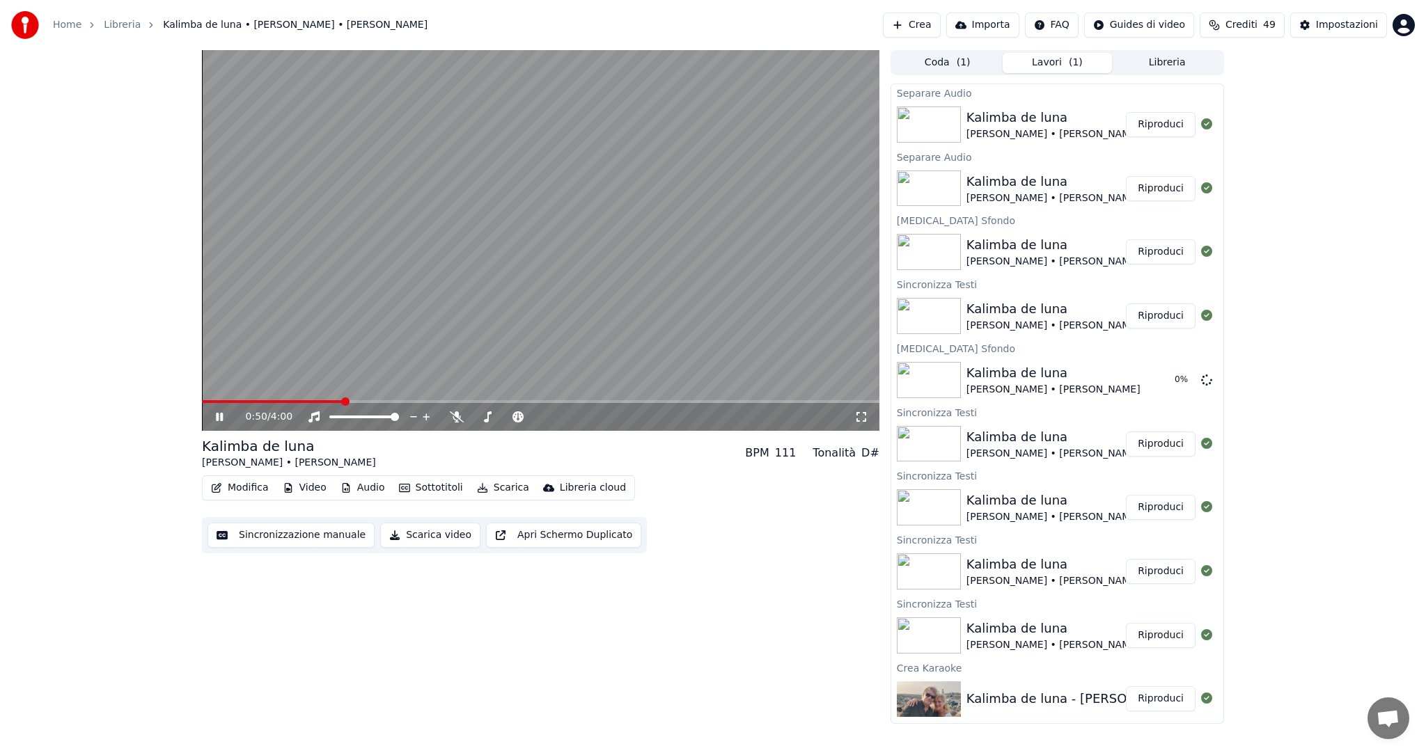
click at [343, 402] on span at bounding box center [540, 401] width 677 height 3
click at [377, 401] on span at bounding box center [540, 401] width 677 height 3
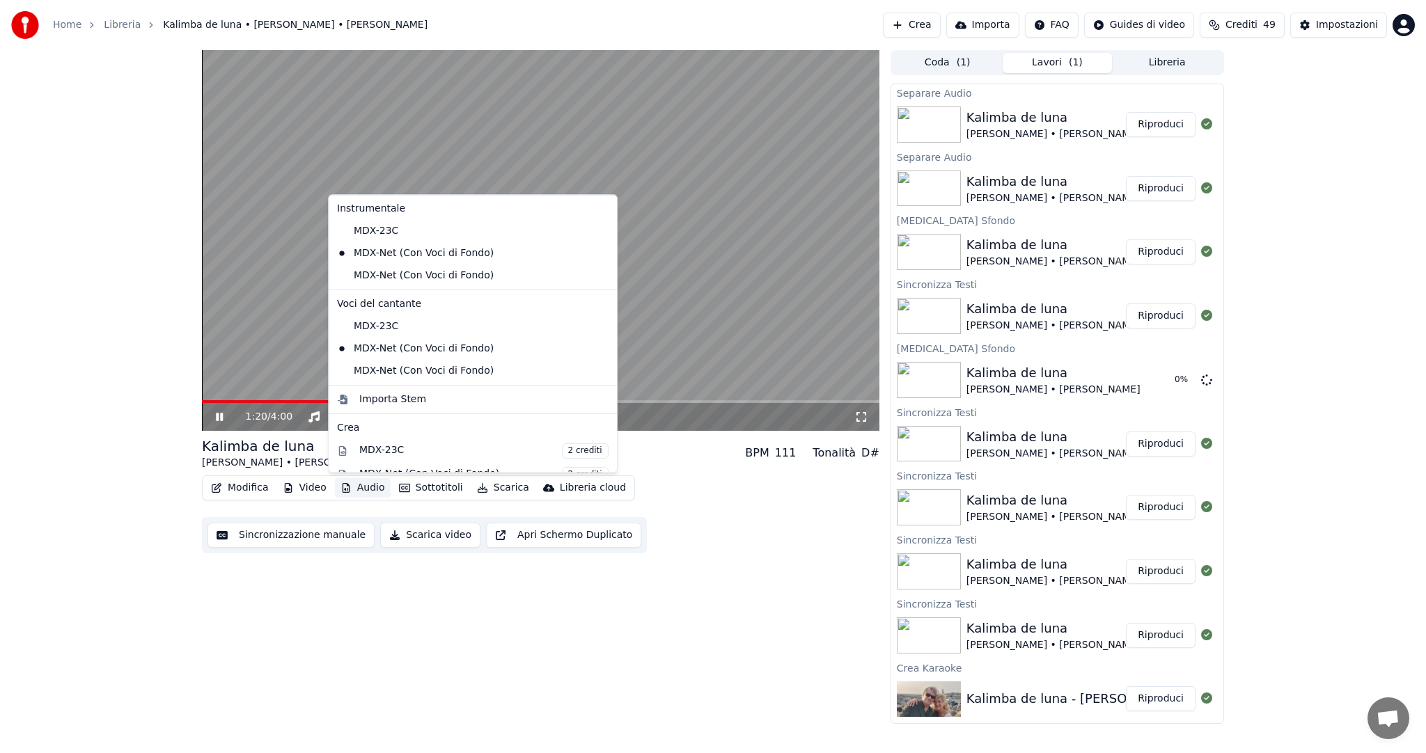
click at [364, 487] on button "Audio" at bounding box center [363, 487] width 56 height 19
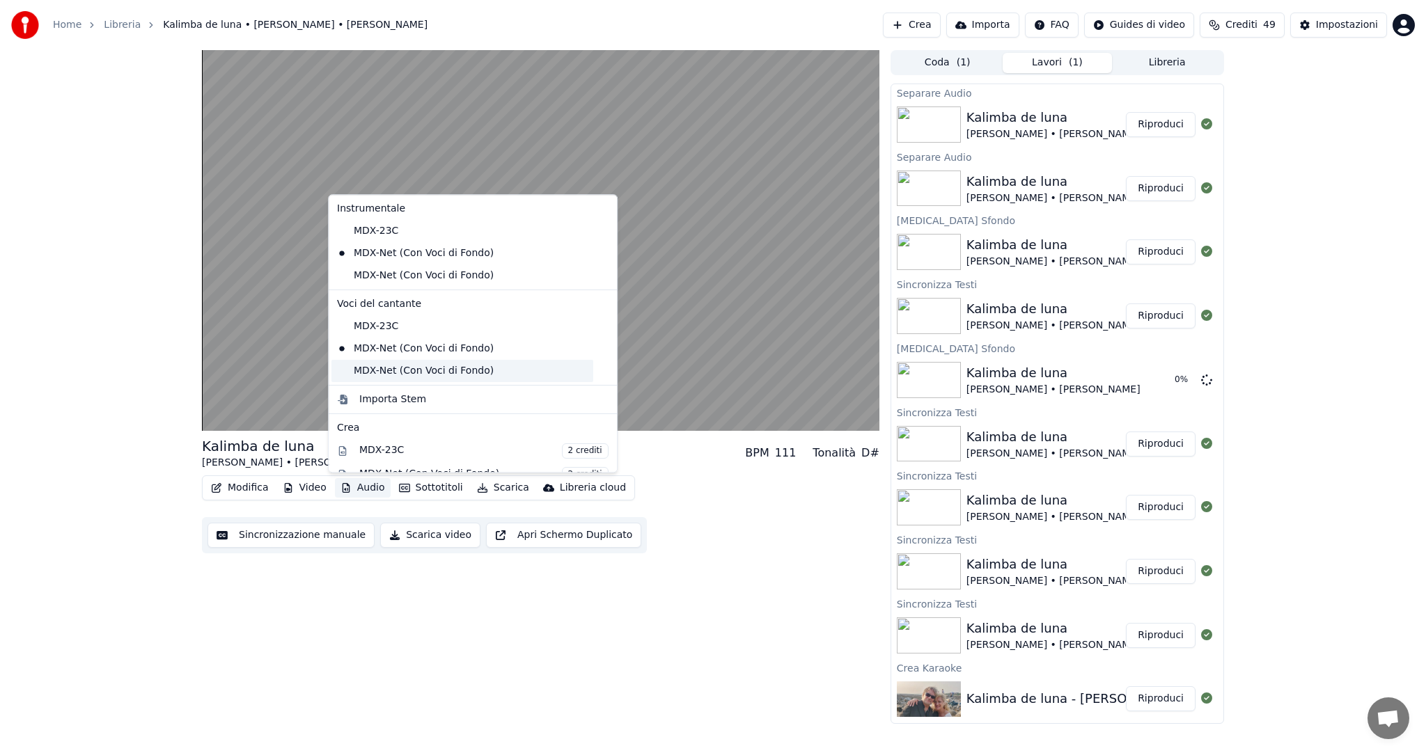
click at [417, 377] on div "MDX-Net (Con Voci di Fondo)" at bounding box center [462, 371] width 262 height 22
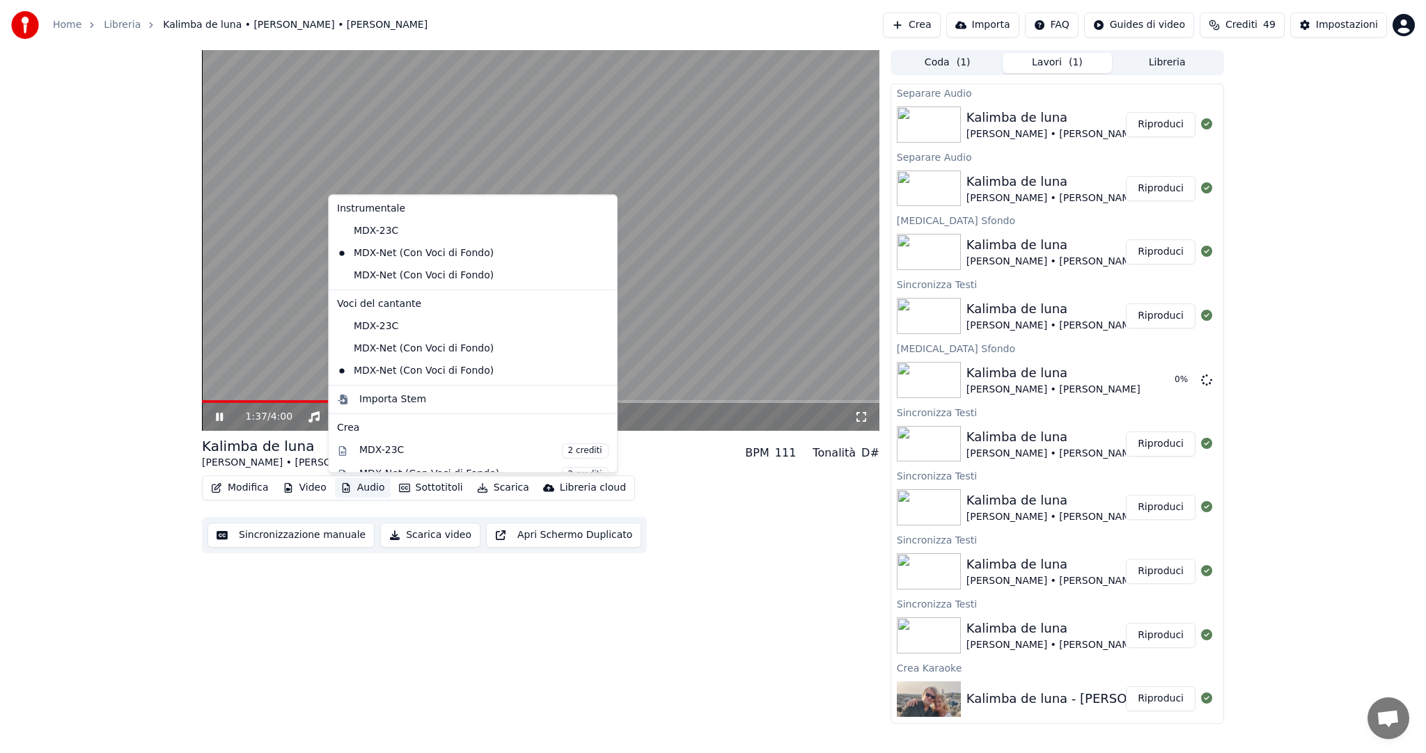
click at [364, 487] on button "Audio" at bounding box center [363, 487] width 56 height 19
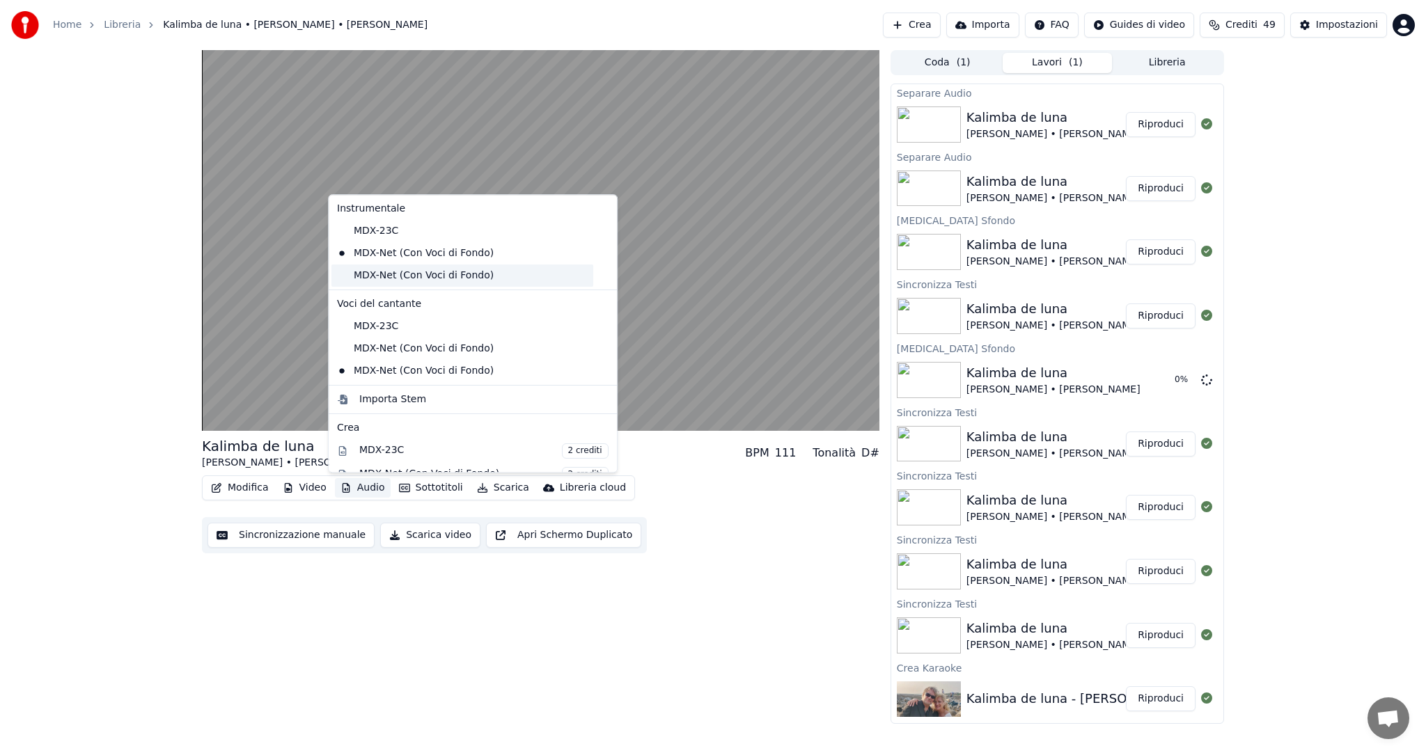
click at [471, 279] on div "MDX-Net (Con Voci di Fondo)" at bounding box center [462, 276] width 262 height 22
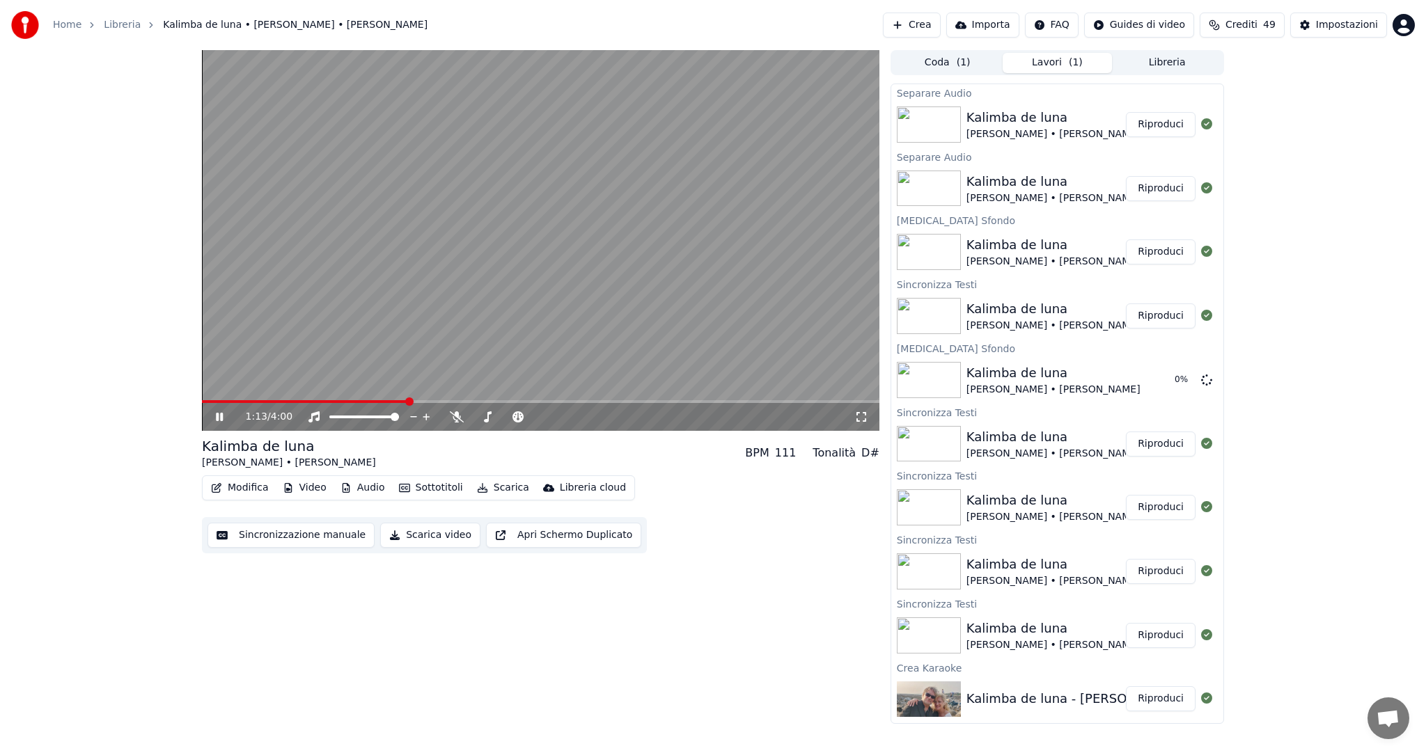
click at [408, 402] on span at bounding box center [305, 401] width 206 height 3
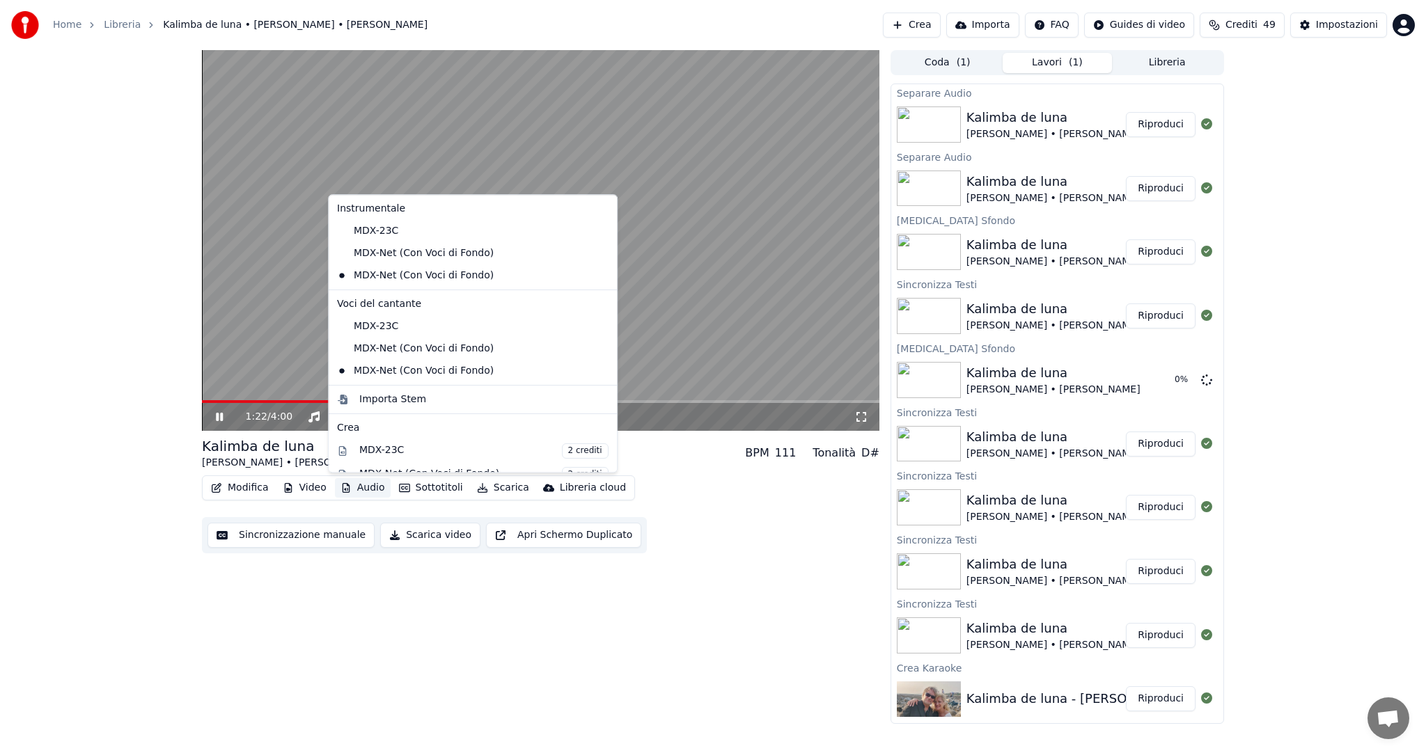
click at [372, 487] on button "Audio" at bounding box center [363, 487] width 56 height 19
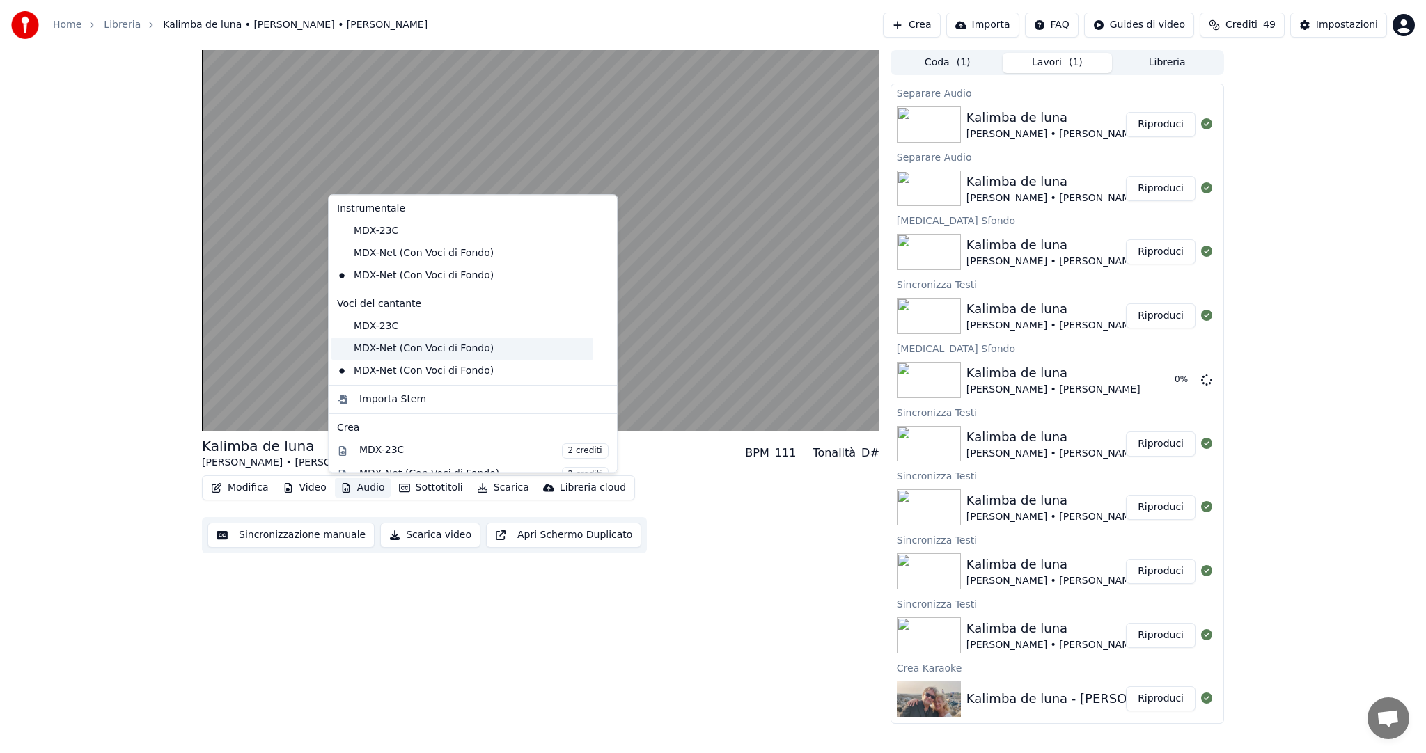
click at [480, 354] on div "MDX-Net (Con Voci di Fondo)" at bounding box center [462, 349] width 262 height 22
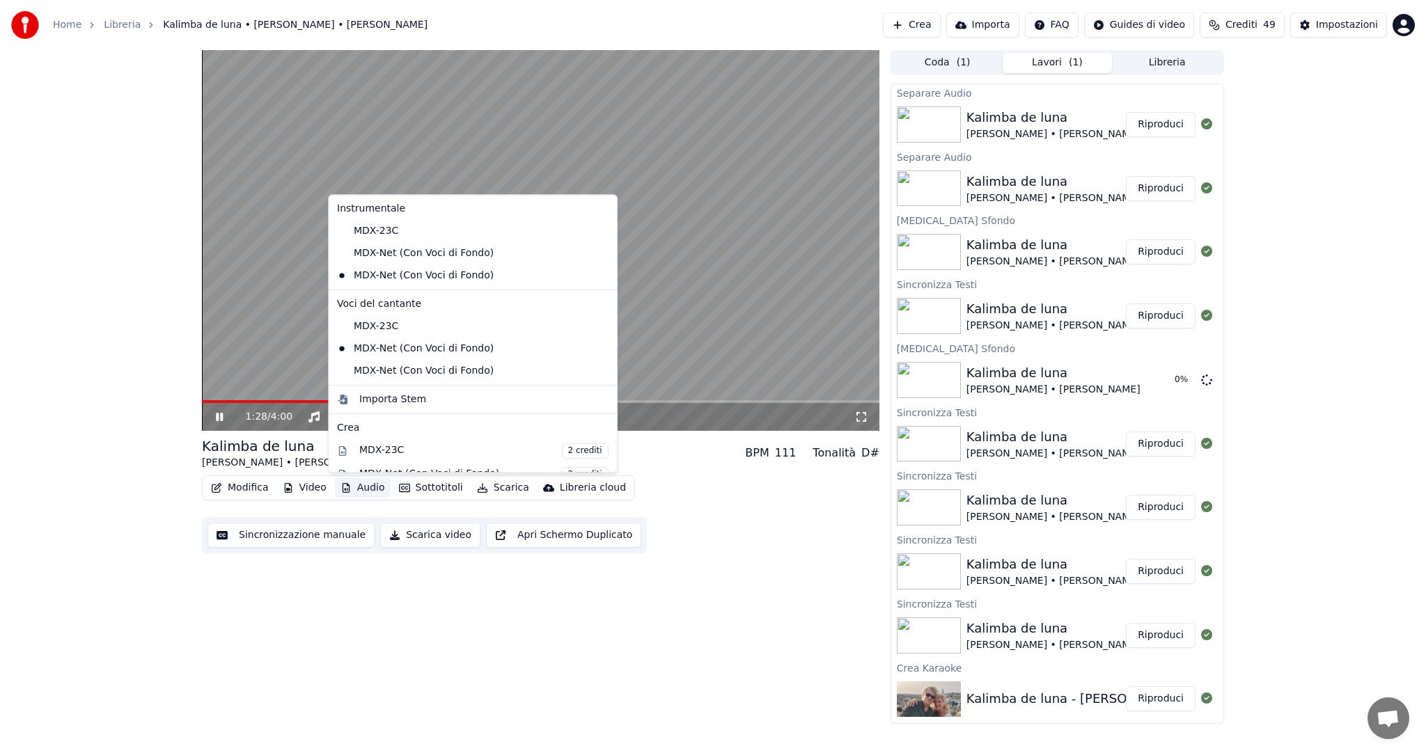
click at [365, 487] on button "Audio" at bounding box center [363, 487] width 56 height 19
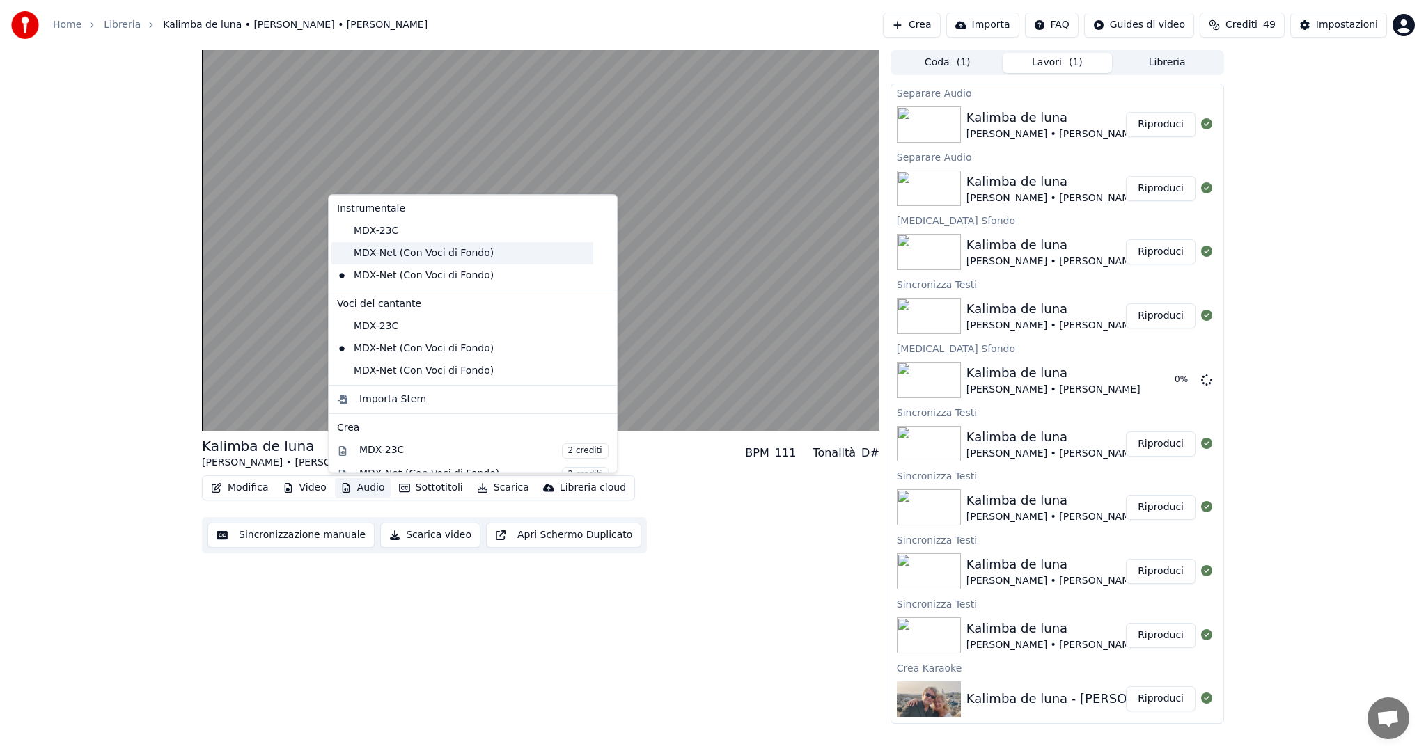
click at [443, 250] on div "MDX-Net (Con Voci di Fondo)" at bounding box center [462, 253] width 262 height 22
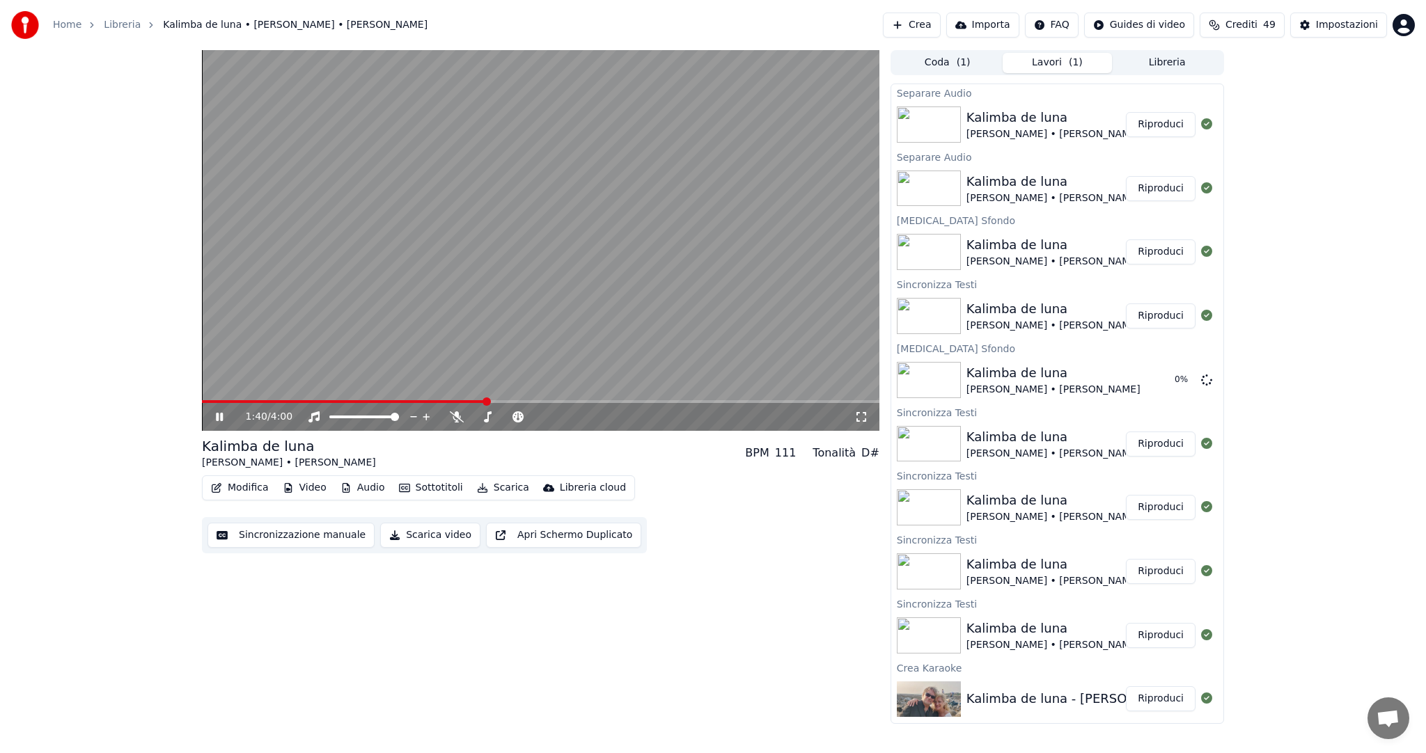
click at [393, 404] on div "1:40 / 4:00" at bounding box center [540, 417] width 677 height 28
click at [393, 398] on video at bounding box center [540, 240] width 677 height 381
click at [429, 398] on video at bounding box center [540, 240] width 677 height 381
click at [402, 400] on span at bounding box center [404, 402] width 8 height 8
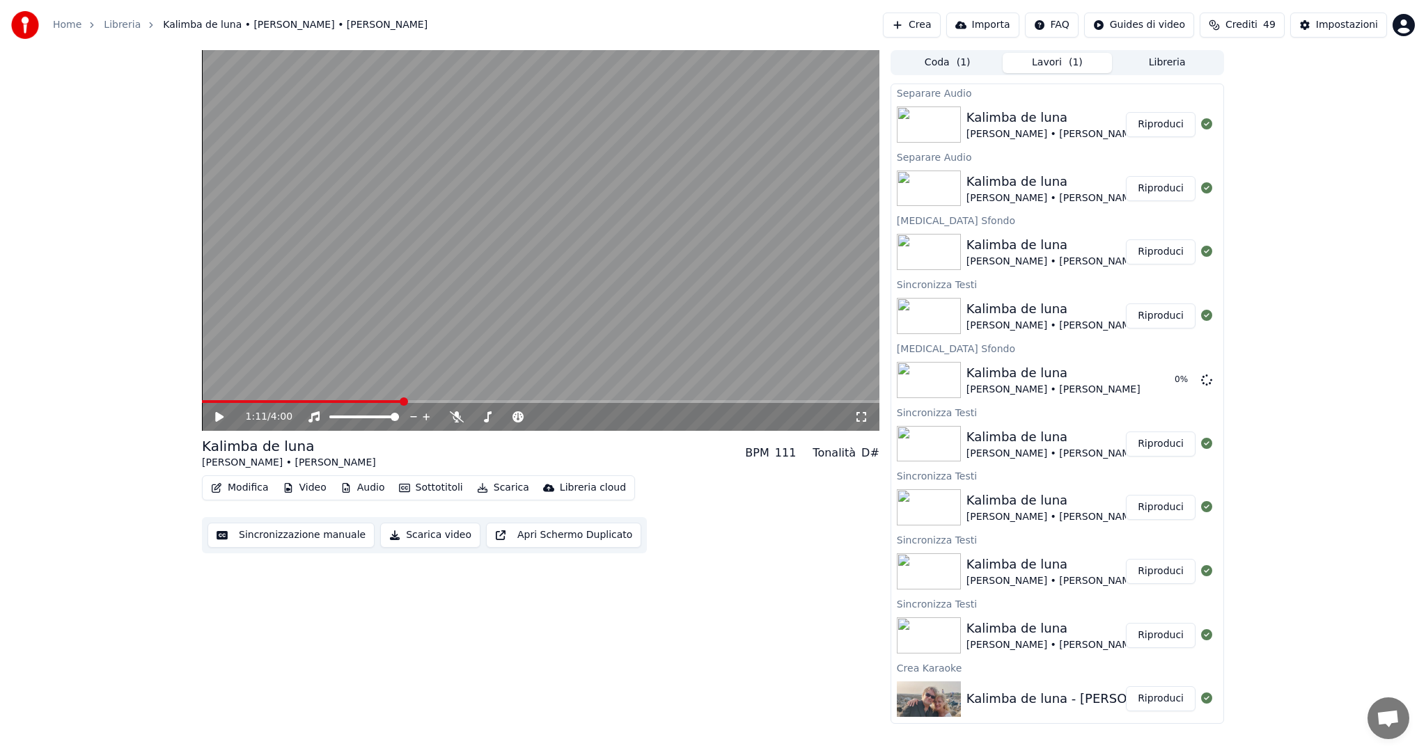
click at [223, 416] on icon at bounding box center [229, 416] width 33 height 11
click at [373, 401] on span at bounding box center [288, 401] width 172 height 3
click at [538, 403] on span at bounding box center [540, 401] width 677 height 3
click at [565, 401] on span at bounding box center [540, 401] width 677 height 3
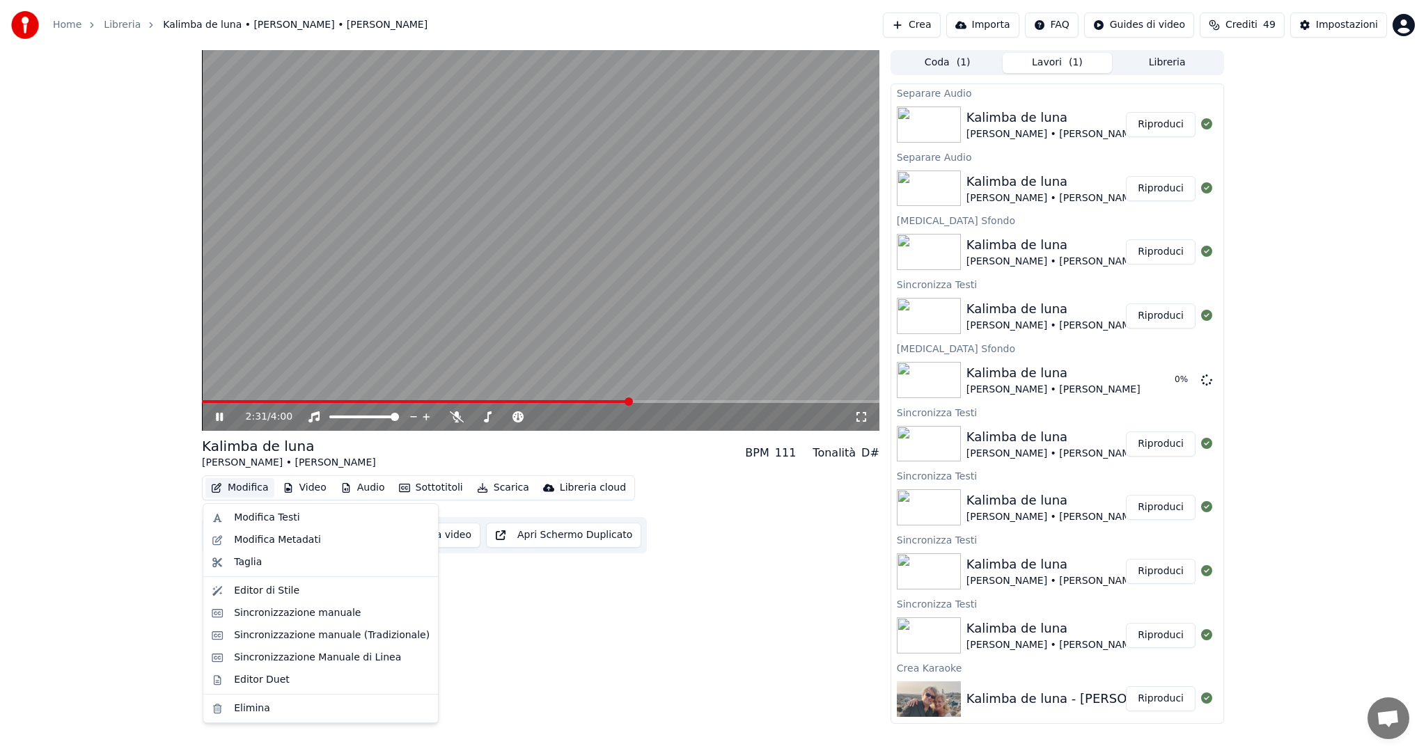
click at [255, 488] on button "Modifica" at bounding box center [239, 487] width 69 height 19
click at [258, 515] on div "Modifica Testi" at bounding box center [266, 518] width 65 height 14
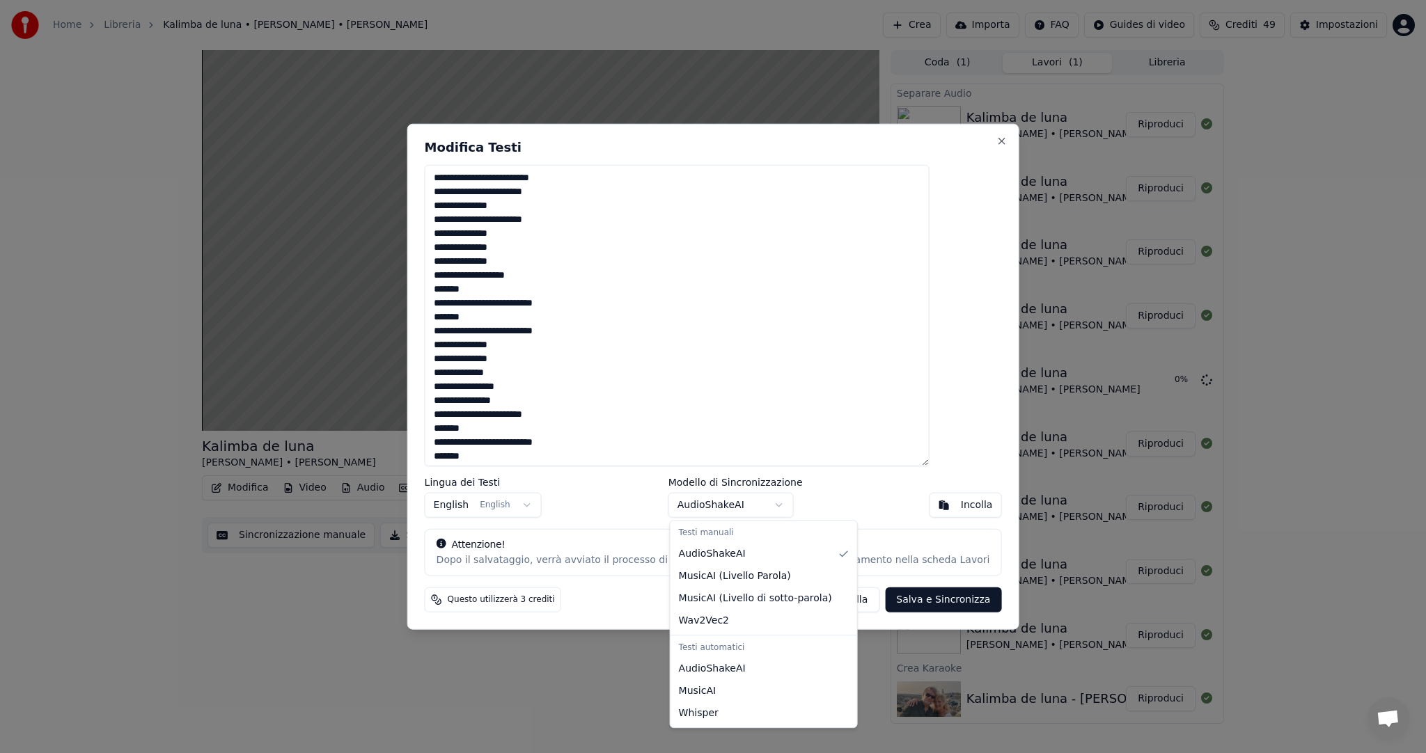
click at [785, 502] on body "Home Libreria Kalimba de luna • [PERSON_NAME] • [PERSON_NAME] Crea Importa FAQ …" at bounding box center [713, 376] width 1426 height 753
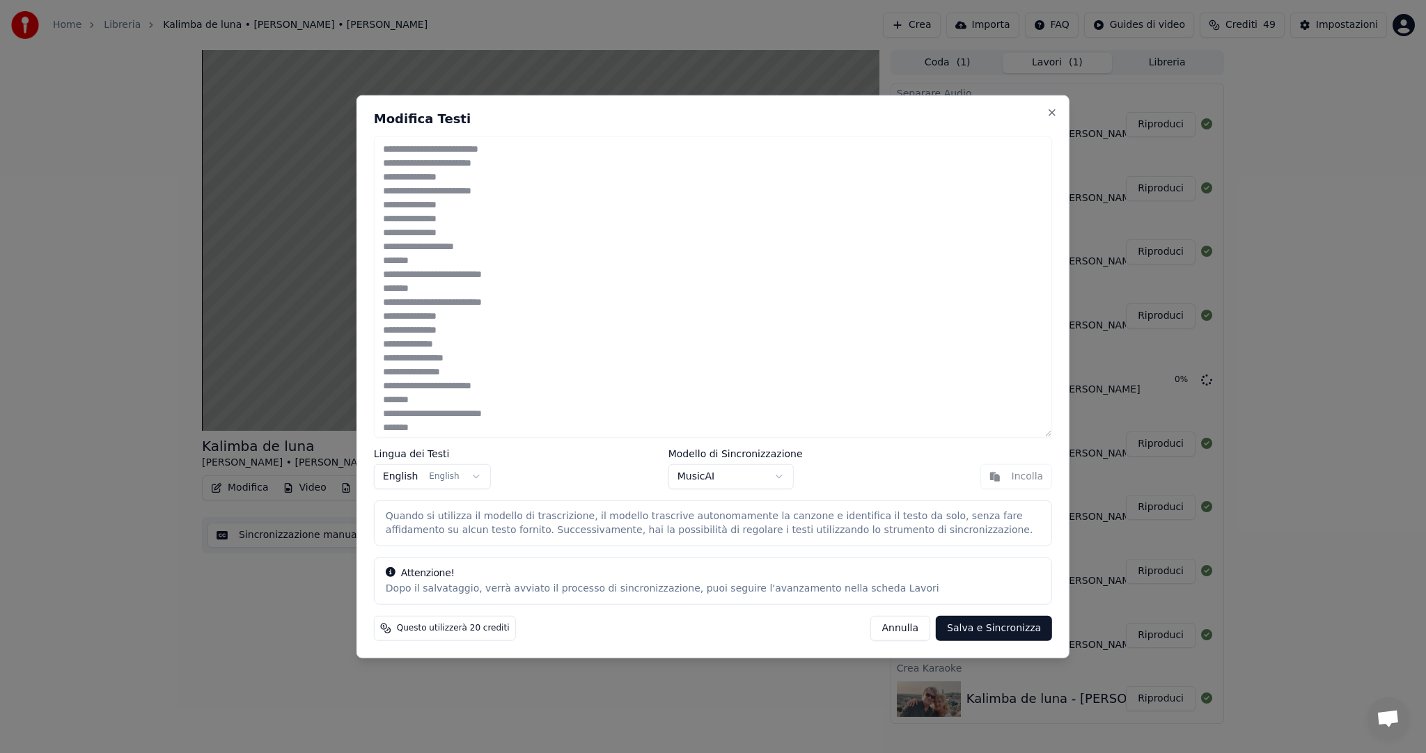
click at [994, 623] on button "Salva e Sincronizza" at bounding box center [994, 627] width 116 height 25
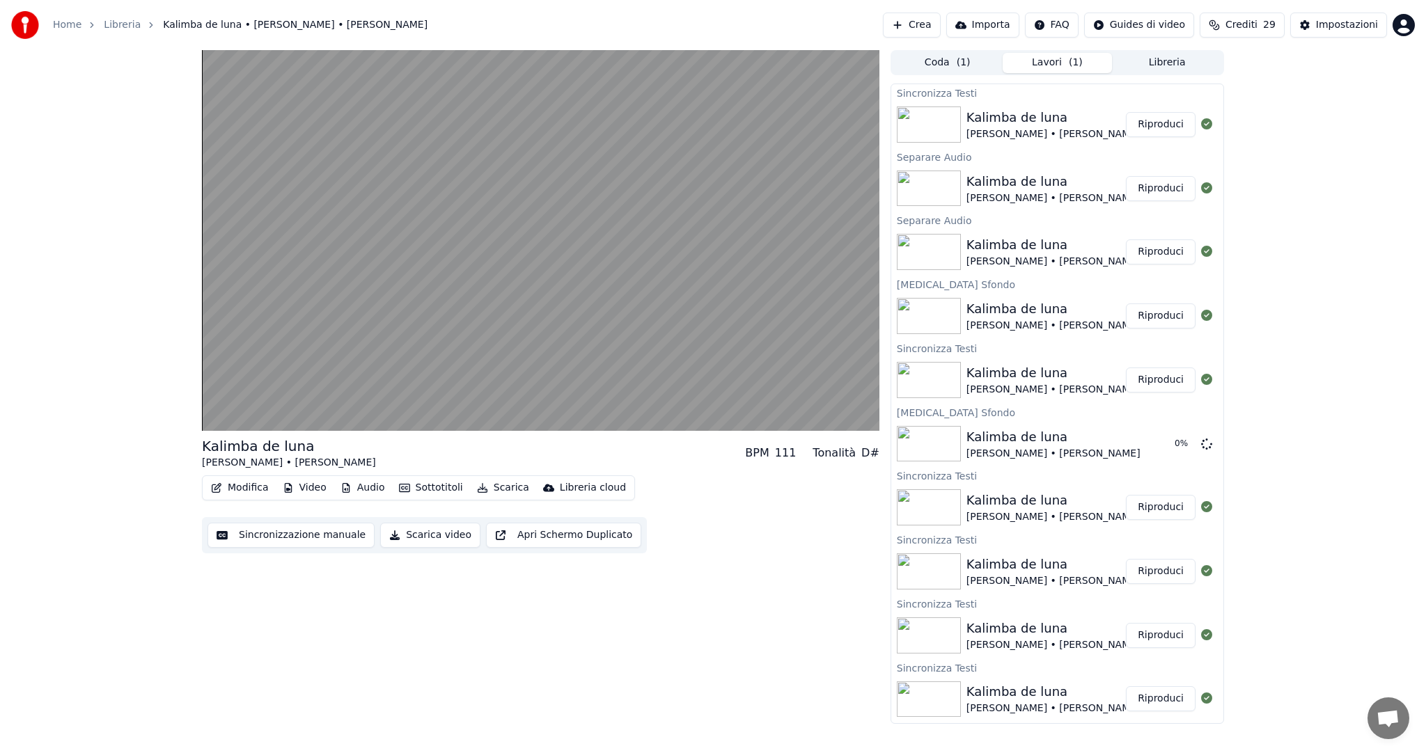
click at [1154, 121] on button "Riproduci" at bounding box center [1161, 124] width 70 height 25
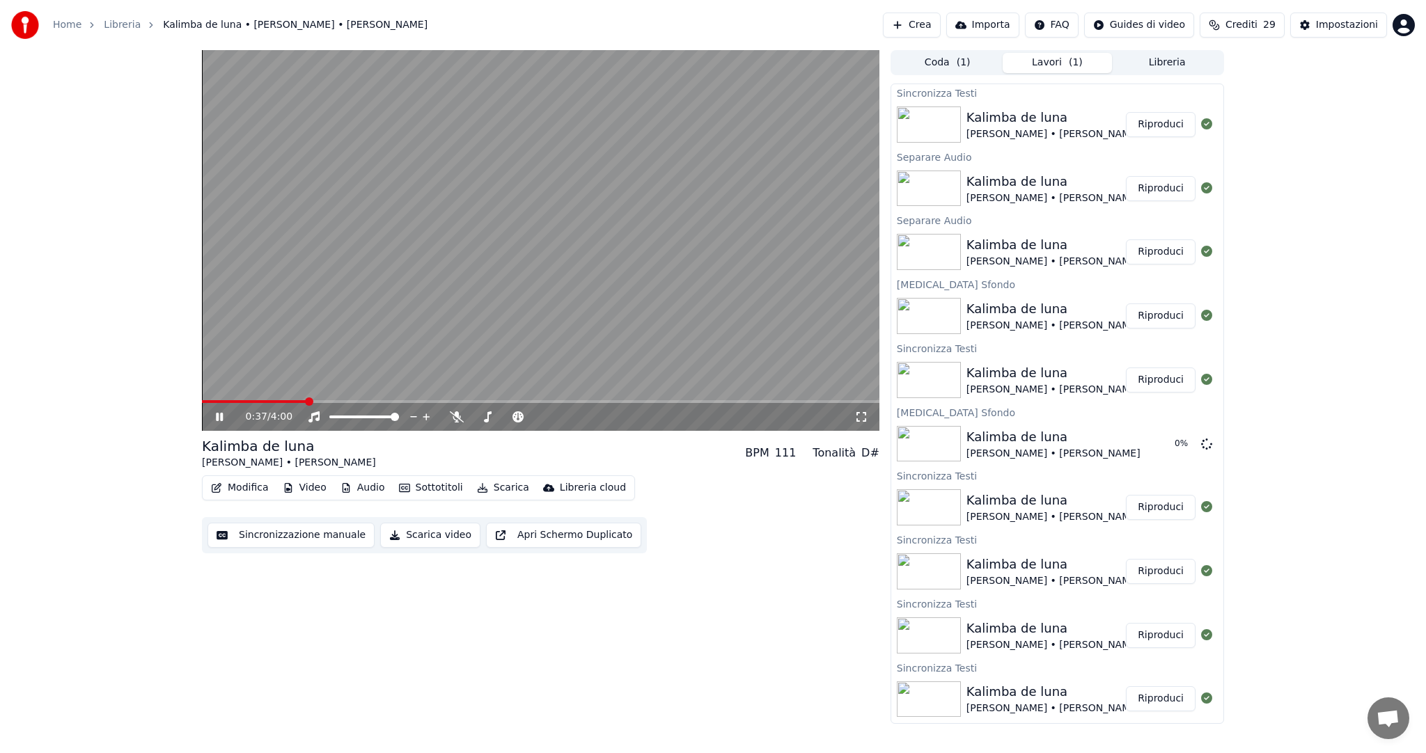
click at [306, 401] on span at bounding box center [540, 401] width 677 height 3
click at [401, 399] on video at bounding box center [540, 240] width 677 height 381
click at [401, 402] on span at bounding box center [302, 401] width 201 height 3
click at [219, 418] on icon at bounding box center [219, 417] width 8 height 10
click at [511, 413] on span at bounding box center [510, 417] width 8 height 8
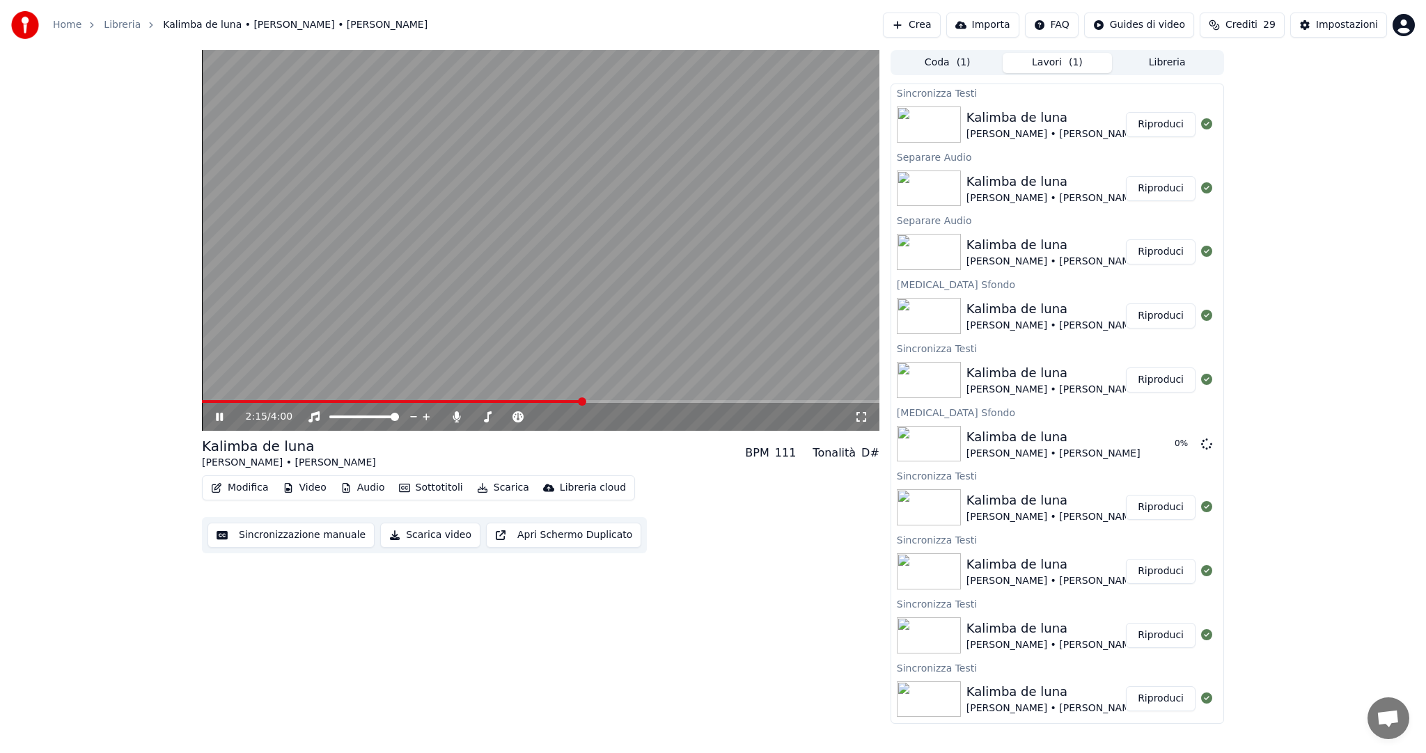
click at [582, 402] on span at bounding box center [540, 401] width 677 height 3
click at [618, 402] on span at bounding box center [540, 401] width 677 height 3
click at [607, 401] on span at bounding box center [417, 401] width 431 height 3
click at [801, 400] on span at bounding box center [797, 402] width 8 height 8
click at [780, 401] on span at bounding box center [491, 401] width 579 height 3
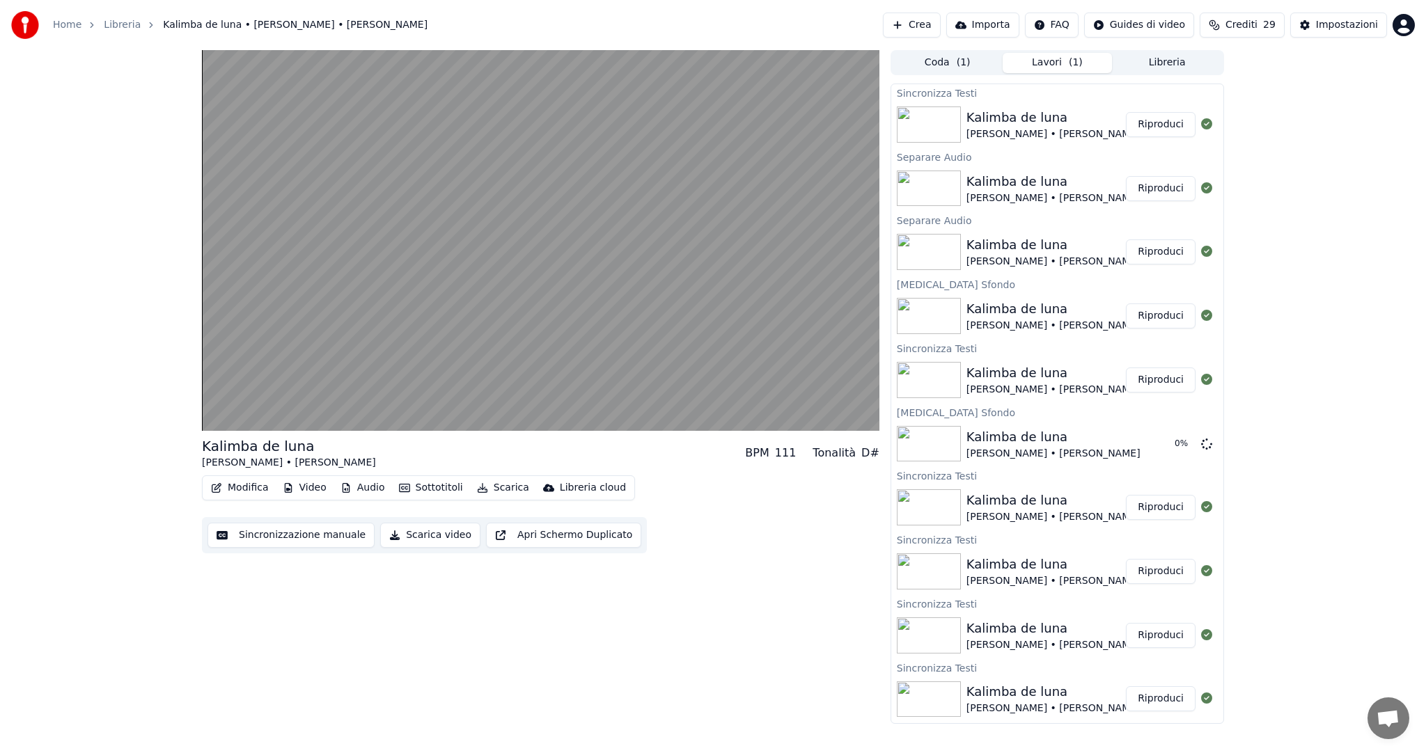
click at [250, 485] on button "Modifica" at bounding box center [239, 487] width 69 height 19
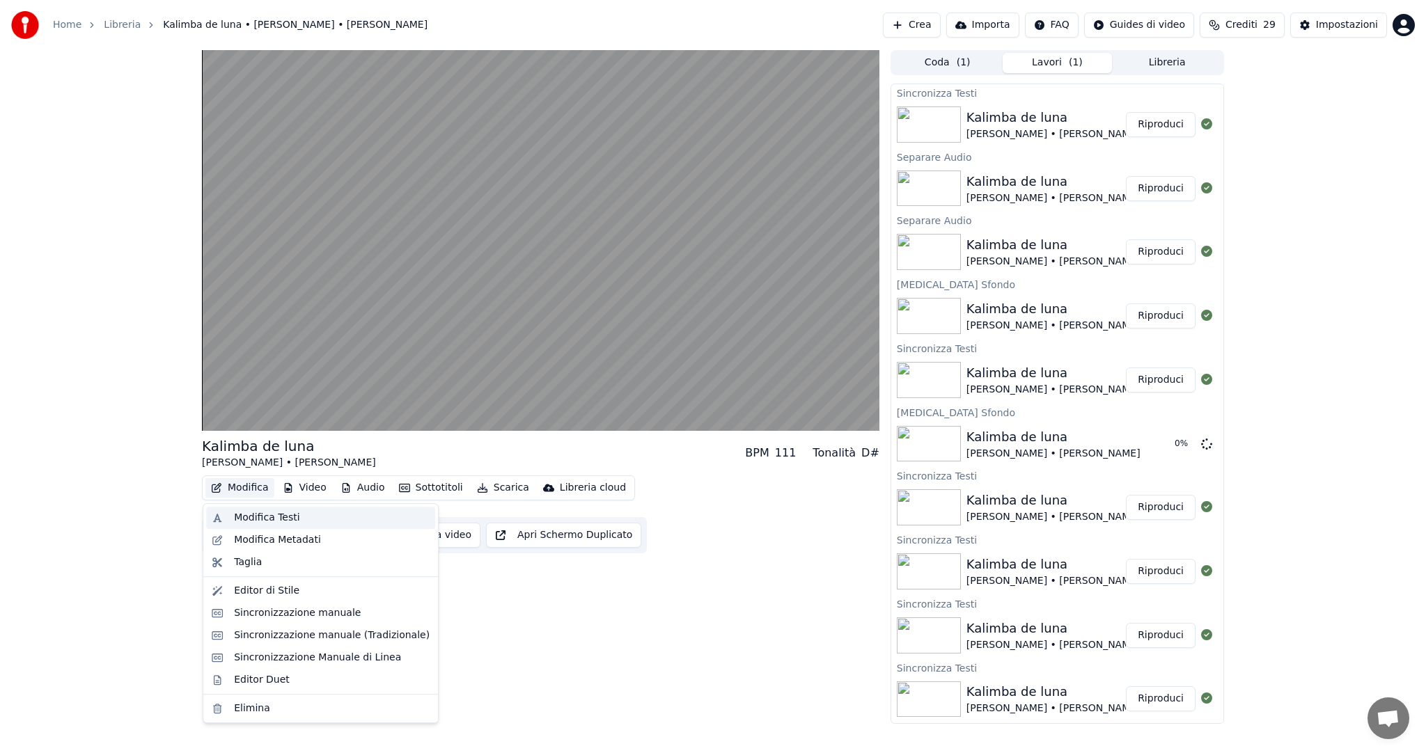
click at [265, 517] on div "Modifica Testi" at bounding box center [266, 518] width 65 height 14
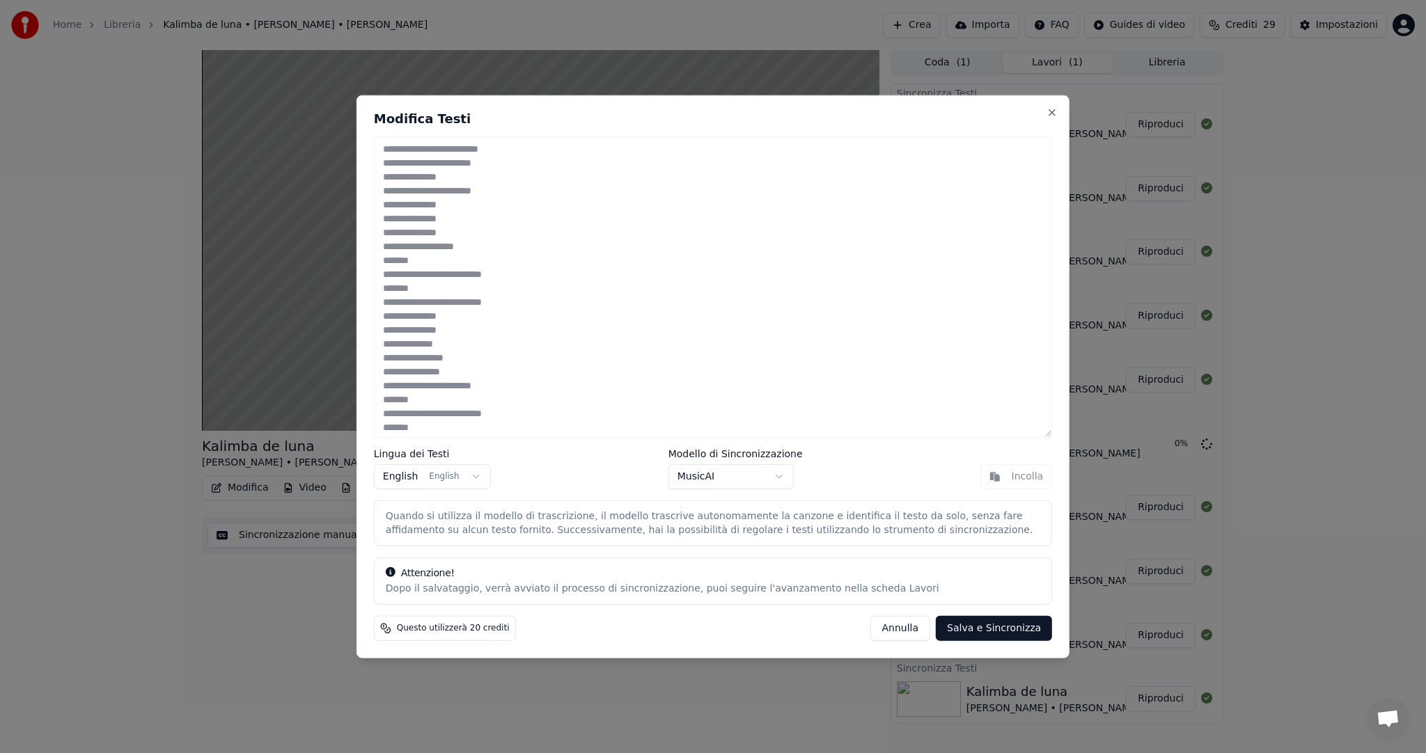
click at [903, 627] on button "Annulla" at bounding box center [900, 627] width 61 height 25
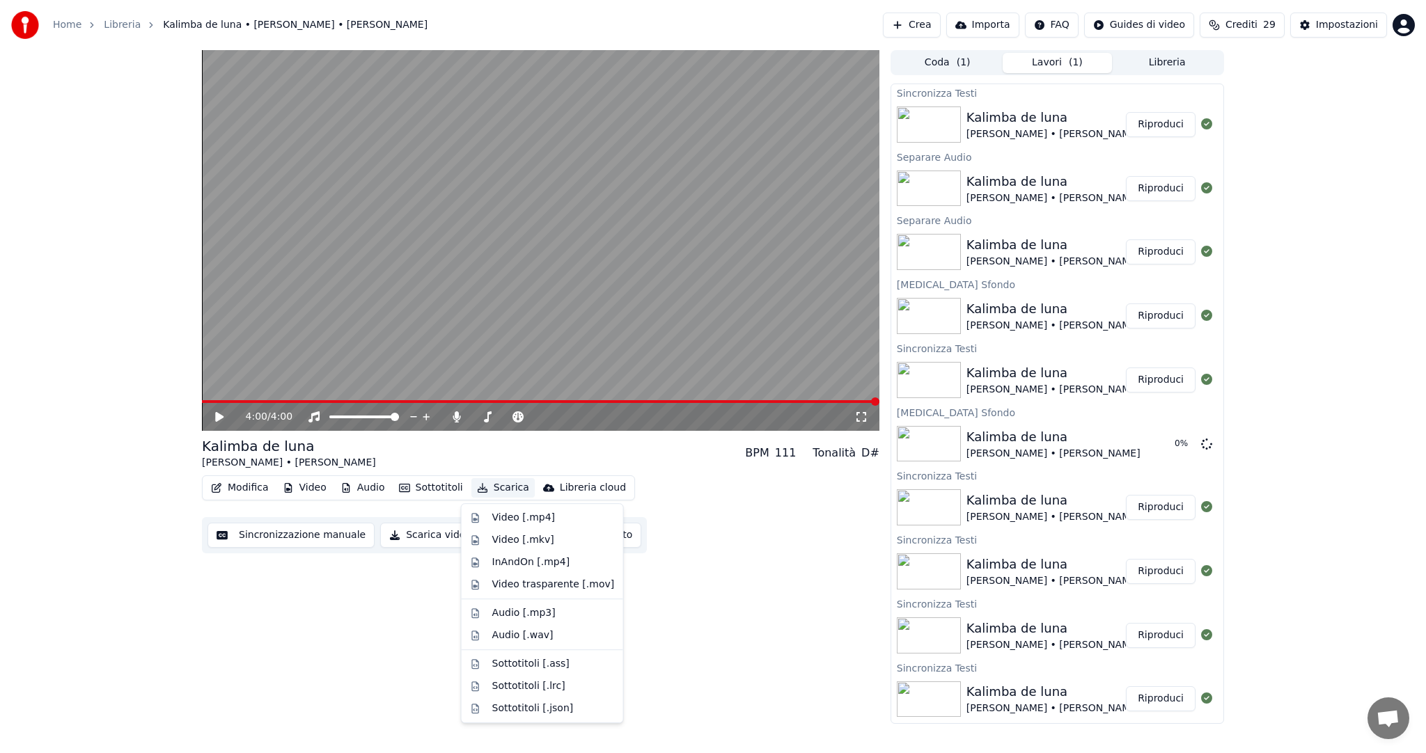
click at [510, 487] on button "Scarica" at bounding box center [502, 487] width 63 height 19
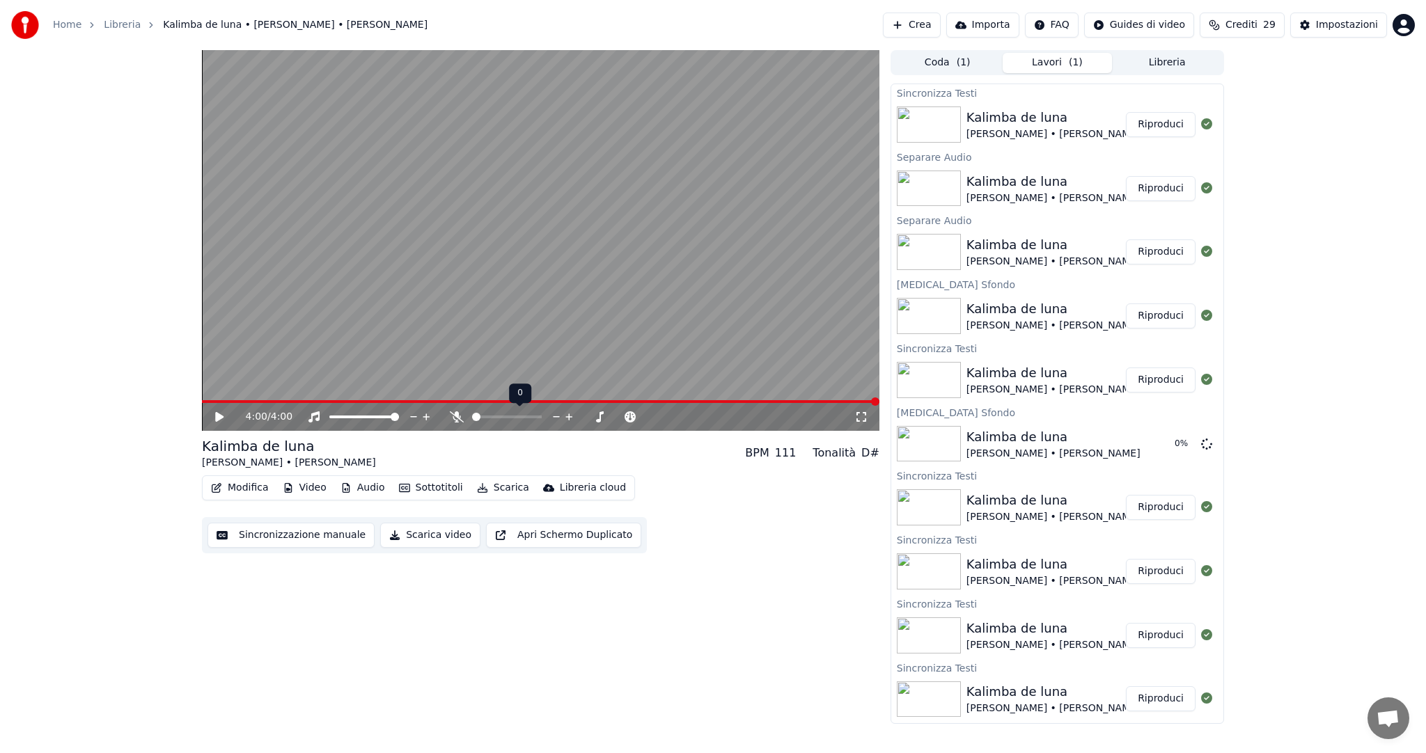
click at [472, 418] on span at bounding box center [476, 417] width 8 height 8
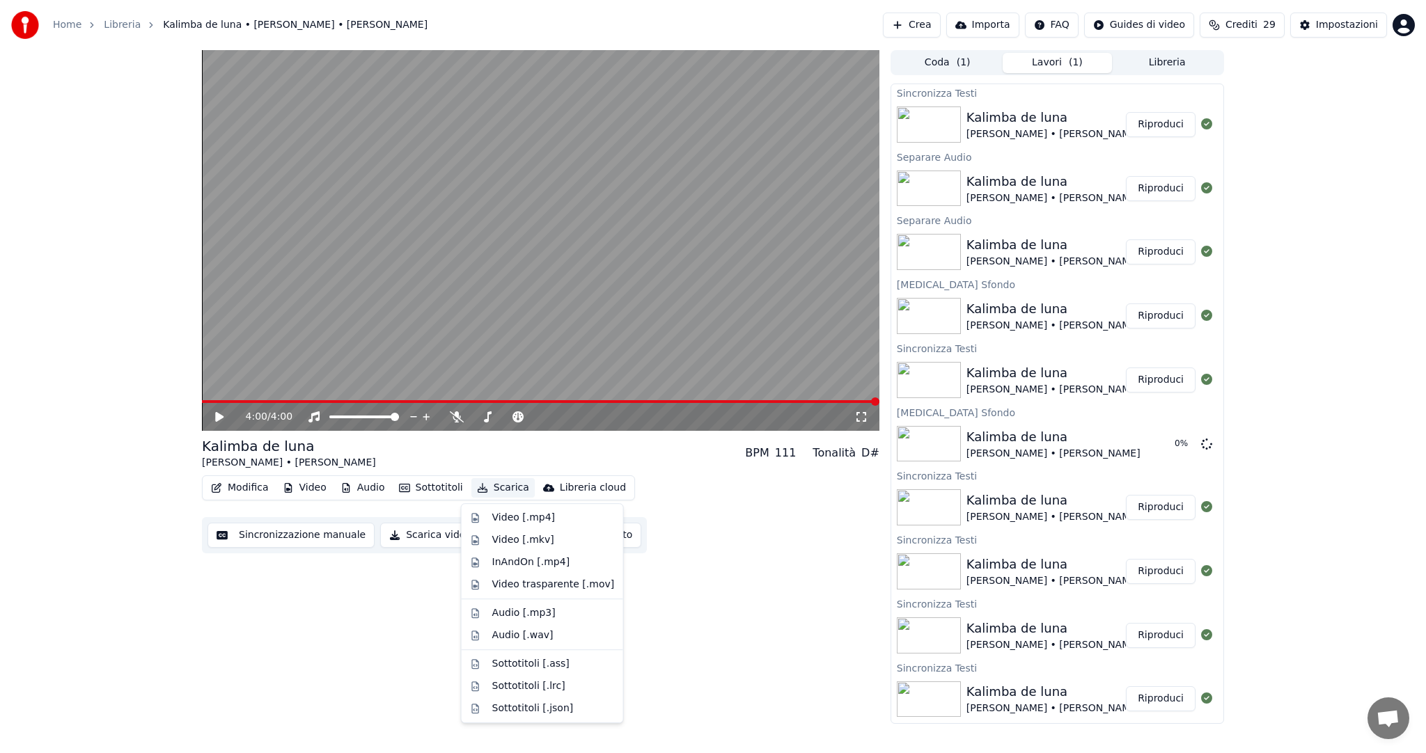
click at [496, 493] on button "Scarica" at bounding box center [502, 487] width 63 height 19
click at [513, 523] on div "Video [.mp4]" at bounding box center [523, 518] width 63 height 14
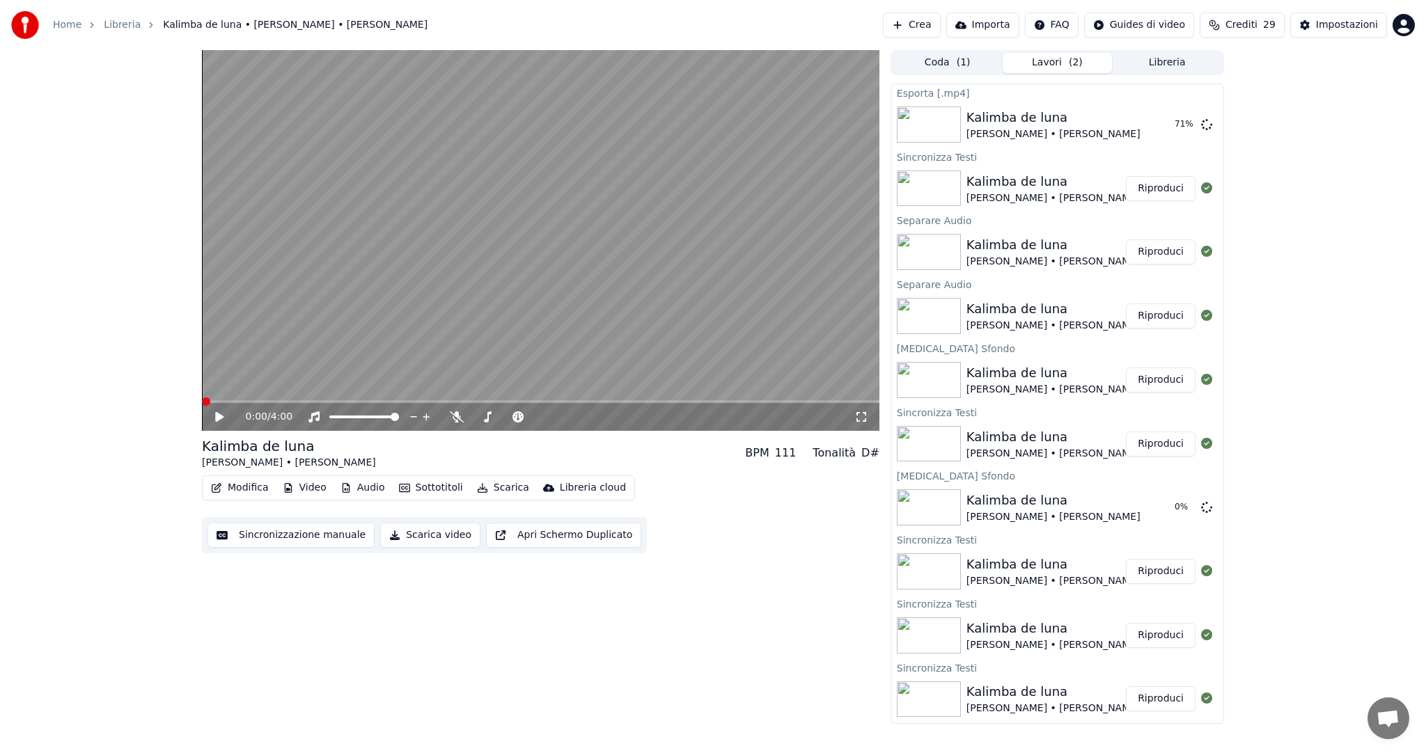
click at [202, 406] on span at bounding box center [206, 402] width 8 height 8
click at [223, 421] on icon at bounding box center [229, 416] width 33 height 11
click at [472, 416] on span at bounding box center [476, 417] width 8 height 8
click at [473, 416] on span at bounding box center [476, 417] width 8 height 8
click at [472, 413] on span at bounding box center [476, 417] width 8 height 8
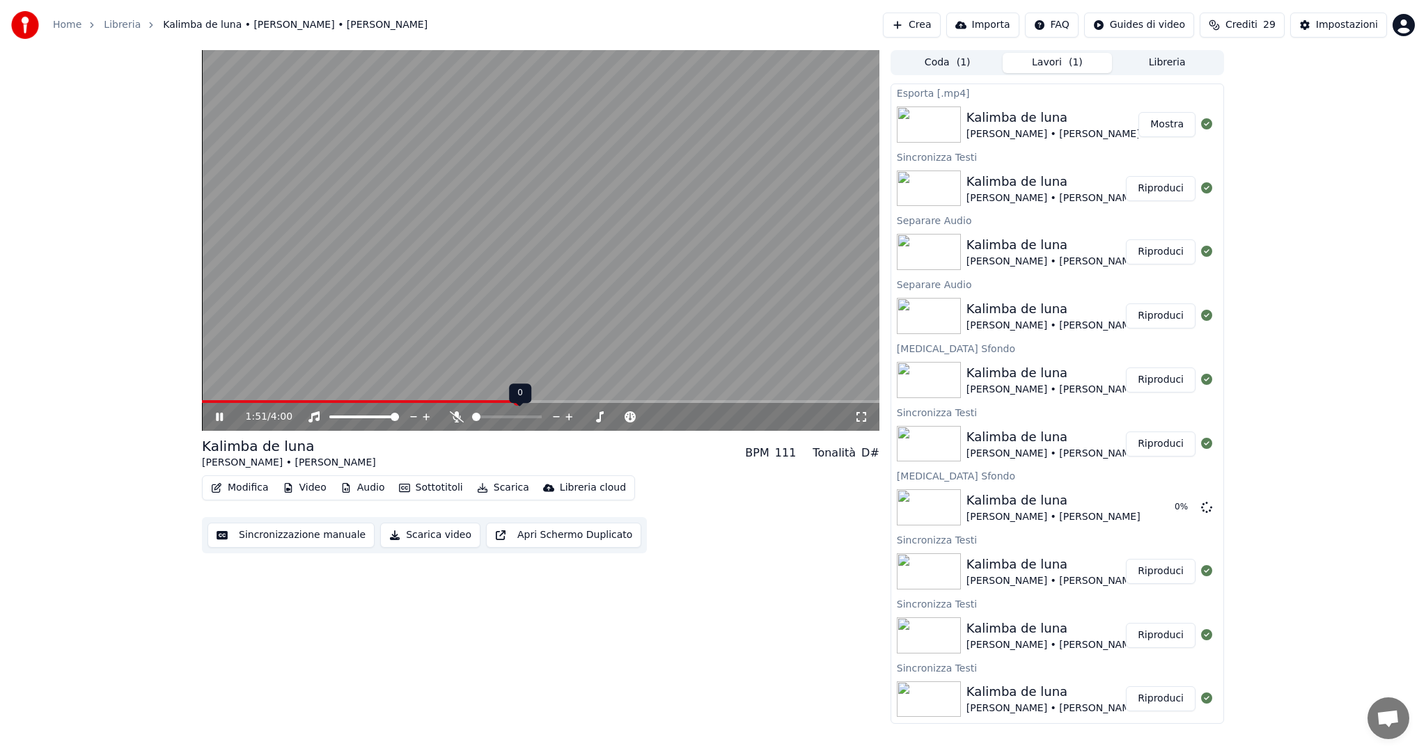
click at [472, 415] on span at bounding box center [476, 417] width 8 height 8
click at [472, 416] on span at bounding box center [476, 417] width 8 height 8
click at [476, 421] on span at bounding box center [480, 417] width 8 height 8
click at [500, 414] on span at bounding box center [501, 417] width 8 height 8
click at [472, 421] on span at bounding box center [476, 417] width 8 height 8
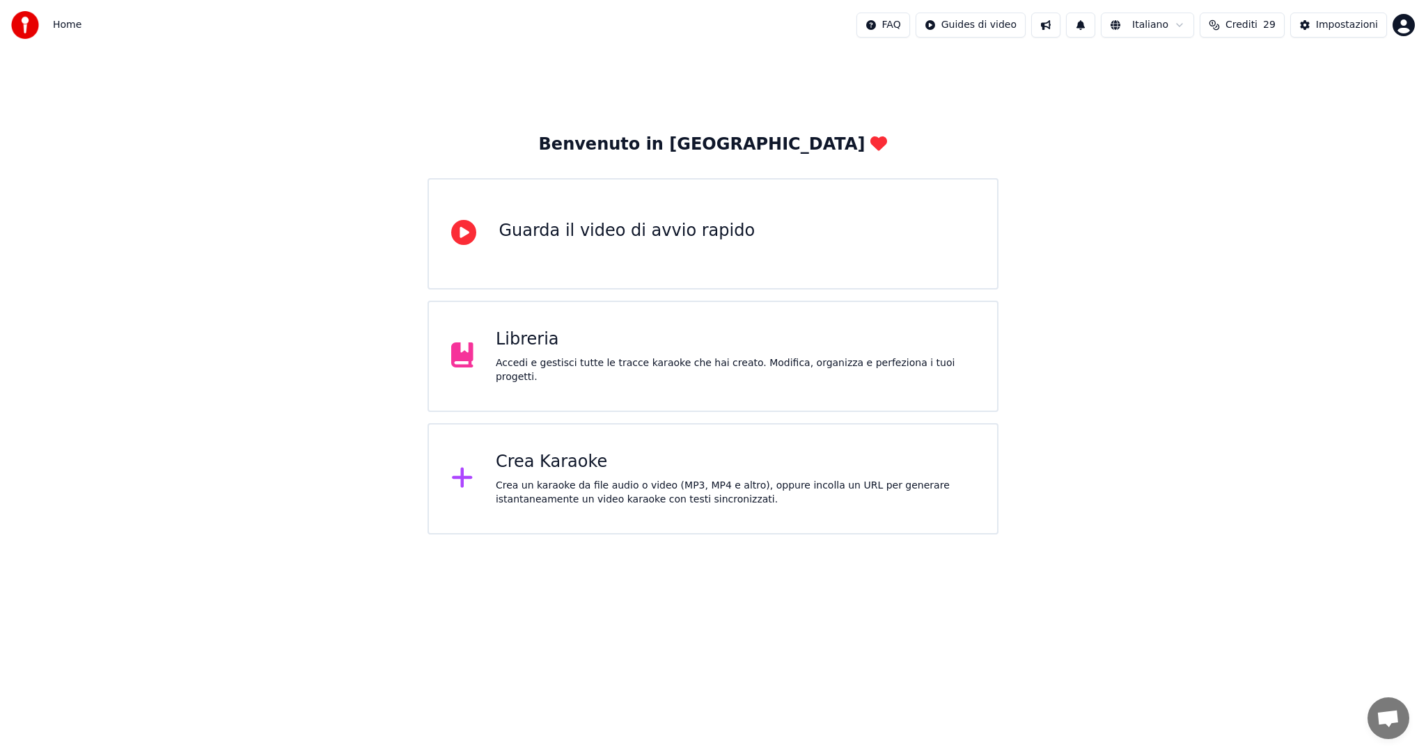
click at [592, 466] on div "Crea Karaoke" at bounding box center [735, 462] width 479 height 22
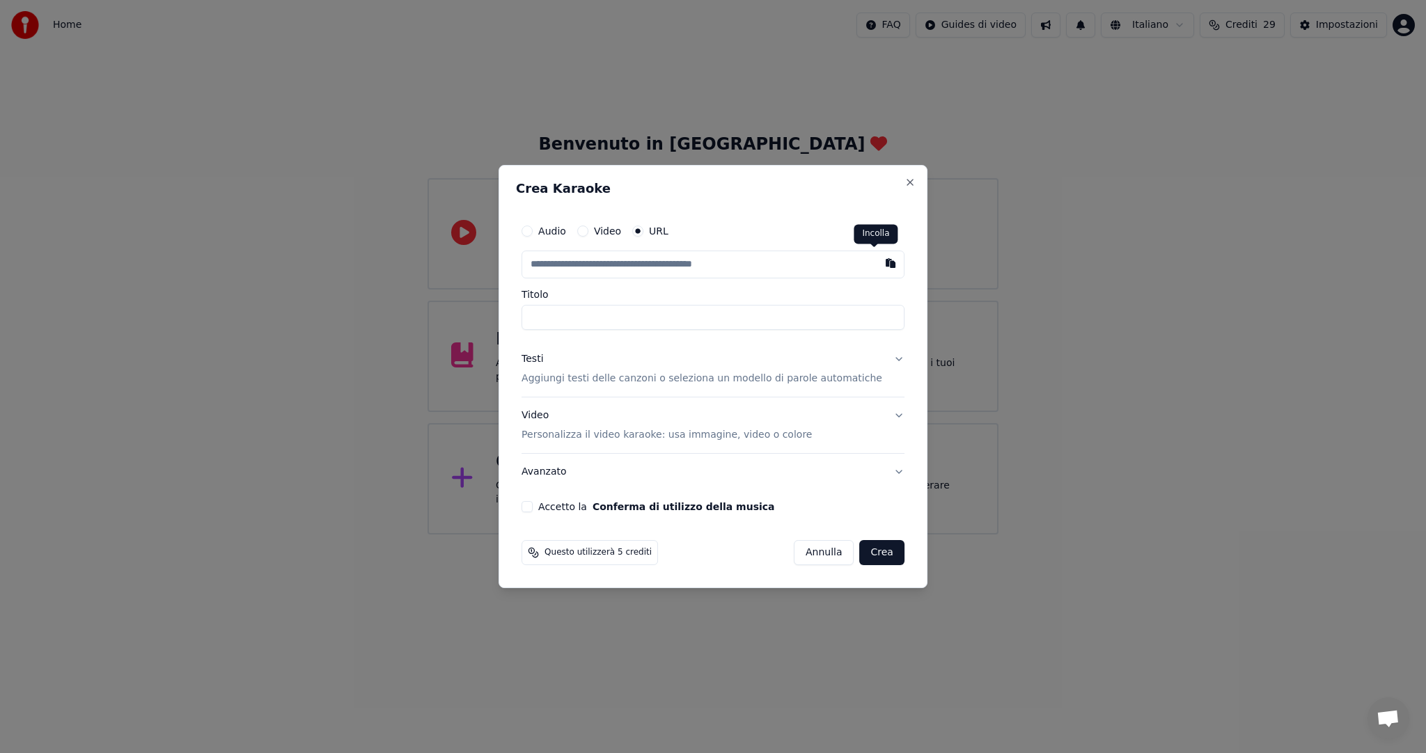
click at [877, 260] on button "button" at bounding box center [891, 263] width 28 height 25
type input "**********"
click at [533, 507] on button "Accetto la Conferma di utilizzo della musica" at bounding box center [526, 506] width 11 height 11
click at [860, 560] on button "Crea" at bounding box center [882, 552] width 45 height 25
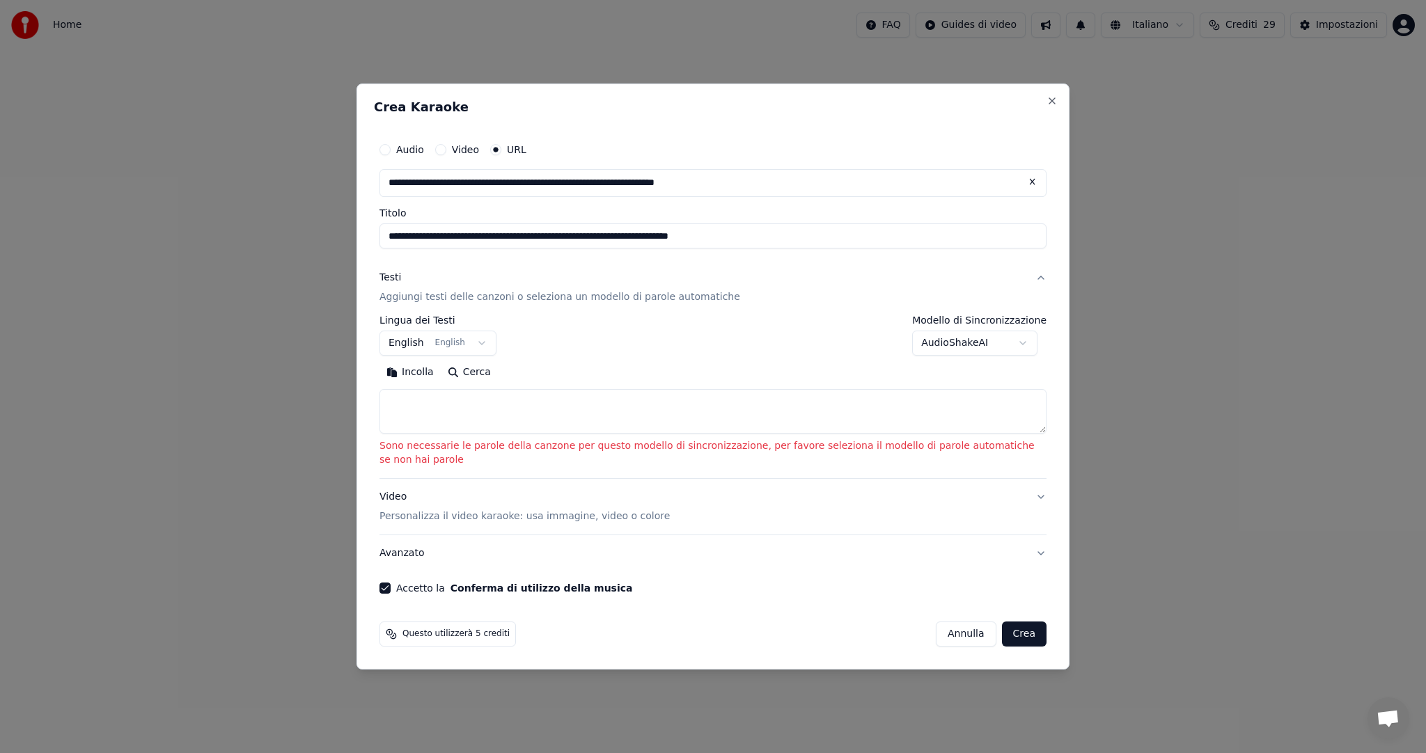
click at [611, 412] on textarea at bounding box center [712, 411] width 667 height 45
click at [480, 379] on button "Cerca" at bounding box center [469, 372] width 57 height 22
click at [1019, 628] on button "Crea" at bounding box center [1024, 634] width 45 height 25
click at [555, 409] on textarea at bounding box center [712, 411] width 667 height 45
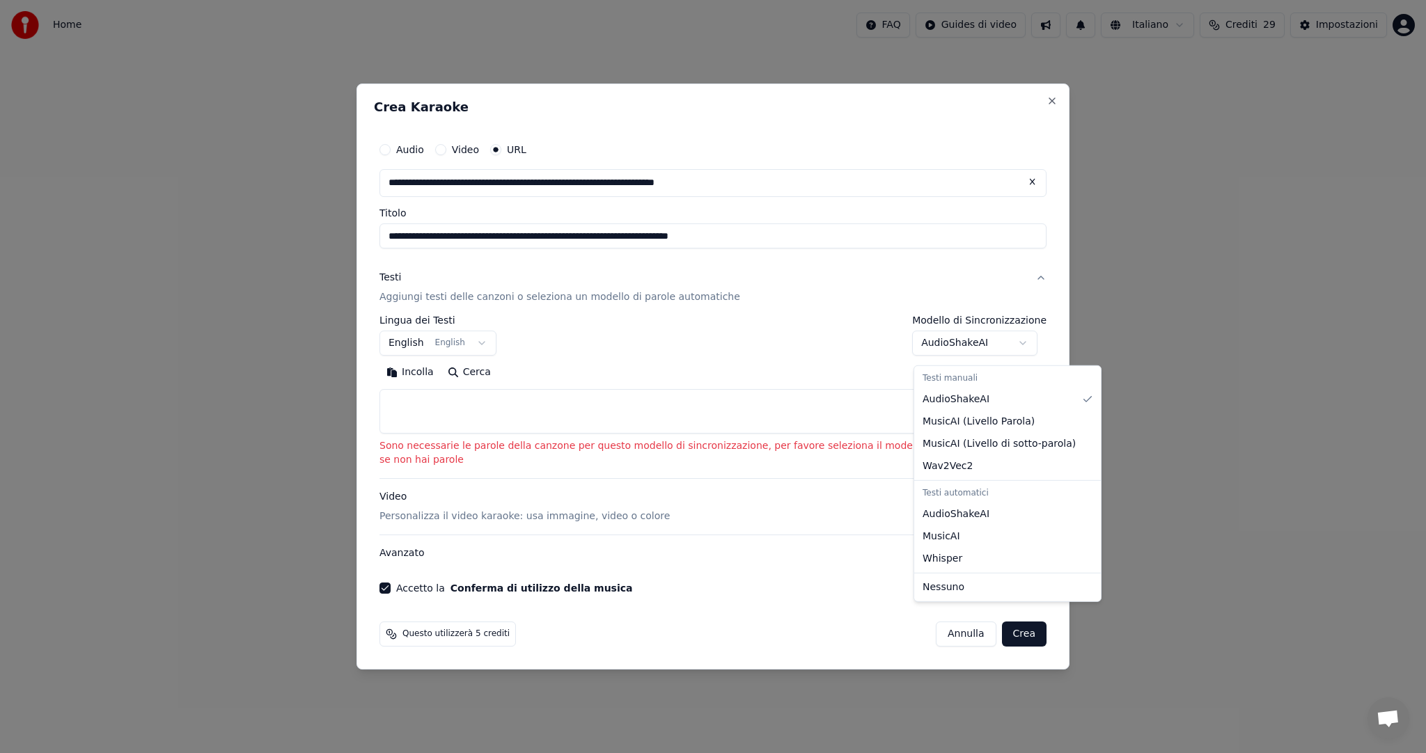
click at [1033, 347] on body "**********" at bounding box center [713, 267] width 1426 height 535
select select "**********"
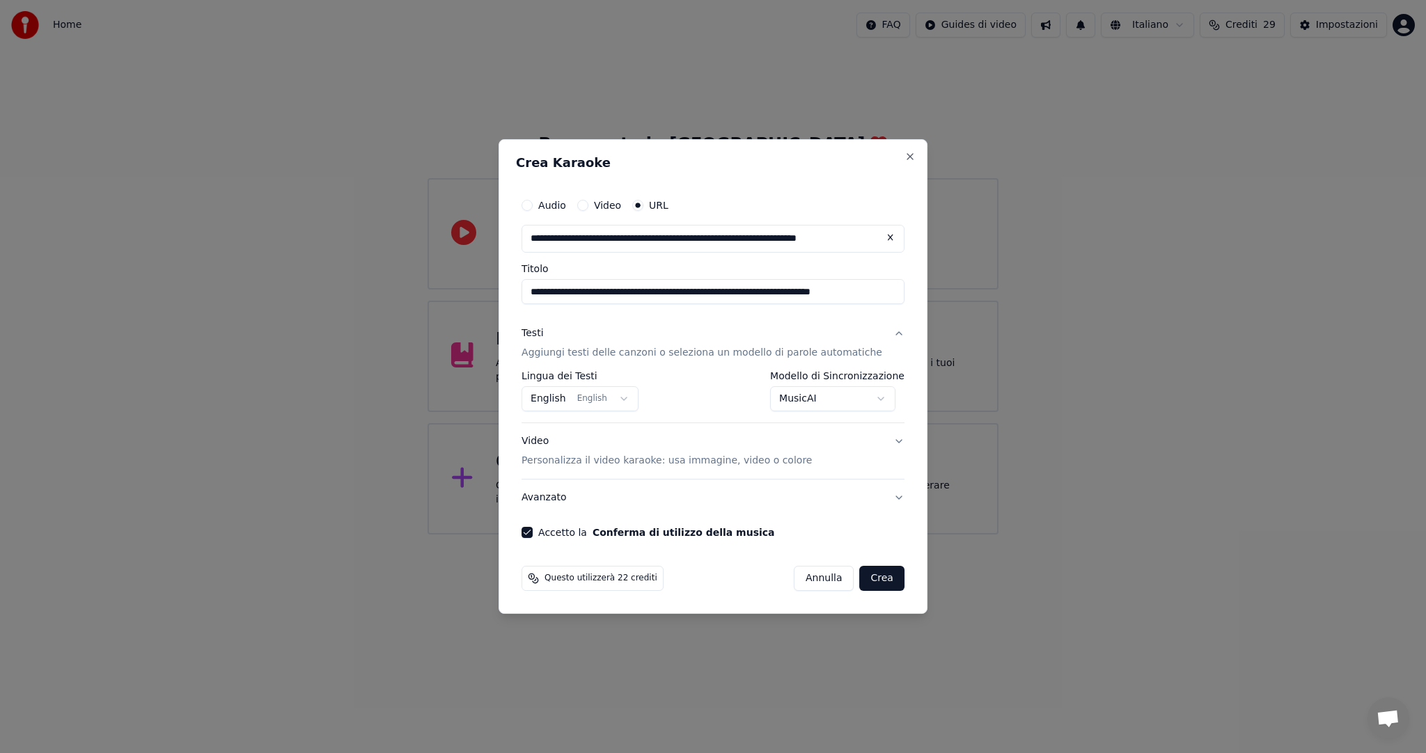
click at [870, 579] on button "Crea" at bounding box center [882, 578] width 45 height 25
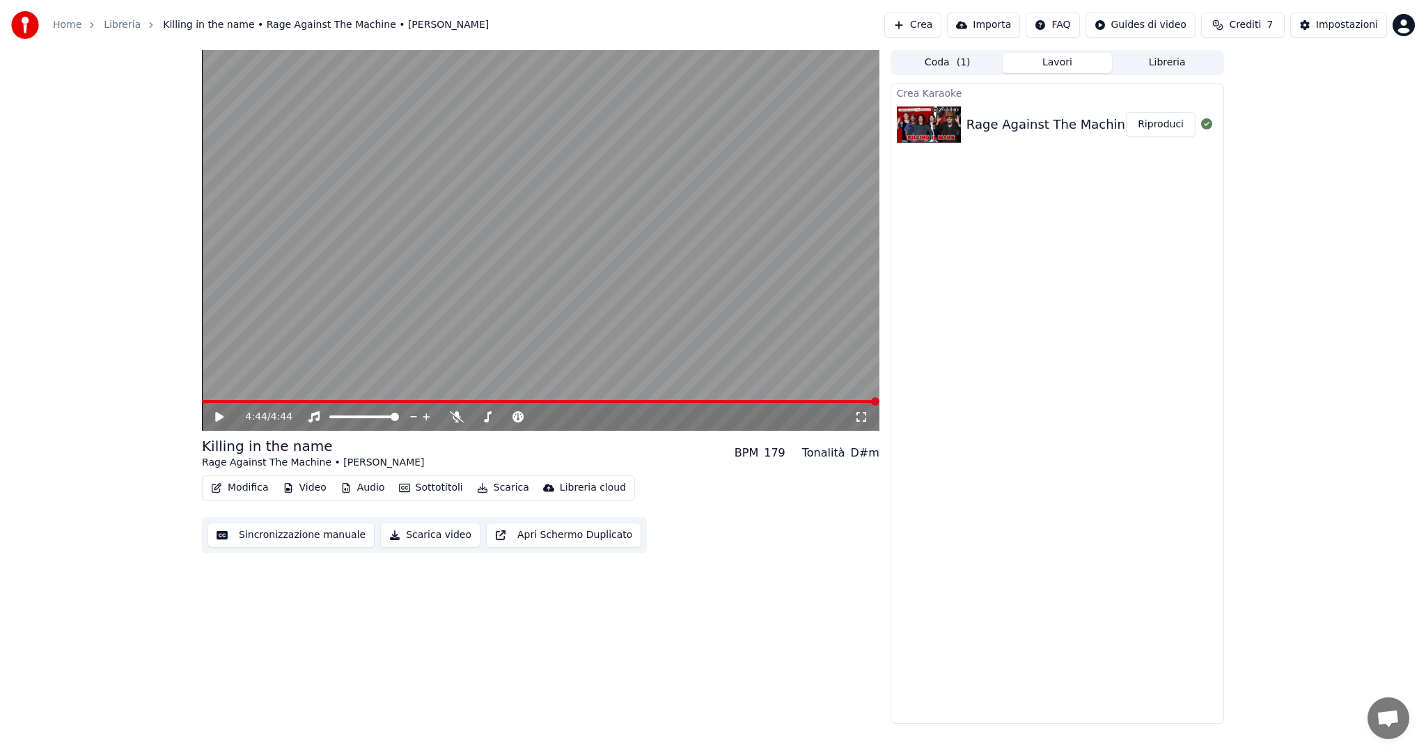
click at [1298, 290] on div "4:44 / 4:44 Killing in the name Rage Against The Machine • Zucchero BPM 179 Ton…" at bounding box center [713, 387] width 1426 height 674
click at [215, 411] on icon at bounding box center [229, 416] width 33 height 11
click at [258, 487] on button "Modifica" at bounding box center [239, 487] width 69 height 19
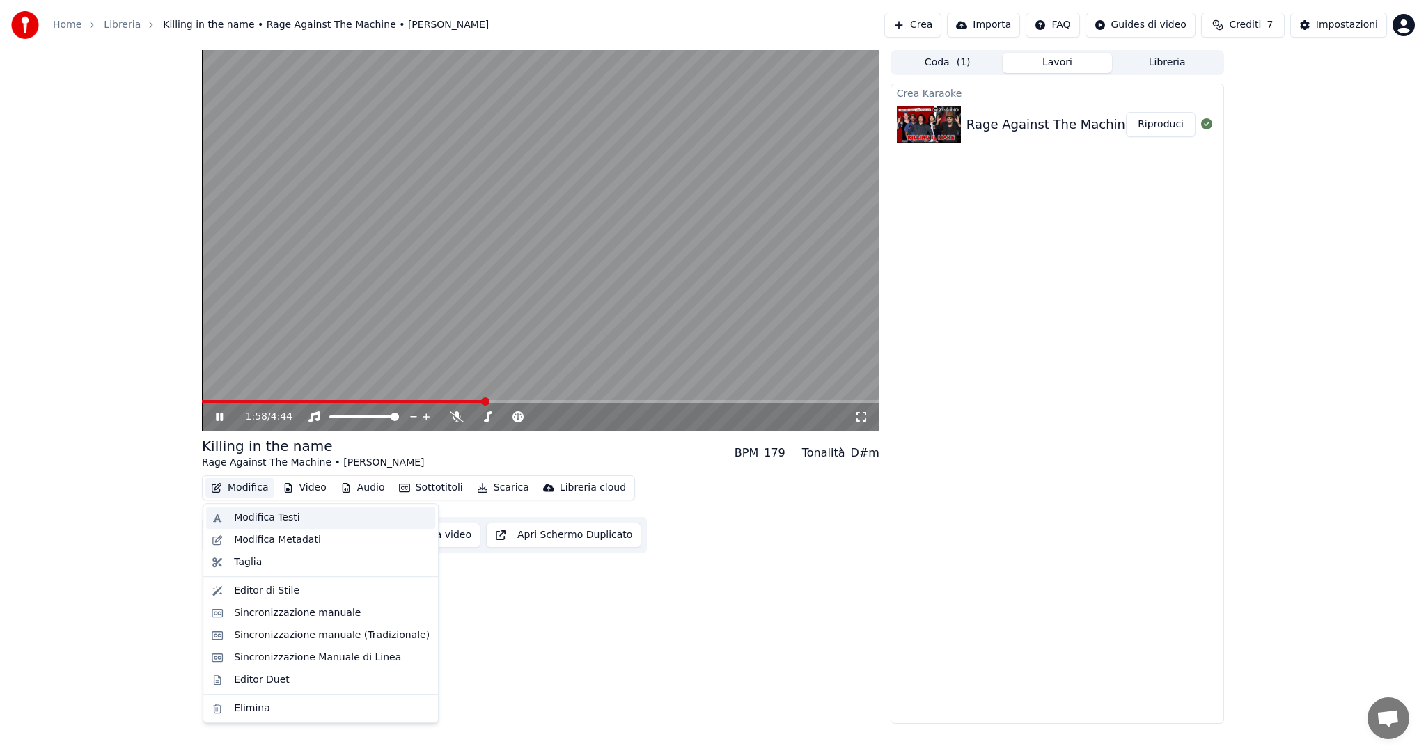
click at [258, 518] on div "Modifica Testi" at bounding box center [266, 518] width 65 height 14
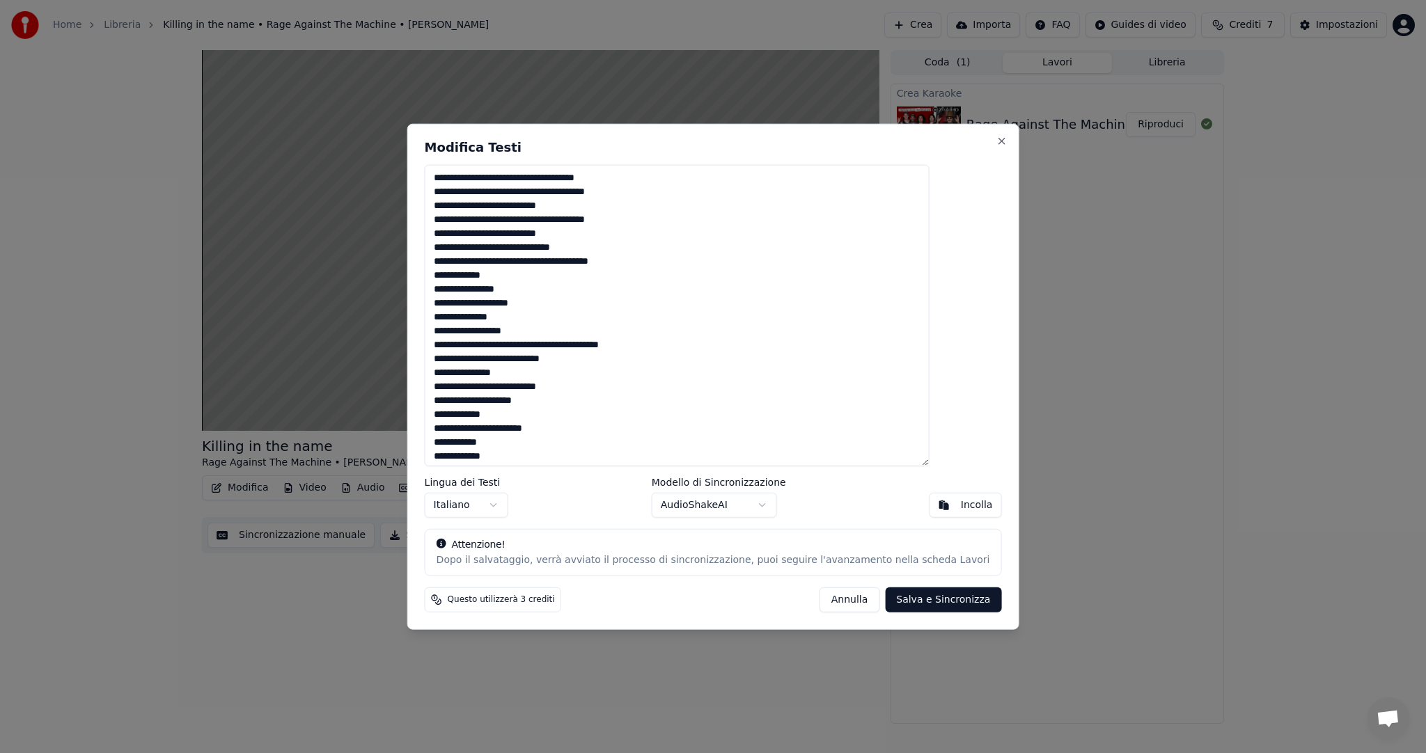
click at [929, 510] on button "Incolla" at bounding box center [965, 504] width 72 height 25
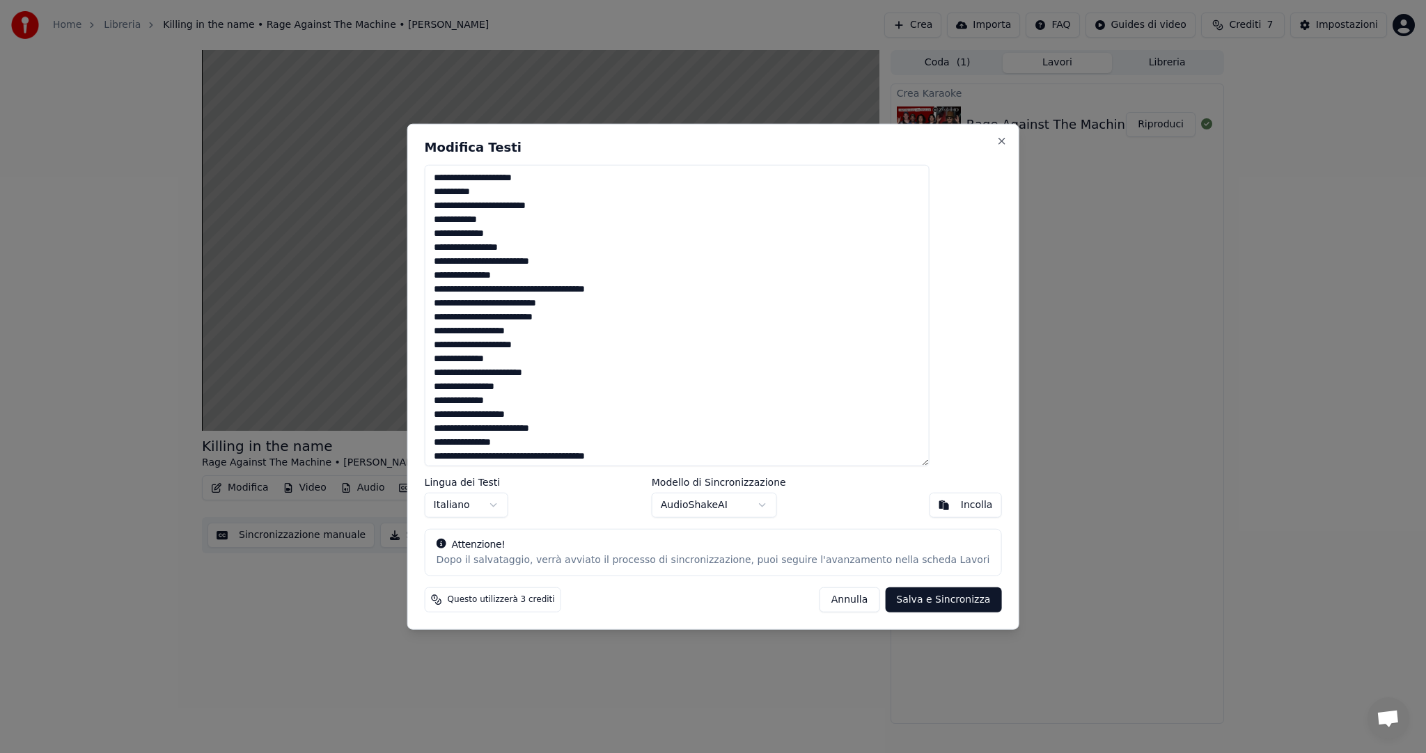
click at [920, 606] on button "Salva e Sincronizza" at bounding box center [943, 599] width 116 height 25
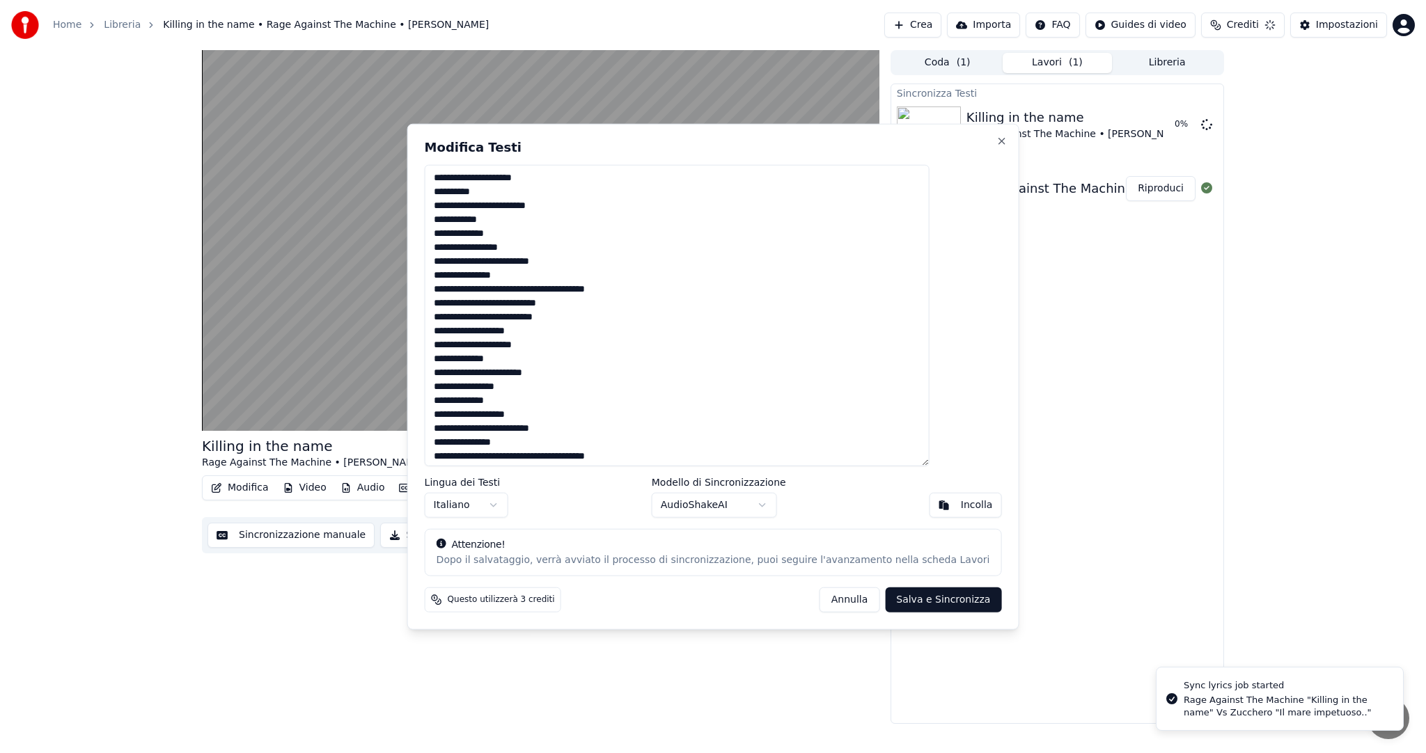
type textarea "**********"
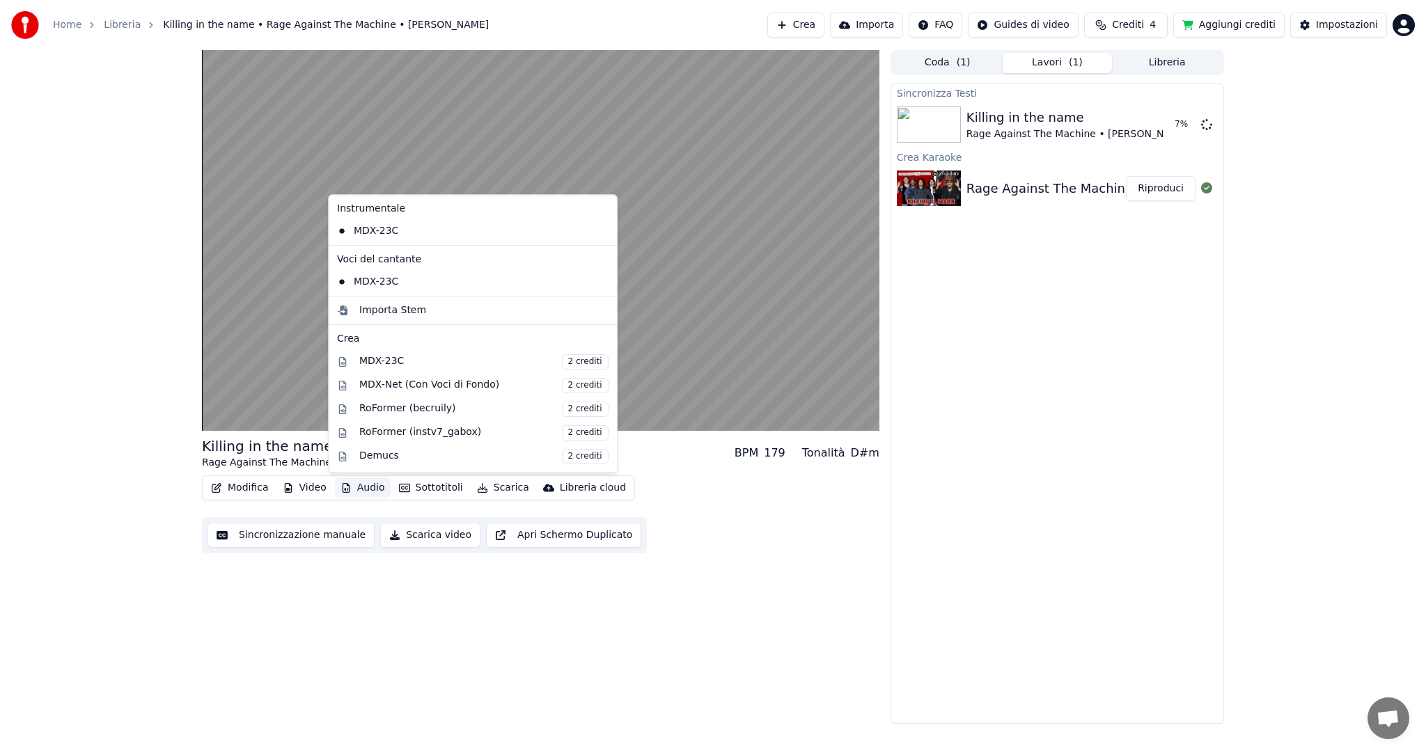
click at [370, 489] on button "Audio" at bounding box center [363, 487] width 56 height 19
click at [474, 379] on div "MDX-Net (Con Voci di Fondo) 2 crediti" at bounding box center [483, 385] width 249 height 15
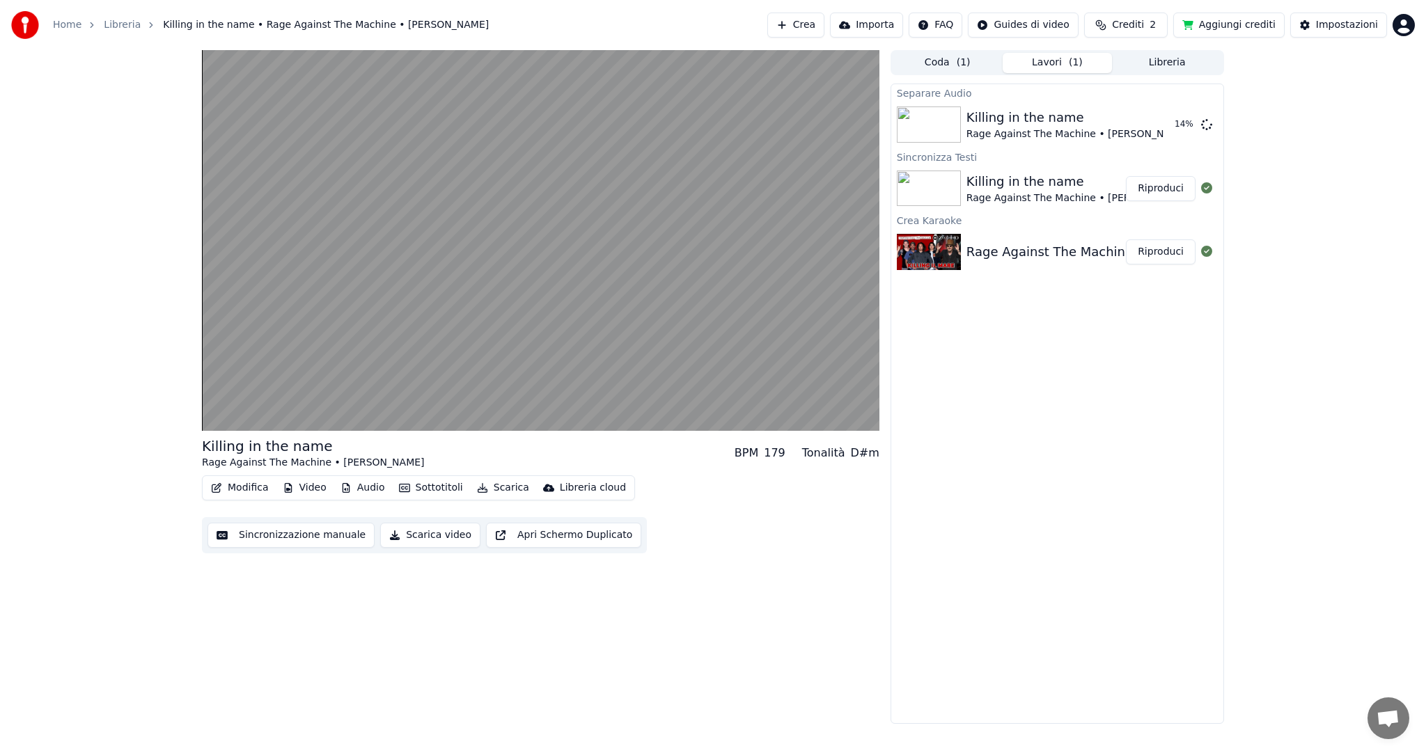
click at [1175, 181] on button "Riproduci" at bounding box center [1161, 188] width 70 height 25
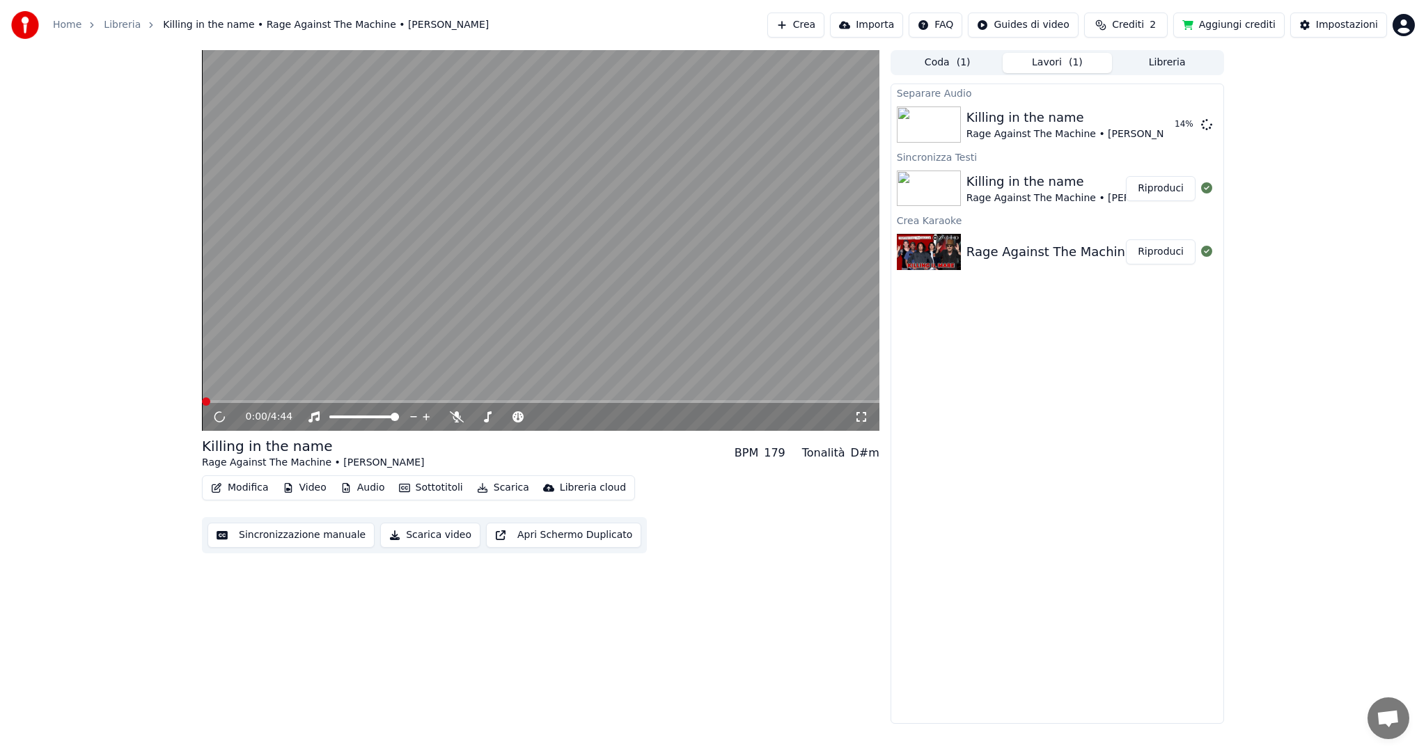
click at [1171, 187] on button "Riproduci" at bounding box center [1161, 188] width 70 height 25
click at [244, 403] on span at bounding box center [246, 402] width 8 height 8
click at [281, 402] on span at bounding box center [540, 401] width 677 height 3
click at [472, 416] on span at bounding box center [476, 417] width 8 height 8
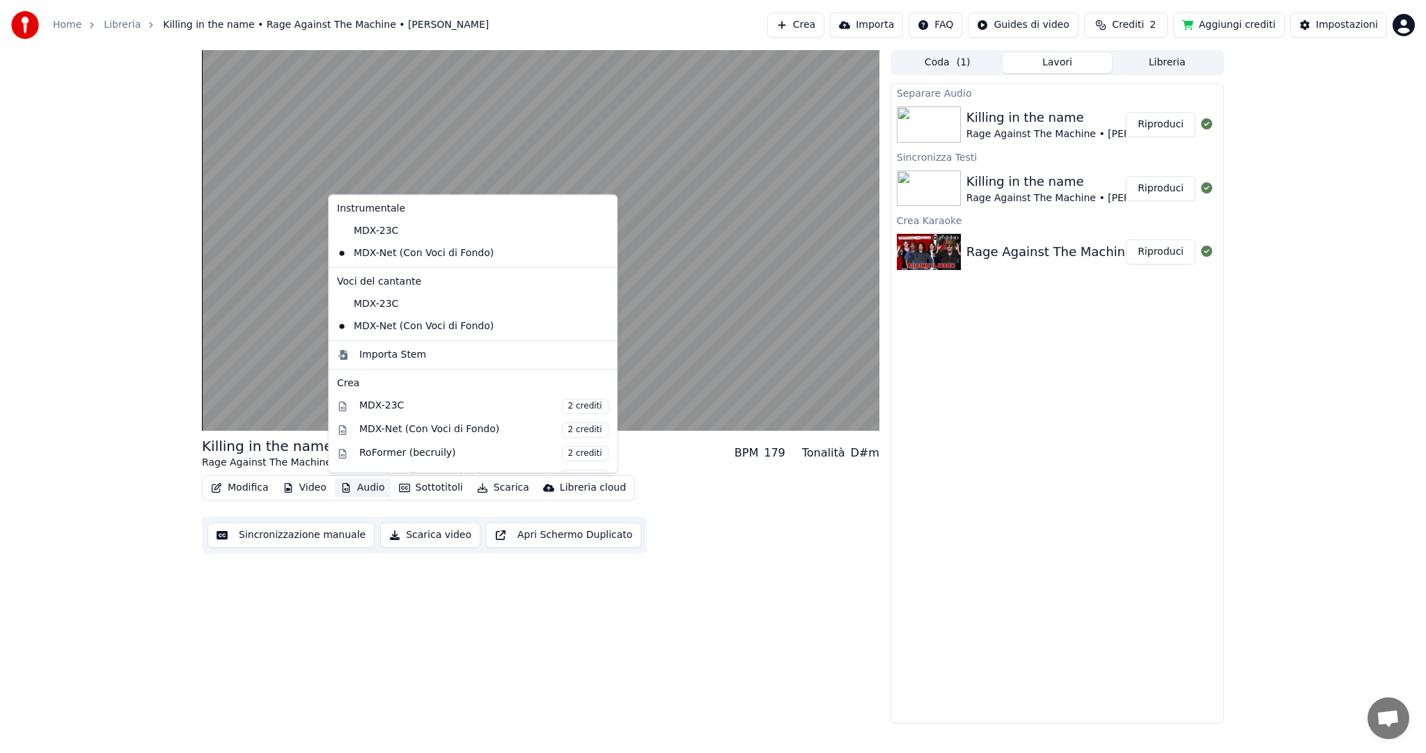
click at [355, 491] on button "Audio" at bounding box center [363, 487] width 56 height 19
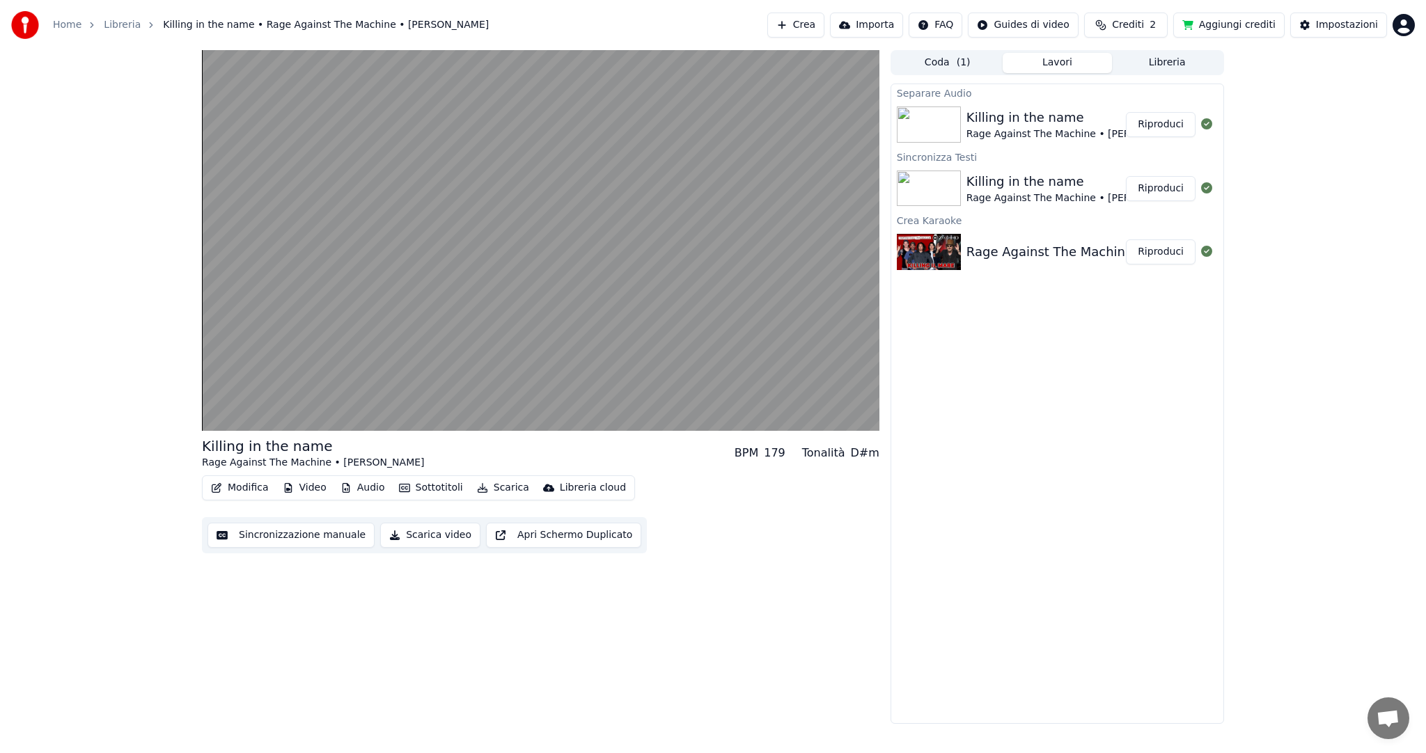
click at [748, 535] on div "Modifica Video Audio Sottotitoli Scarica Libreria cloud Sincronizzazione manual…" at bounding box center [540, 515] width 677 height 78
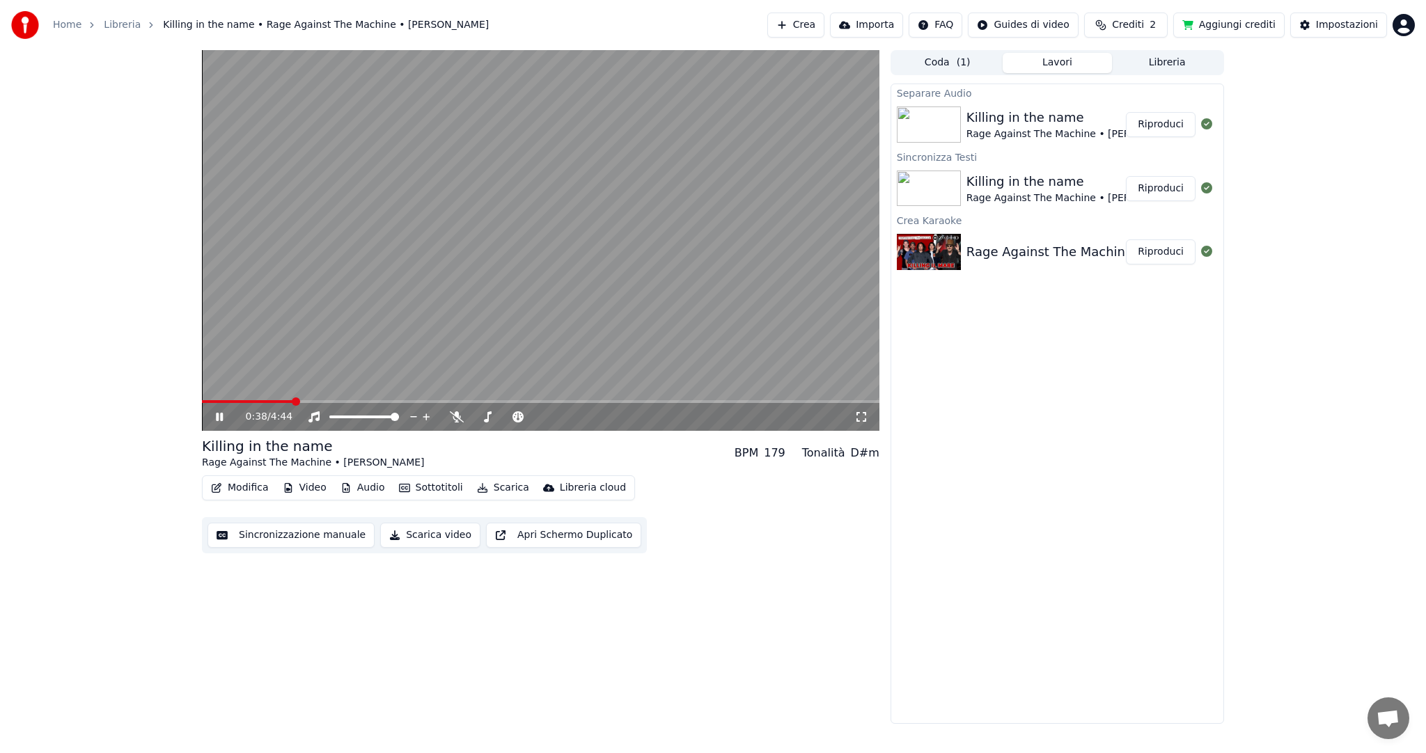
click at [1174, 125] on button "Riproduci" at bounding box center [1161, 124] width 70 height 25
click at [1171, 128] on button "Riproduci" at bounding box center [1161, 124] width 70 height 25
click at [240, 401] on span at bounding box center [540, 401] width 677 height 3
click at [1153, 125] on button "Riproduci" at bounding box center [1161, 124] width 70 height 25
click at [270, 401] on span at bounding box center [540, 401] width 677 height 3
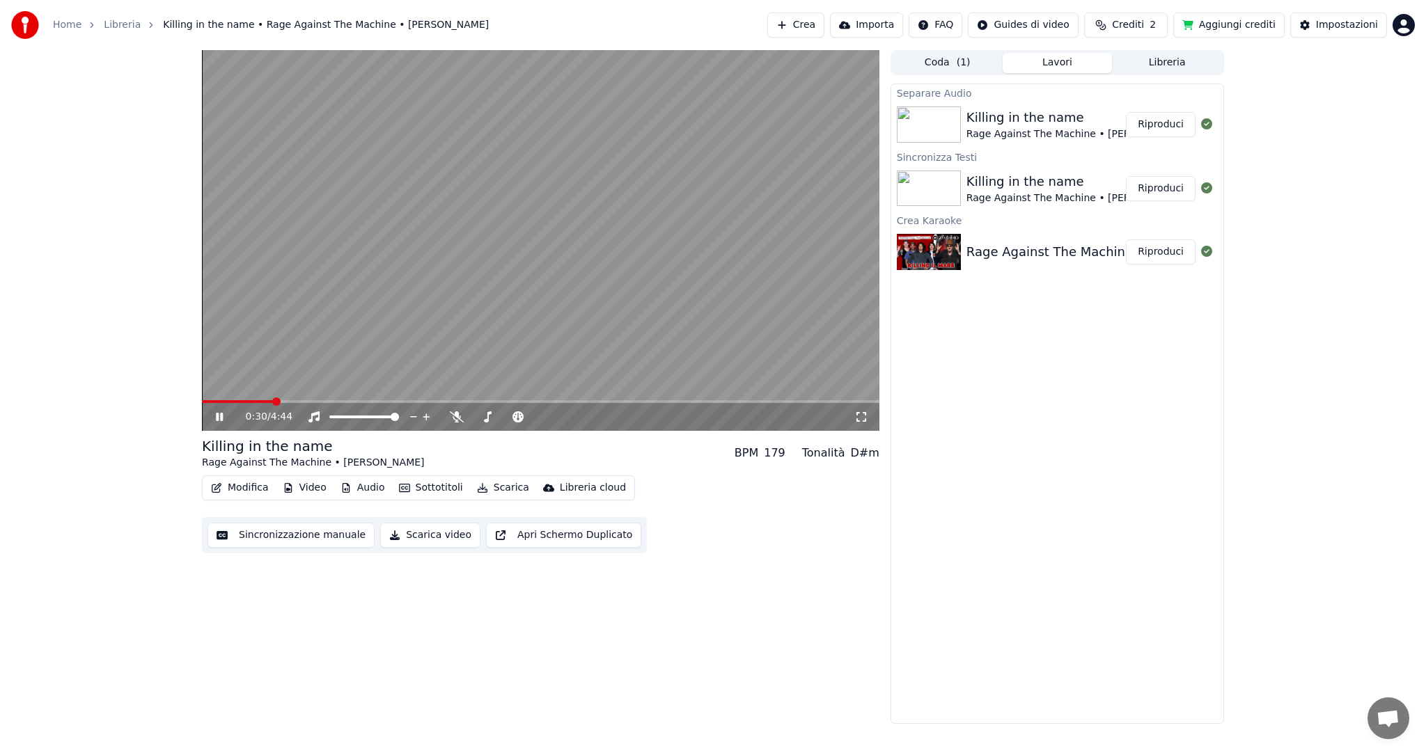
click at [273, 401] on span at bounding box center [540, 401] width 677 height 3
click at [521, 416] on span at bounding box center [507, 417] width 70 height 3
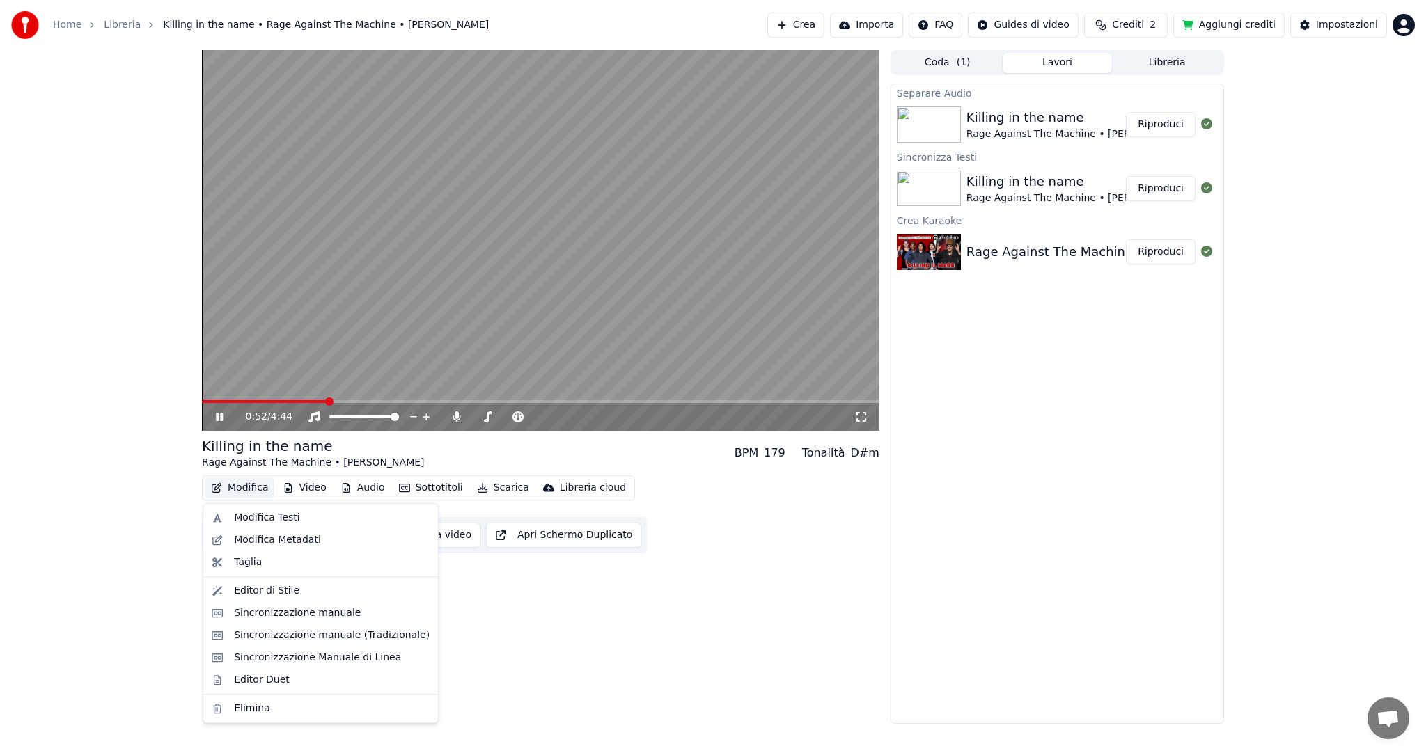
click at [244, 489] on button "Modifica" at bounding box center [239, 487] width 69 height 19
click at [280, 518] on div "Modifica Testi" at bounding box center [266, 518] width 65 height 14
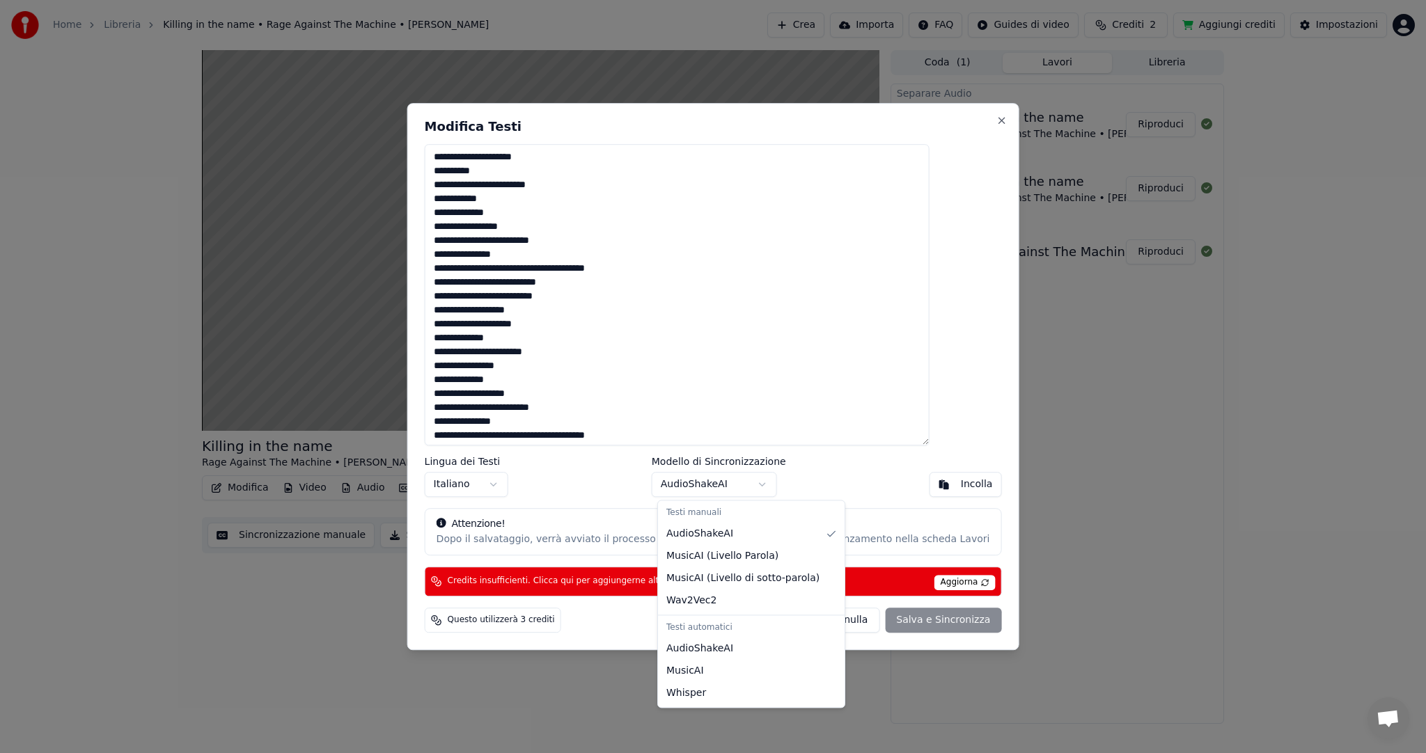
click at [765, 484] on body "Home Libreria Killing in the name • Rage Against The Machine • Zucchero Crea Im…" at bounding box center [713, 376] width 1426 height 753
click at [967, 125] on body "Home Libreria Killing in the name • Rage Against The Machine • Zucchero Crea Im…" at bounding box center [713, 376] width 1426 height 753
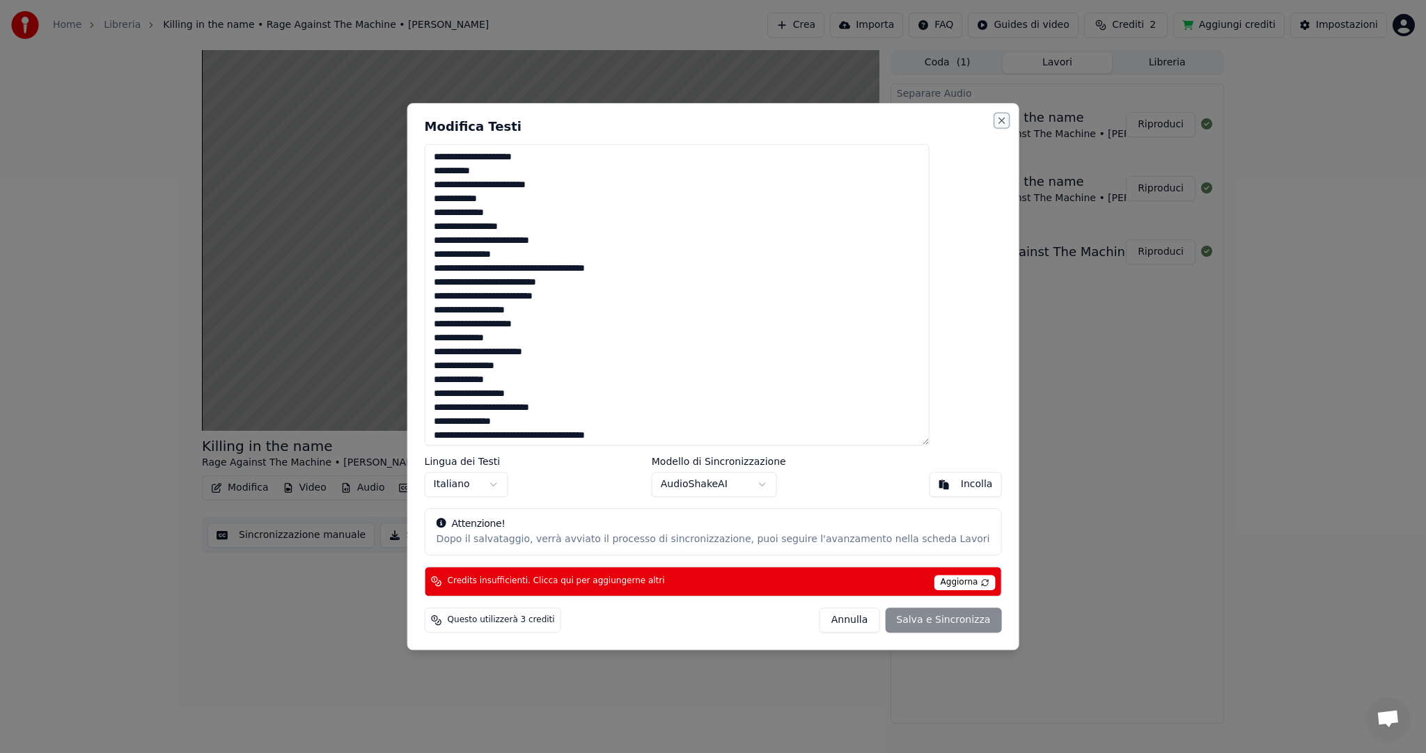
click at [996, 123] on button "Close" at bounding box center [1001, 120] width 11 height 11
type textarea "**********"
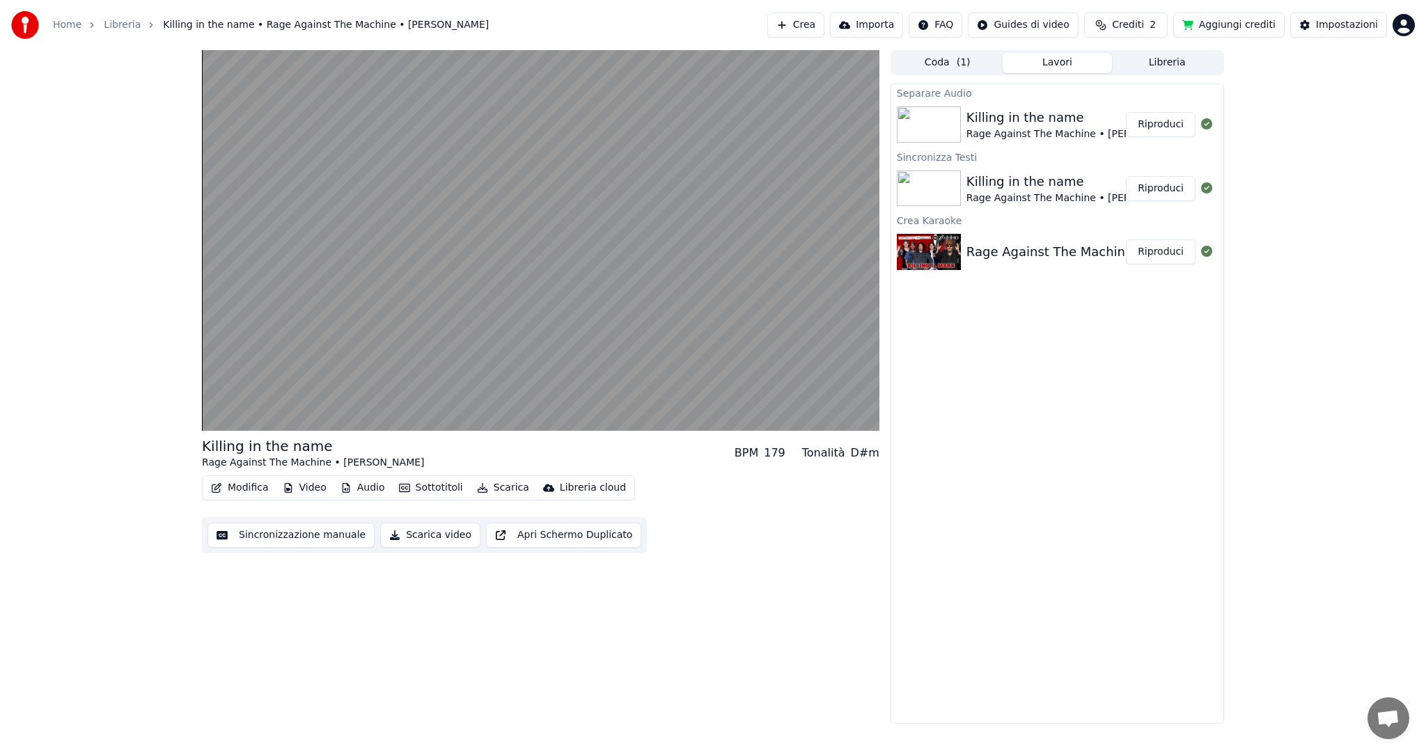
click at [1169, 251] on button "Riproduci" at bounding box center [1161, 251] width 70 height 25
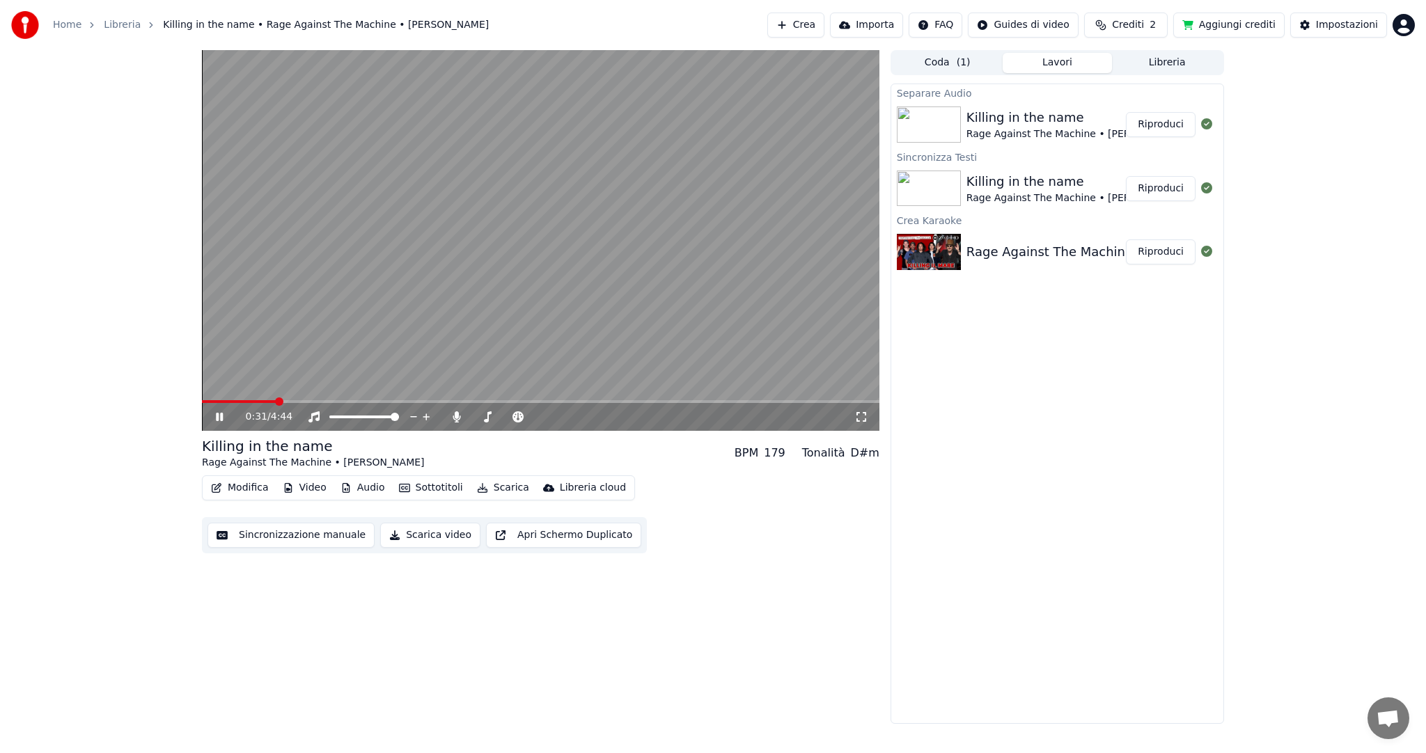
click at [276, 406] on span at bounding box center [279, 402] width 8 height 8
click at [334, 404] on div "0:32 / 4:44" at bounding box center [540, 417] width 677 height 28
click at [343, 401] on span at bounding box center [540, 401] width 677 height 3
click at [273, 398] on span at bounding box center [276, 402] width 8 height 8
click at [260, 487] on button "Modifica" at bounding box center [239, 487] width 69 height 19
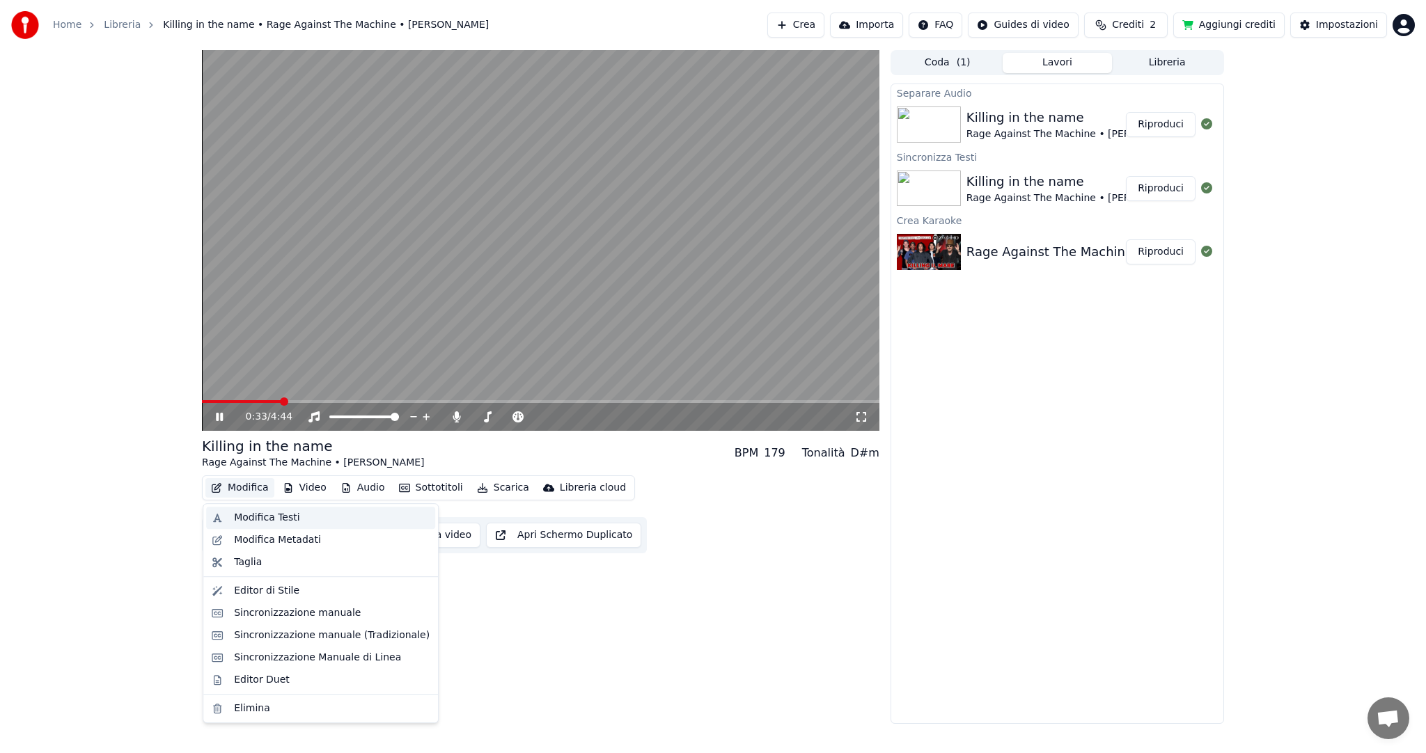
click at [259, 517] on div "Modifica Testi" at bounding box center [266, 518] width 65 height 14
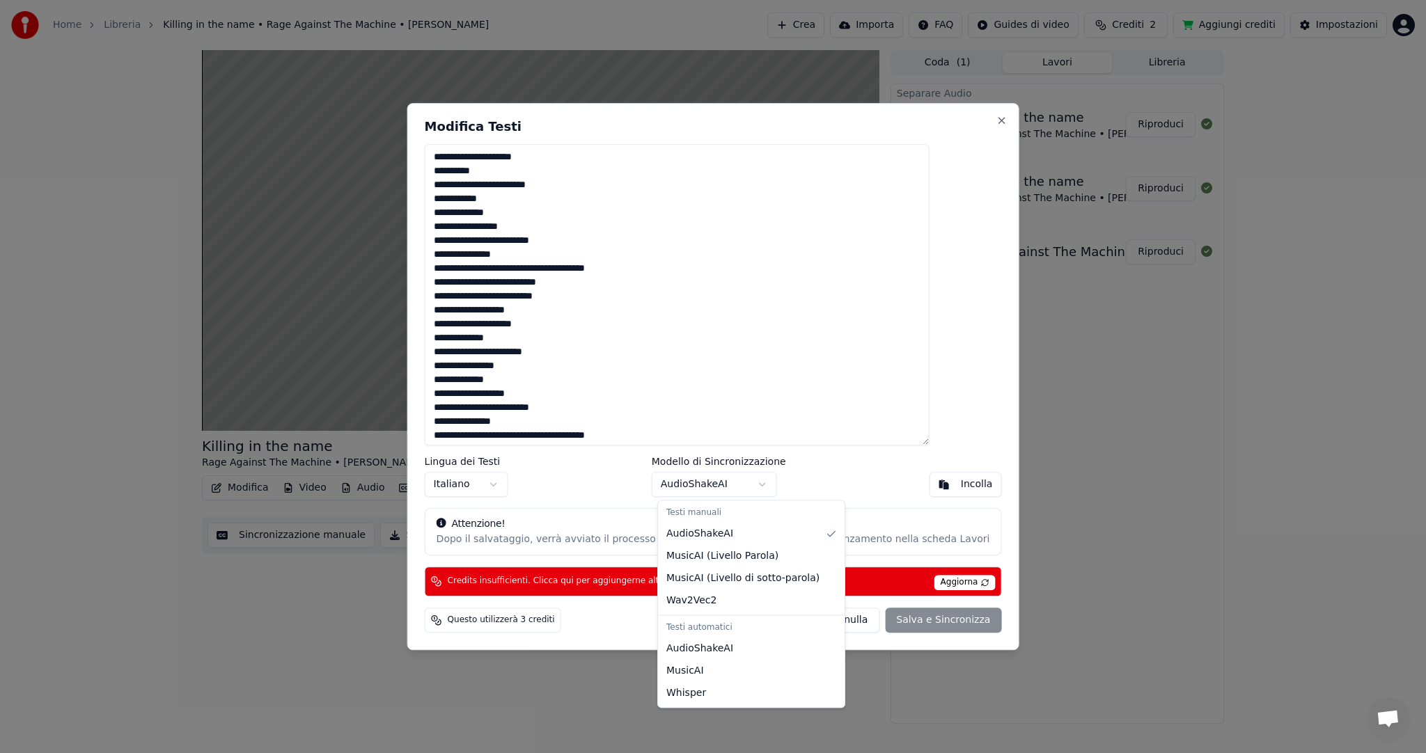
click at [765, 483] on body "Home Libreria Killing in the name • Rage Against The Machine • Zucchero Crea Im…" at bounding box center [713, 376] width 1426 height 753
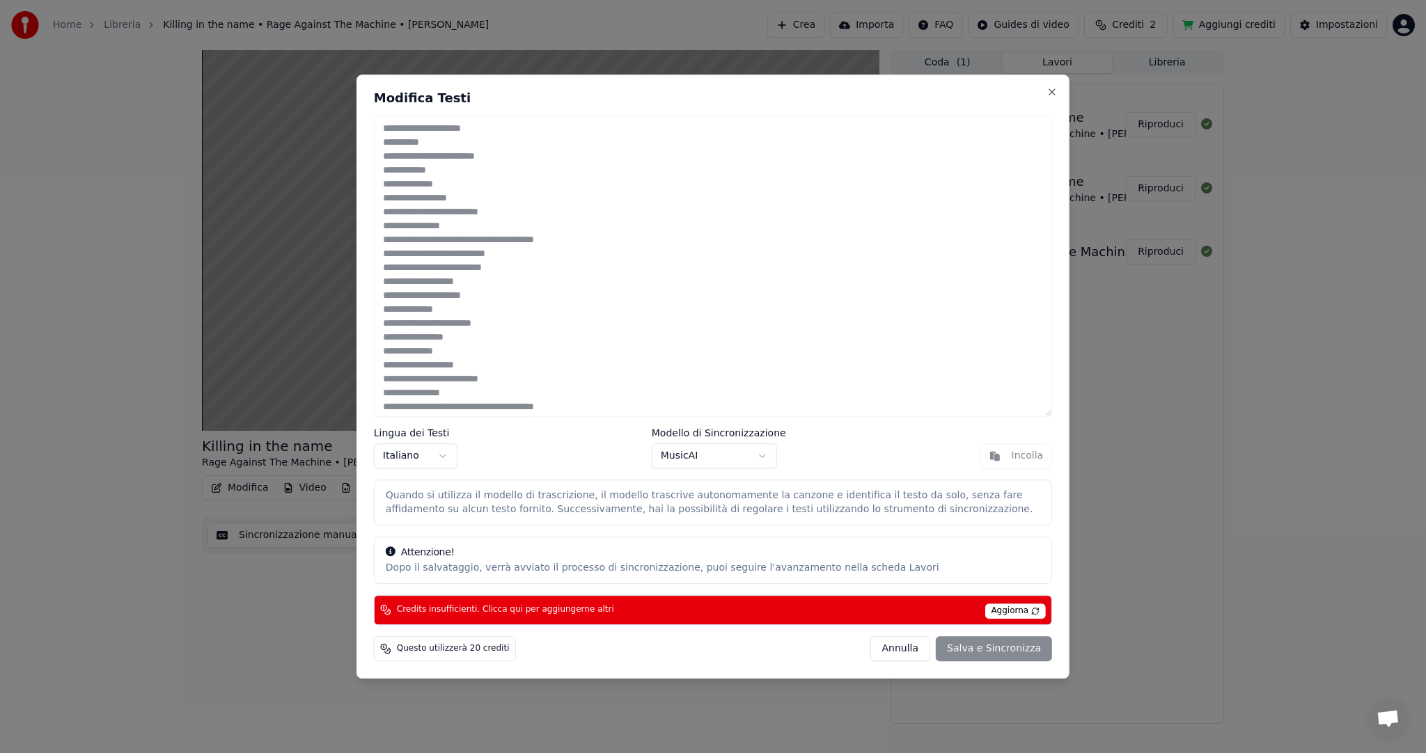
click at [1010, 654] on div "Annulla Salva e Sincronizza" at bounding box center [961, 648] width 182 height 25
click at [1005, 616] on span "Aggiorna" at bounding box center [1014, 611] width 61 height 15
click at [582, 601] on div "Credits insufficienti. Clicca qui per aggiungerne altri Aggiorna" at bounding box center [713, 610] width 678 height 30
click at [1019, 654] on div "Annulla Salva e Sincronizza" at bounding box center [961, 648] width 182 height 25
click at [1047, 86] on button "Close" at bounding box center [1051, 91] width 11 height 11
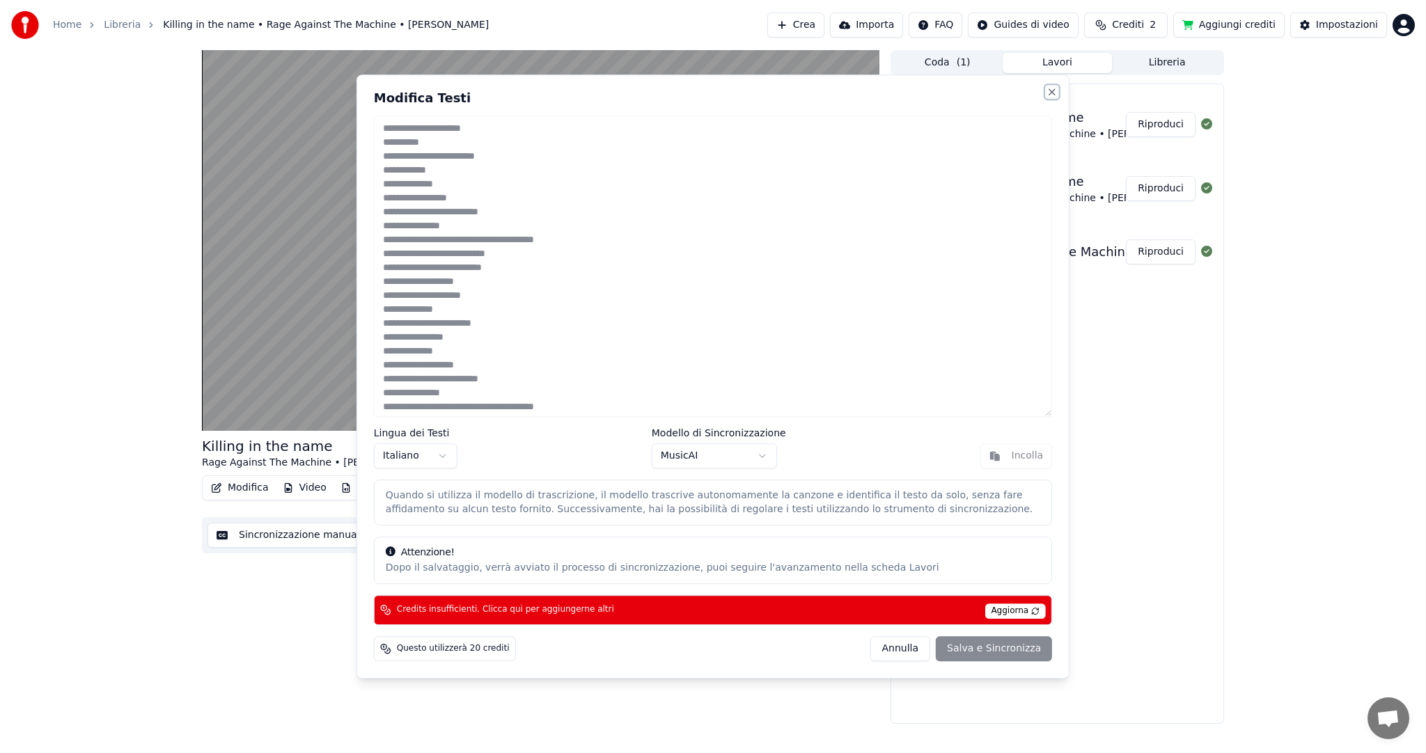
type textarea "**********"
